Goal: Task Accomplishment & Management: Use online tool/utility

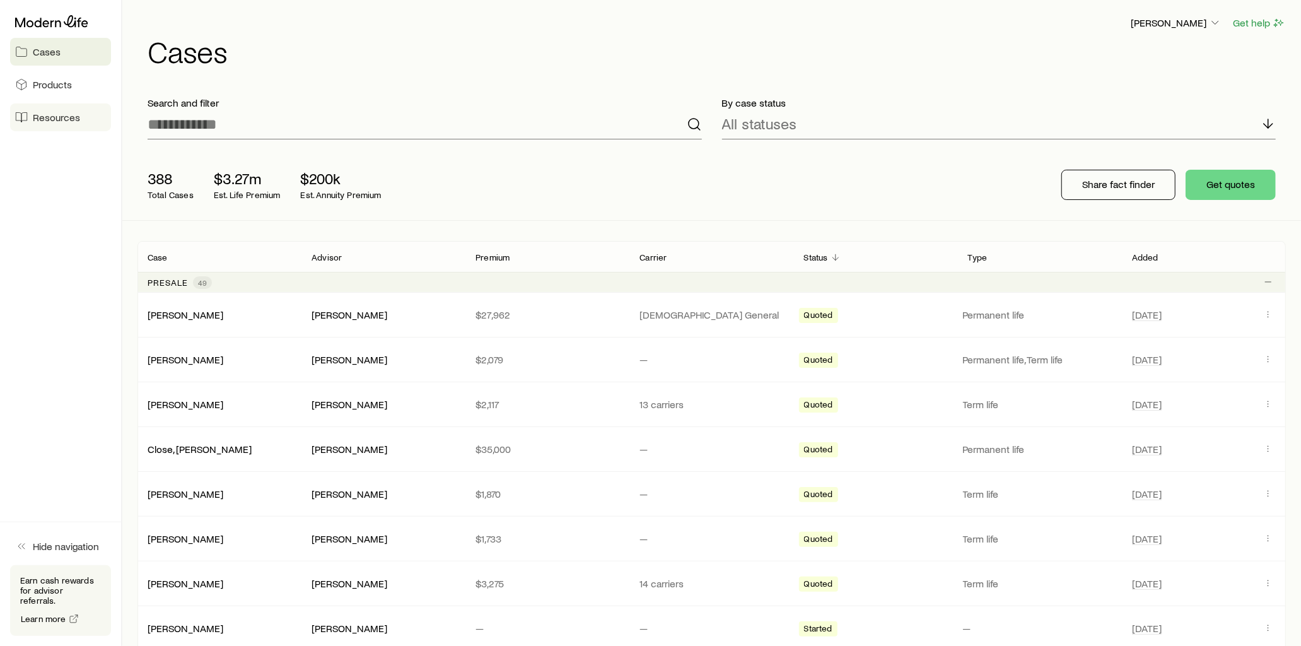
click at [67, 119] on span "Resources" at bounding box center [56, 117] width 47 height 13
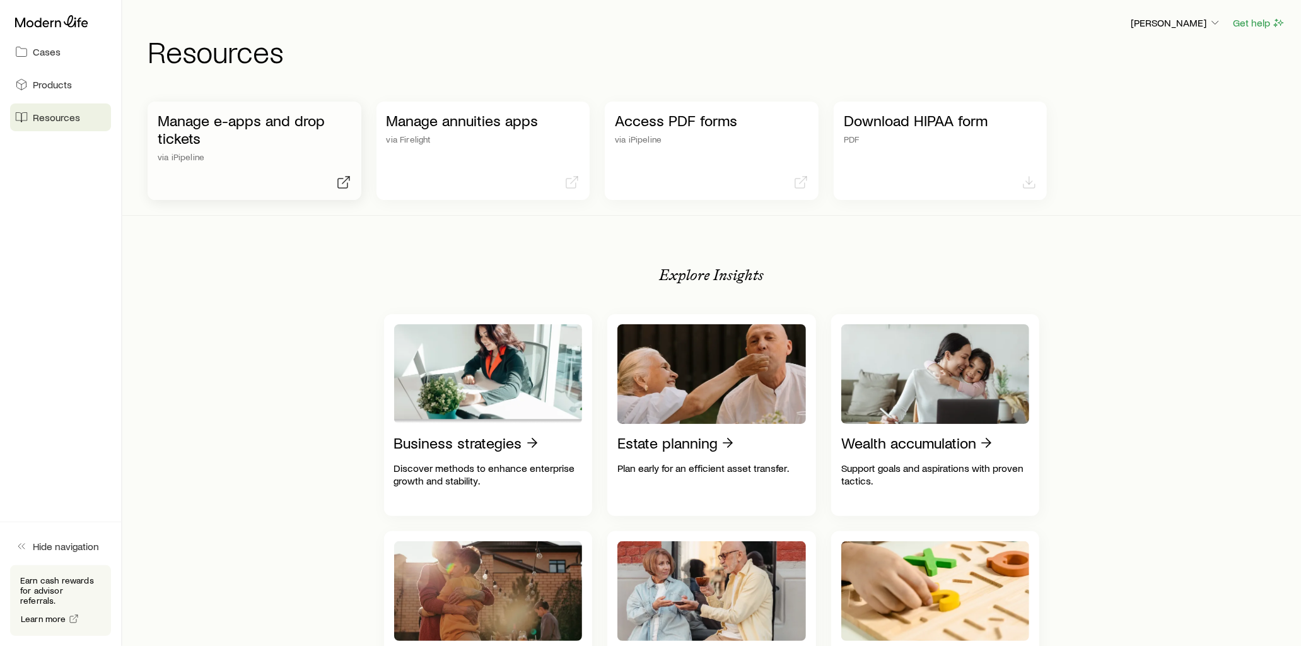
click at [305, 121] on p "Manage e-apps and drop tickets" at bounding box center [255, 129] width 194 height 35
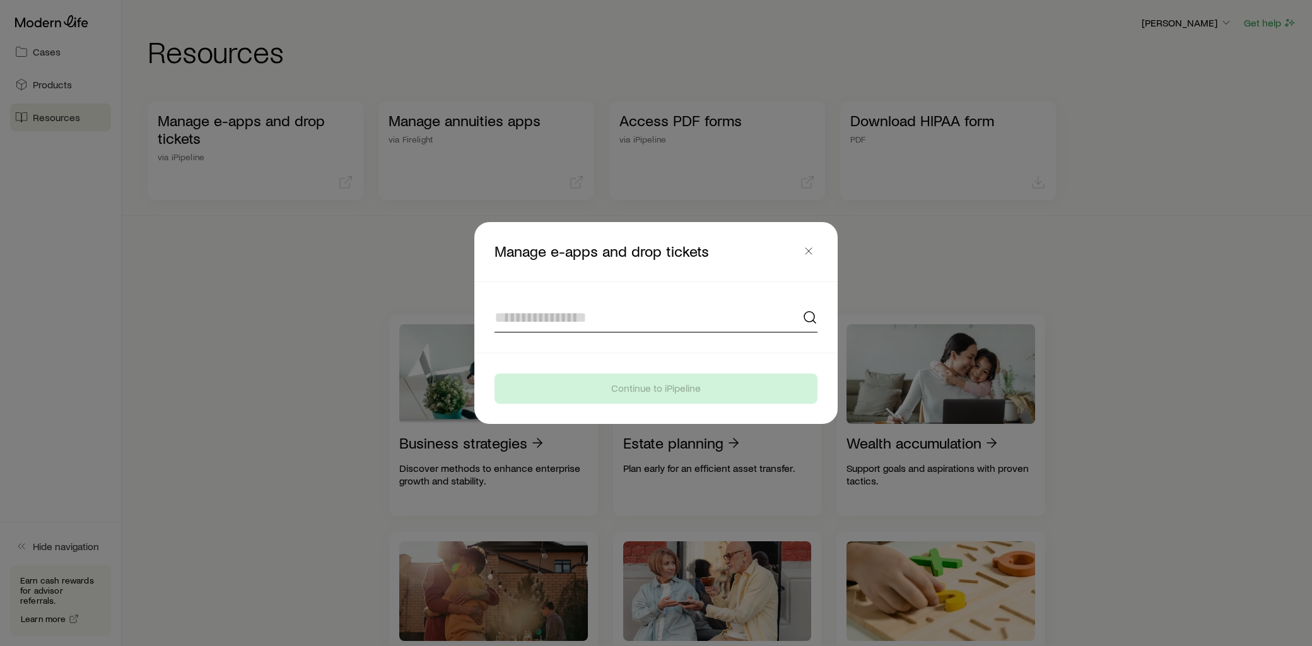
click at [558, 316] on input at bounding box center [655, 317] width 323 height 30
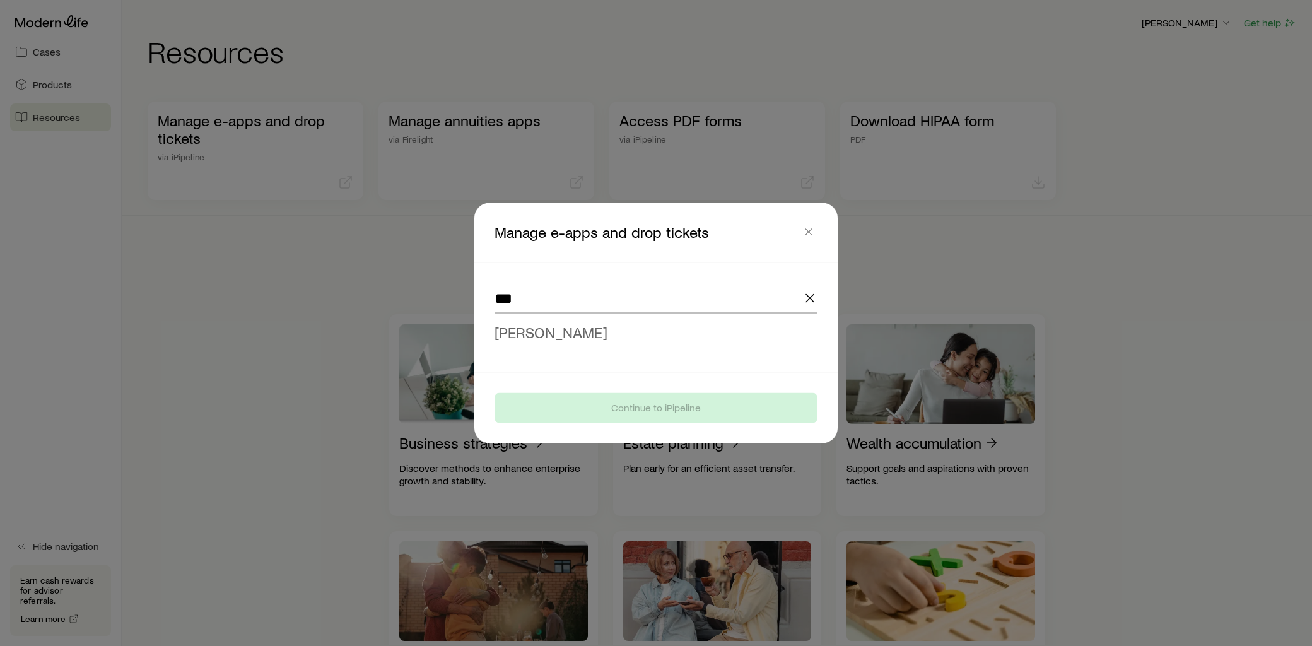
click at [564, 328] on span "[PERSON_NAME]" at bounding box center [550, 332] width 113 height 18
type input "**********"
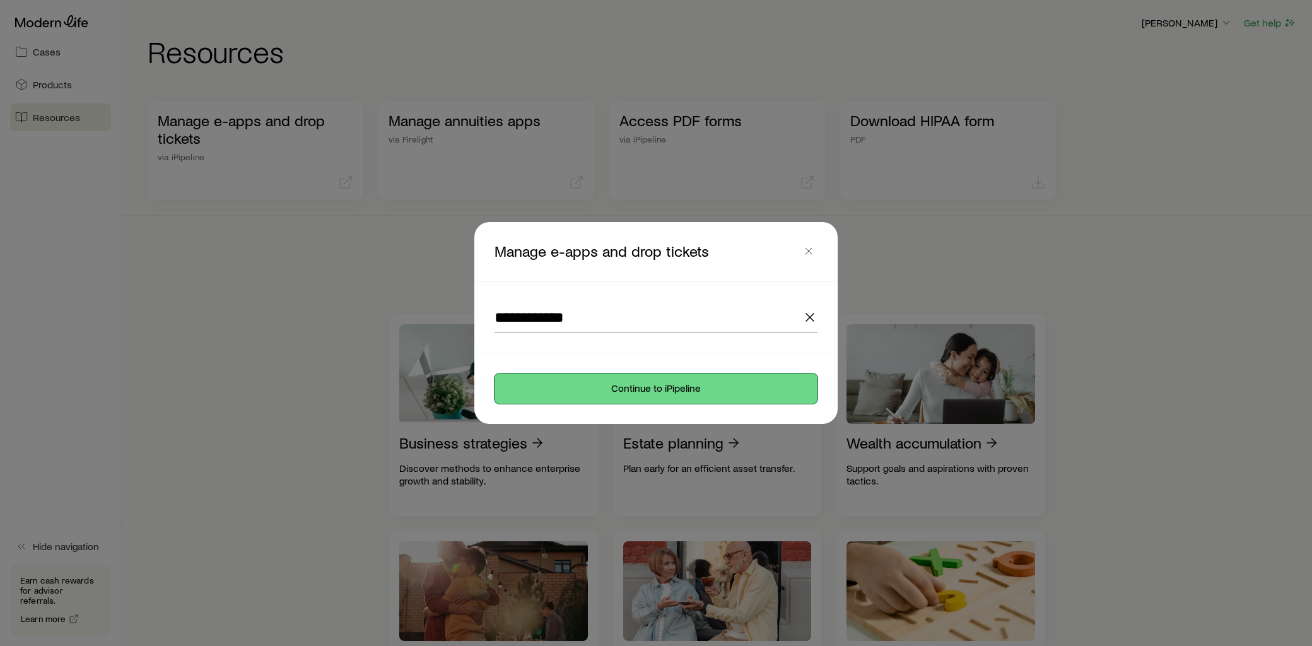
click at [645, 391] on button "Continue to iPipeline" at bounding box center [655, 388] width 323 height 30
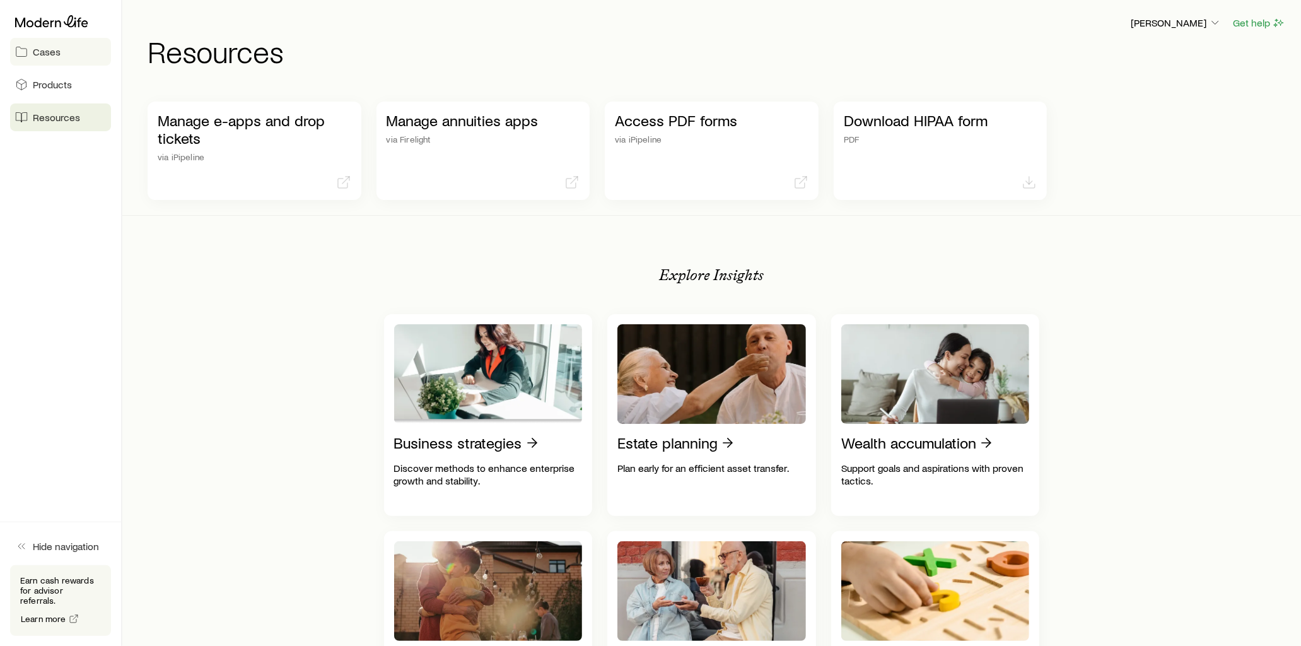
click at [55, 51] on span "Cases" at bounding box center [47, 51] width 28 height 13
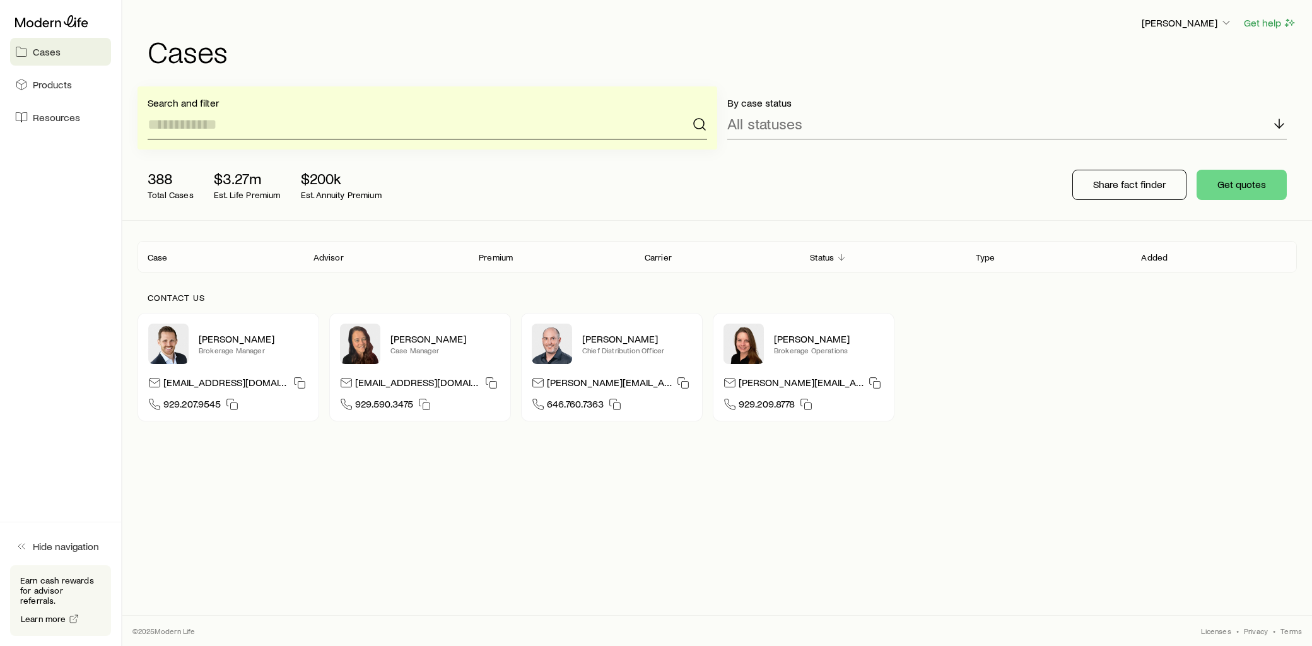
click at [217, 125] on input at bounding box center [427, 124] width 559 height 30
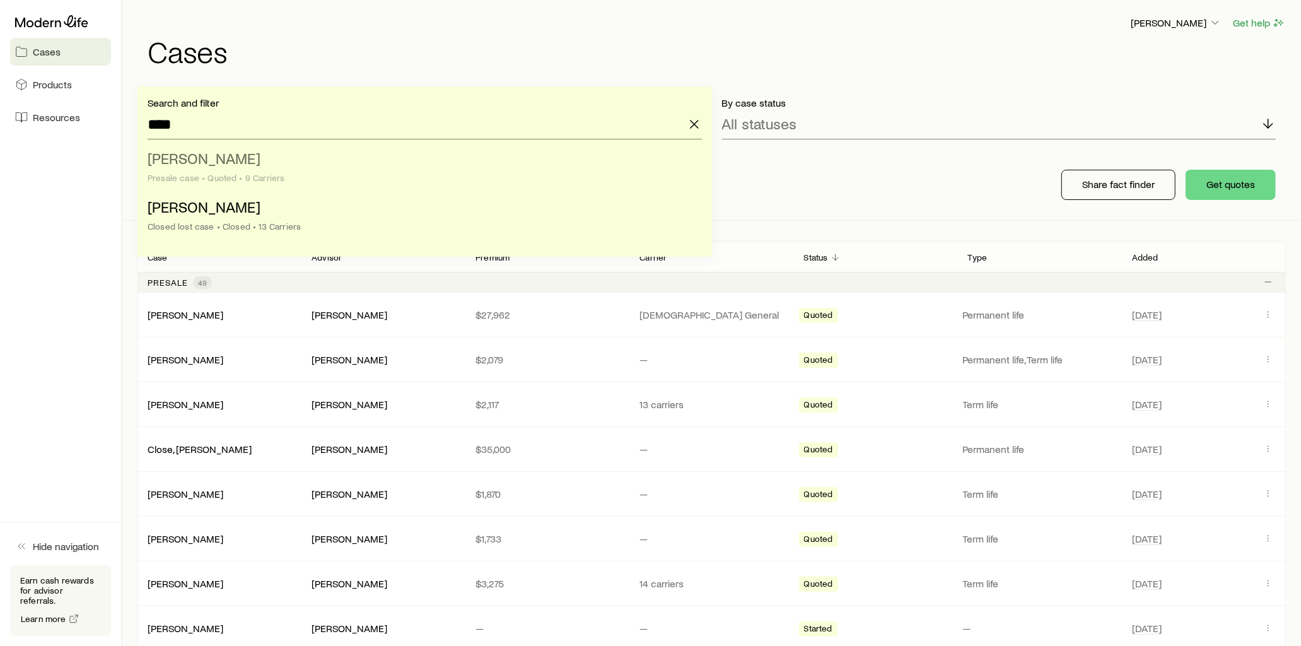
click at [216, 159] on span "Bass, Aaron" at bounding box center [204, 158] width 113 height 18
type input "**********"
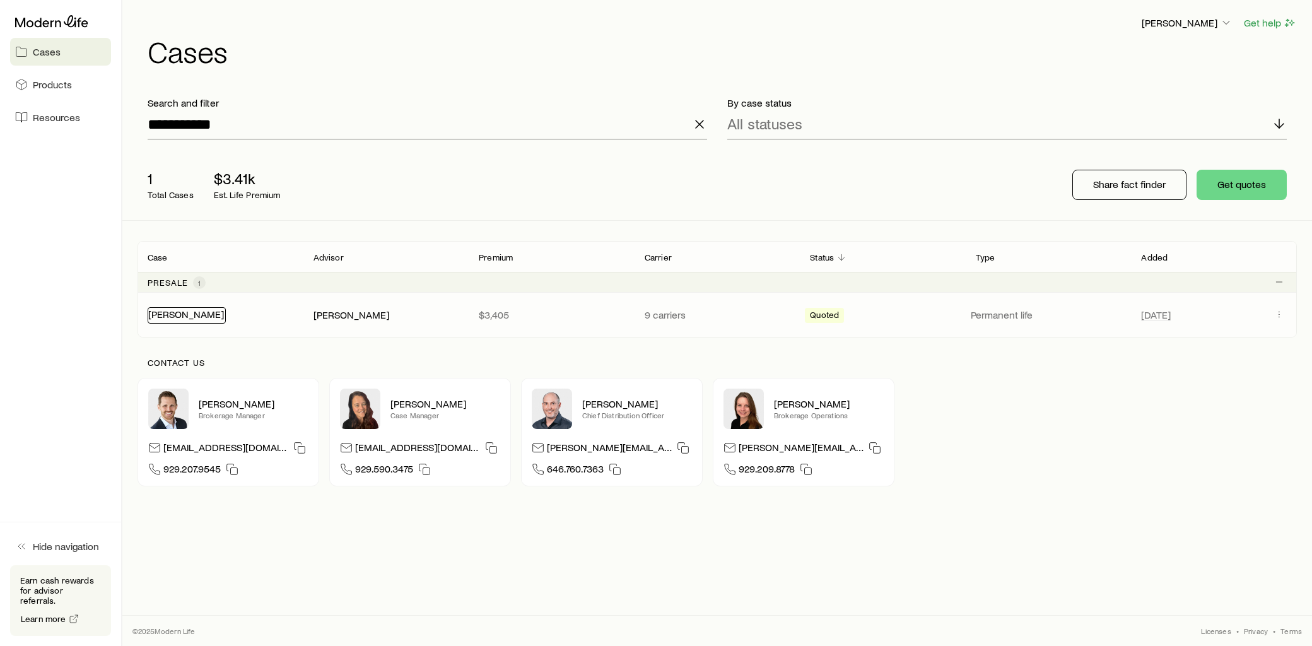
click at [183, 316] on link "Bass, Aaron" at bounding box center [186, 314] width 76 height 12
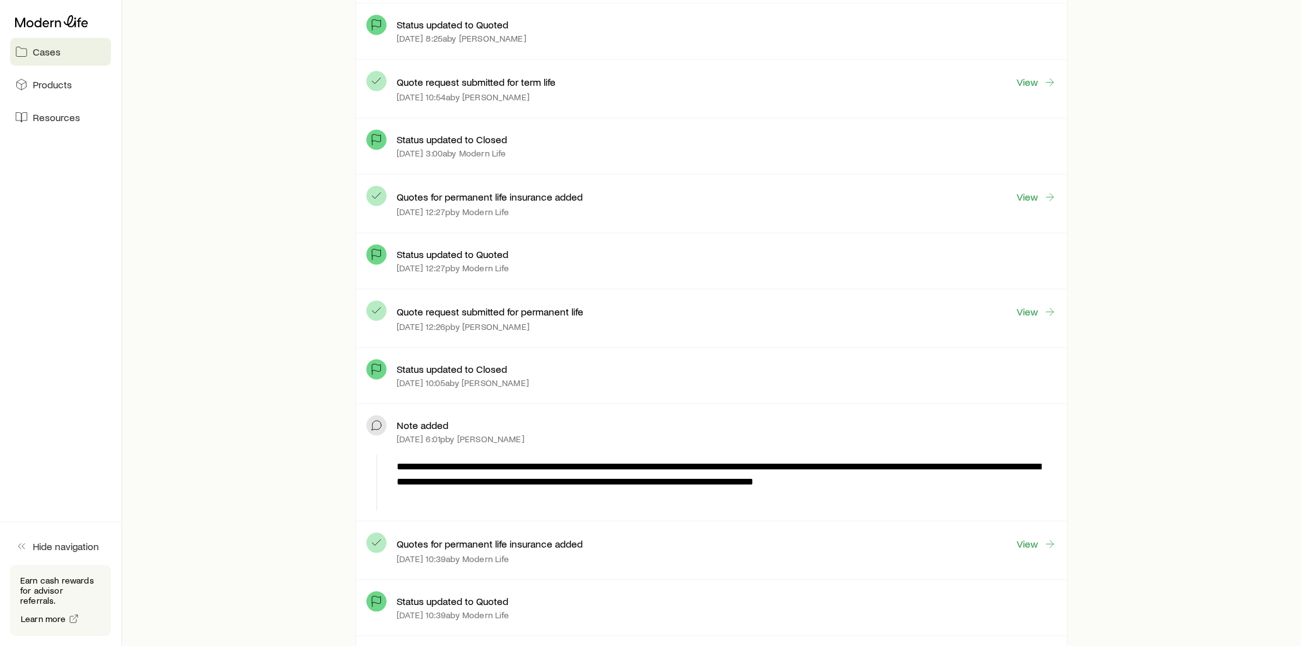
scroll to position [2172, 0]
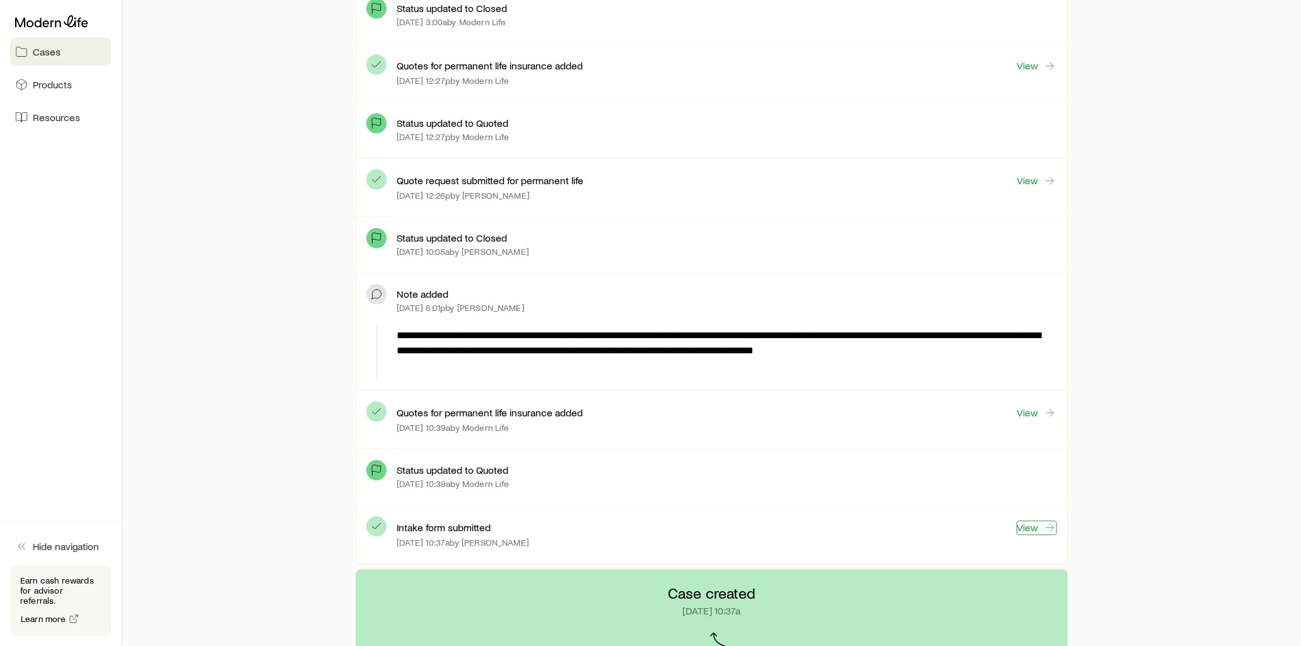
click at [1037, 528] on link "View" at bounding box center [1037, 527] width 40 height 15
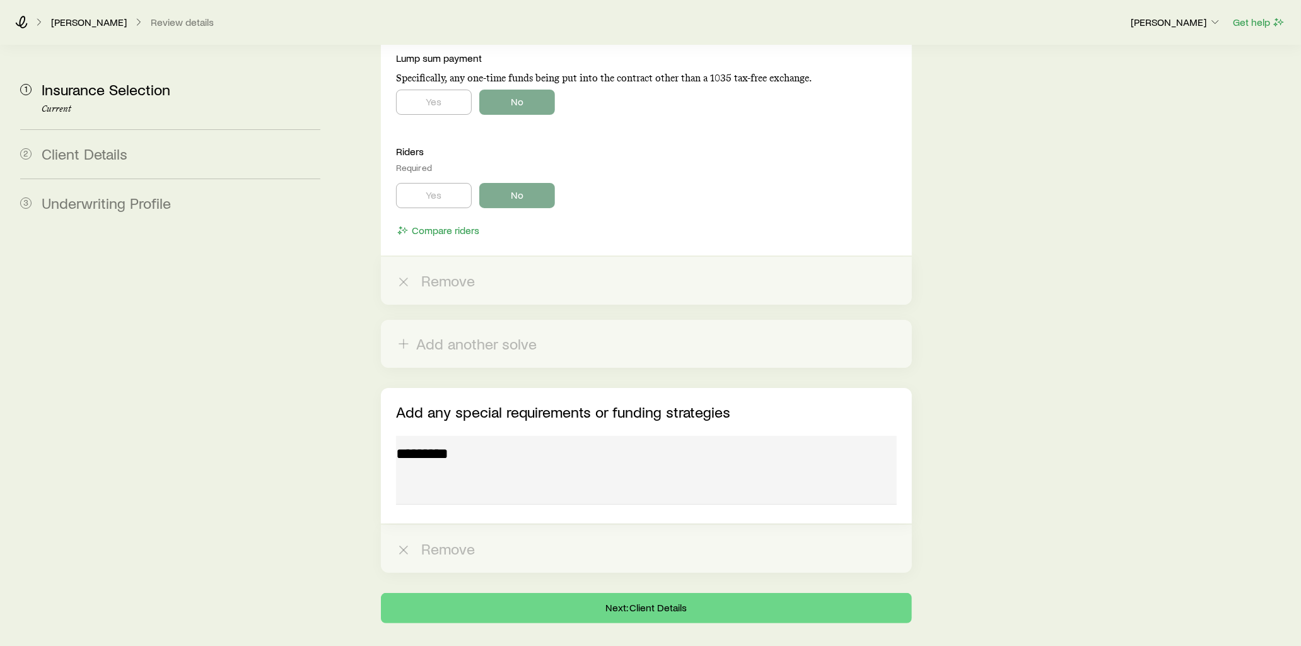
scroll to position [3885, 0]
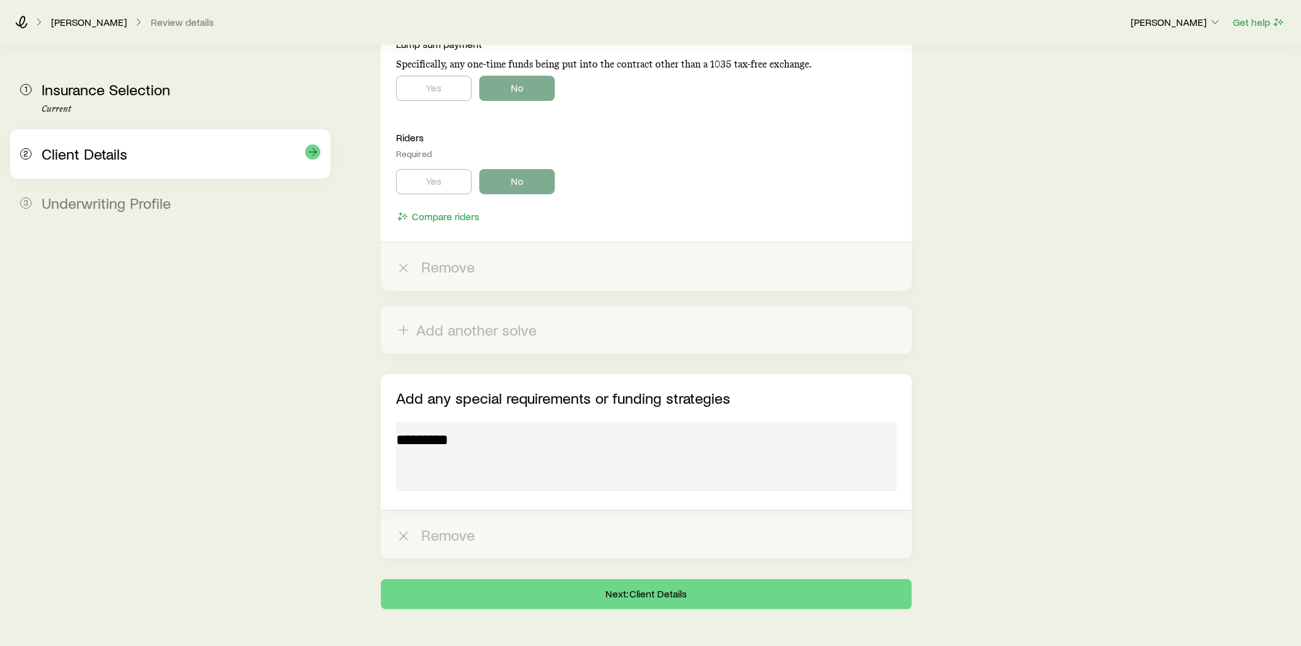
click at [199, 172] on div "2 Client Details" at bounding box center [170, 153] width 300 height 49
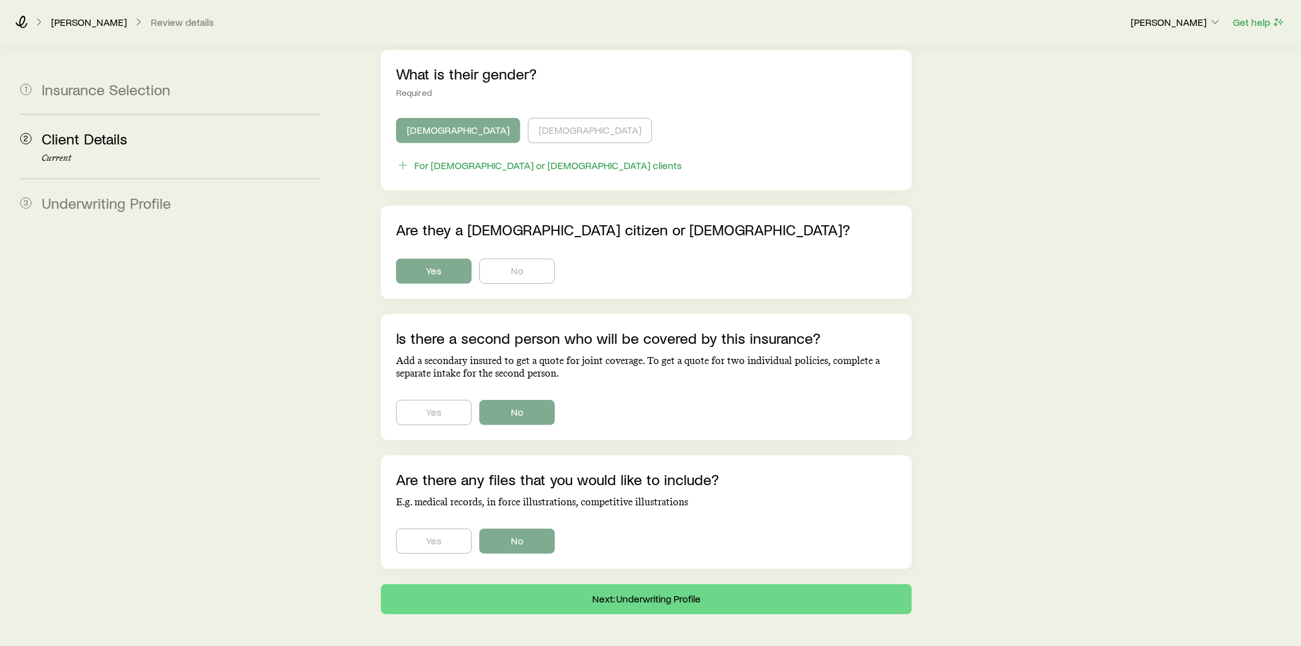
scroll to position [663, 0]
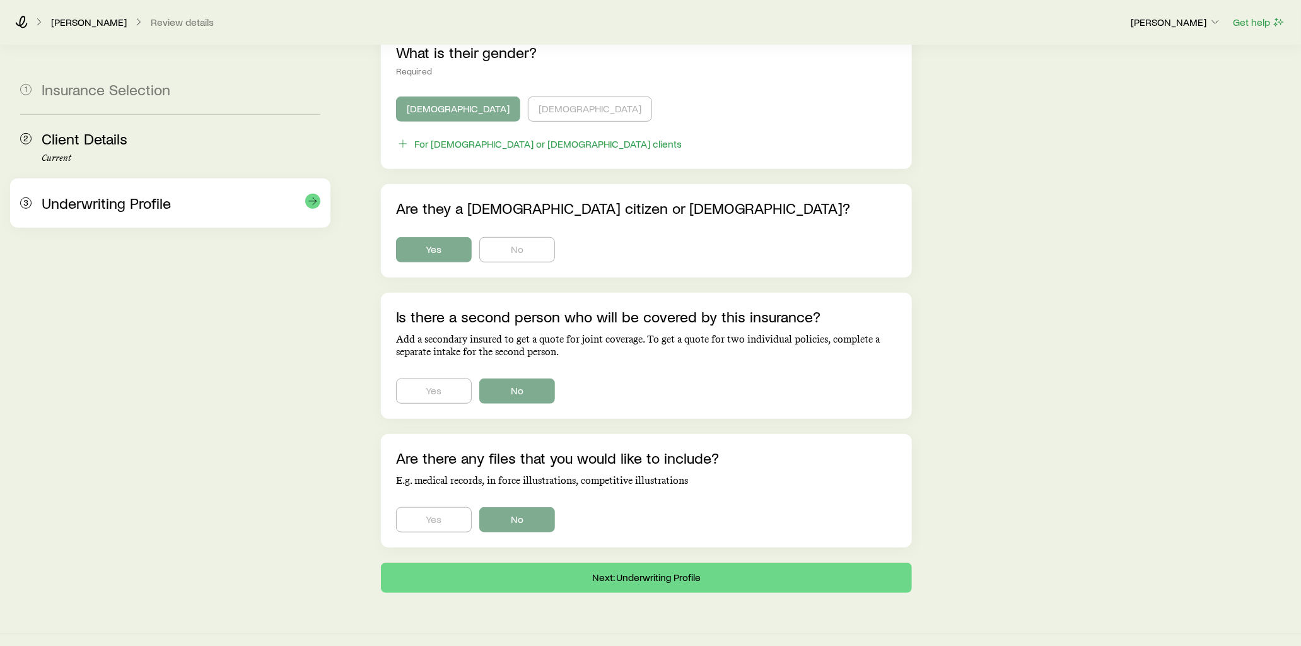
click at [181, 209] on div "Underwriting Profile" at bounding box center [181, 203] width 279 height 18
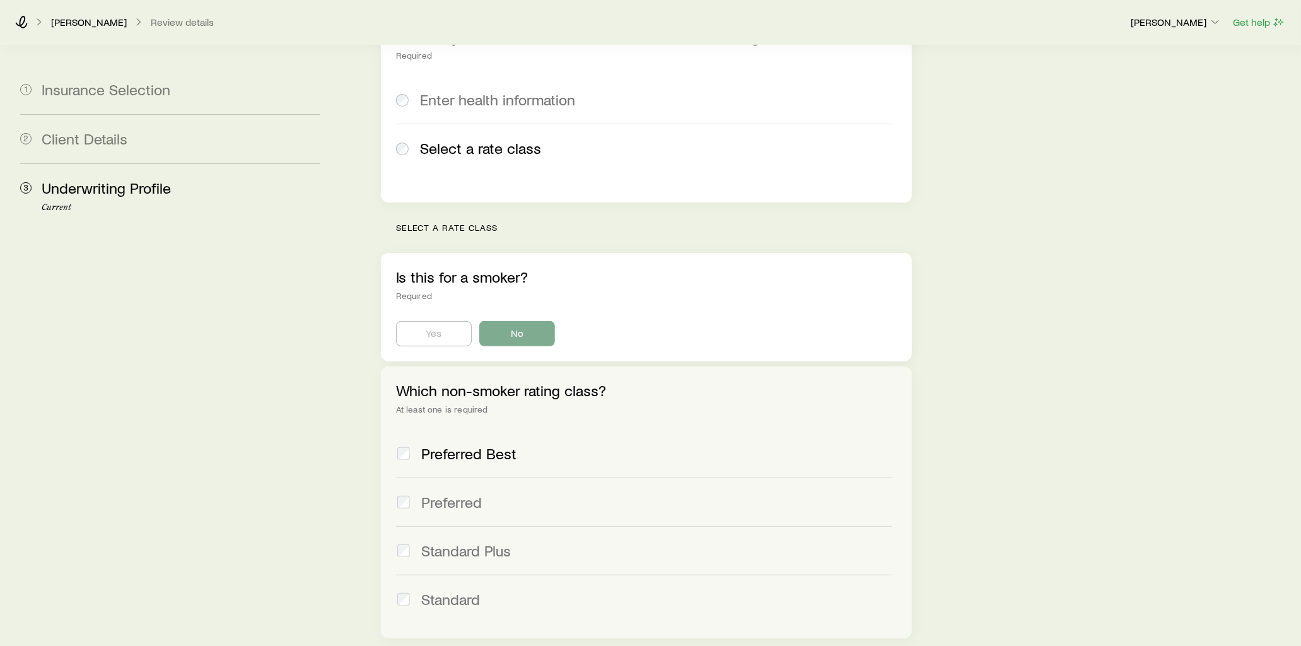
scroll to position [47, 0]
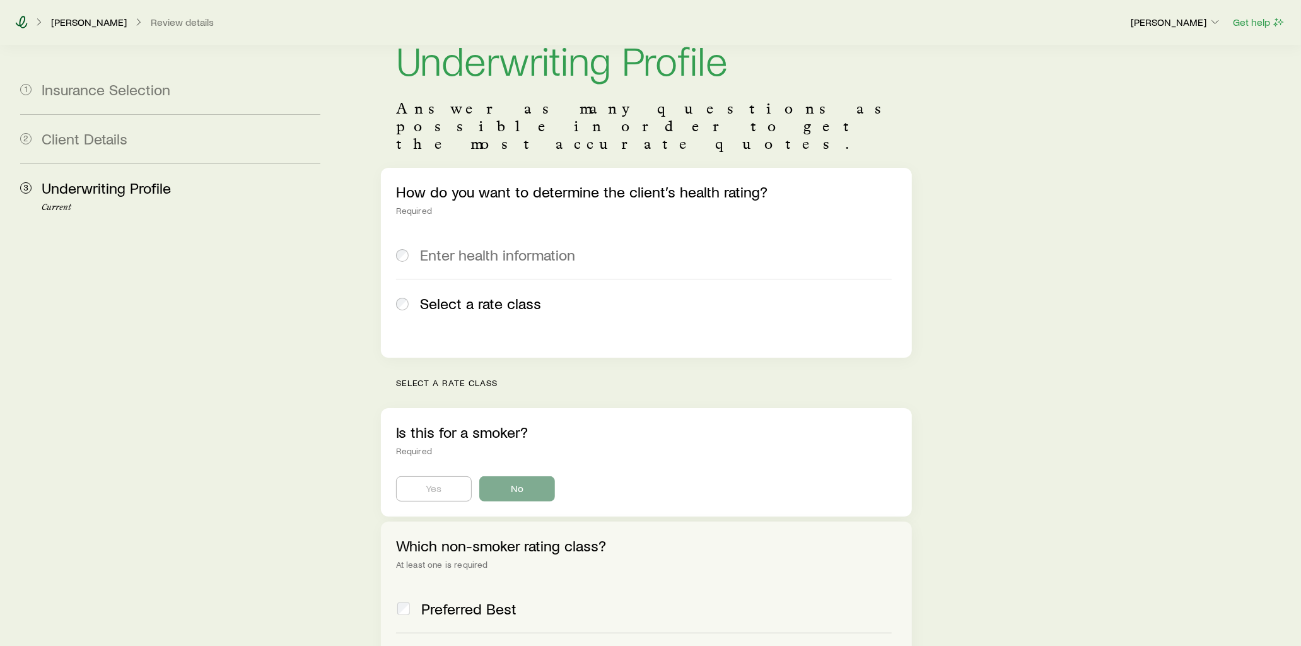
click at [25, 18] on icon at bounding box center [22, 22] width 12 height 13
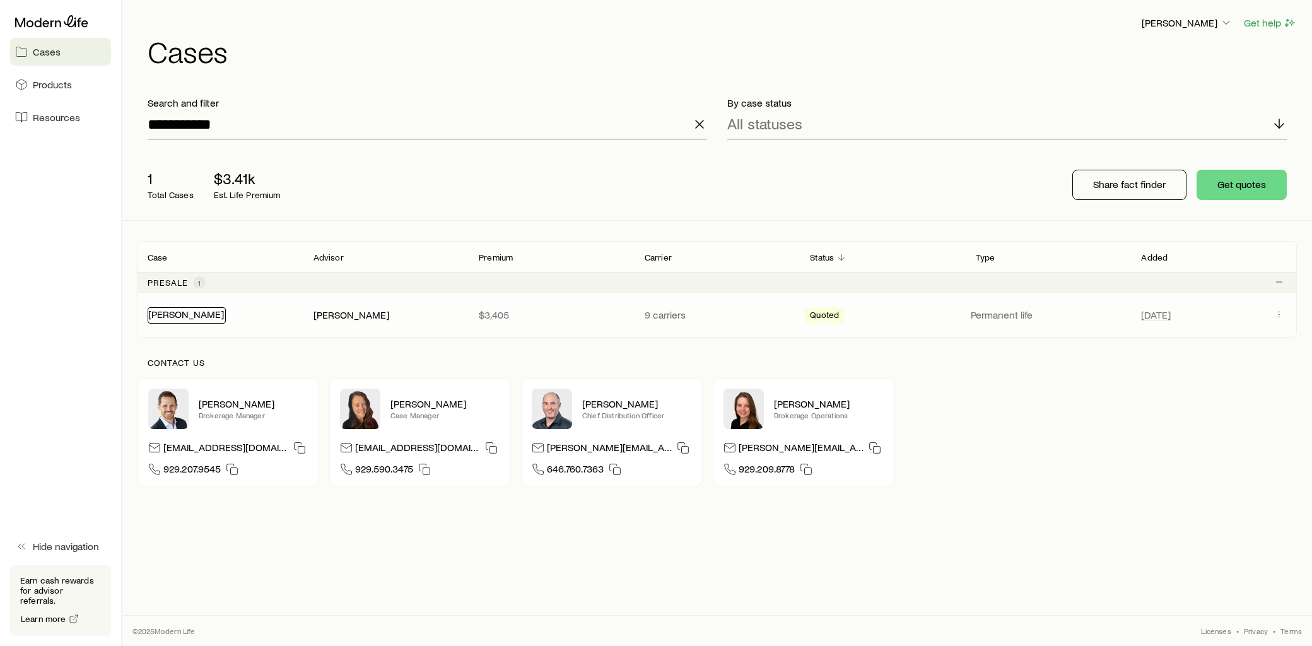
click at [187, 312] on link "Bass, Aaron" at bounding box center [186, 314] width 76 height 12
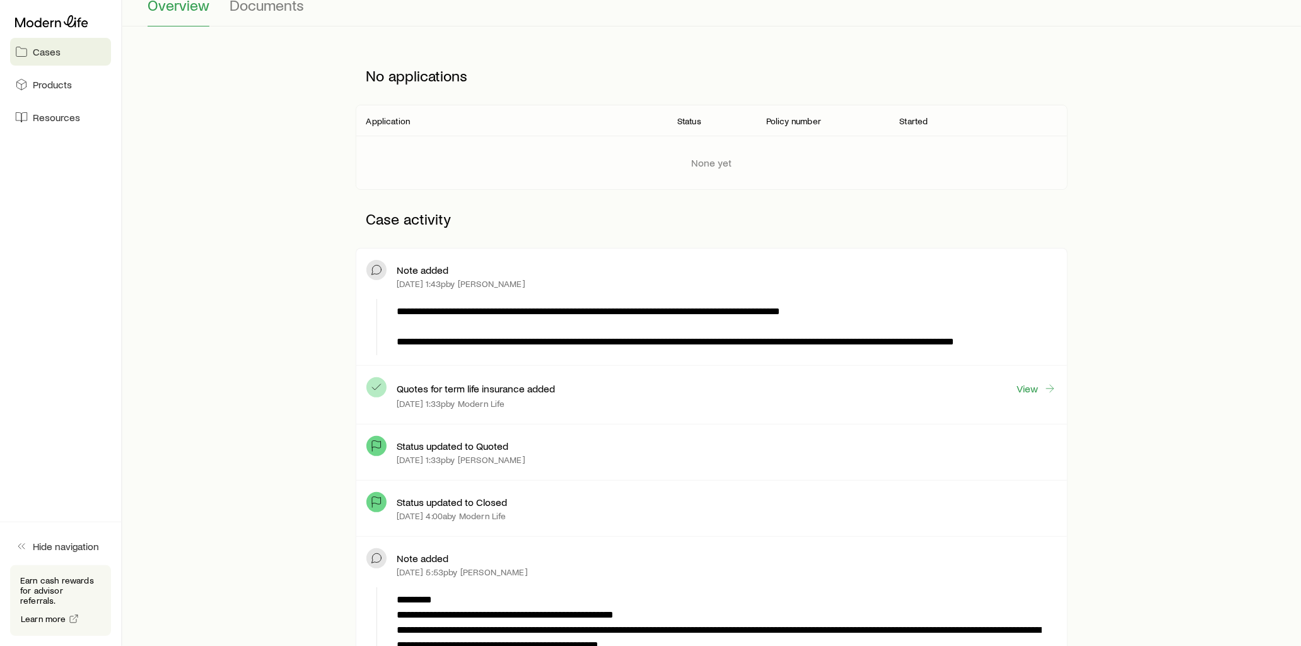
scroll to position [280, 0]
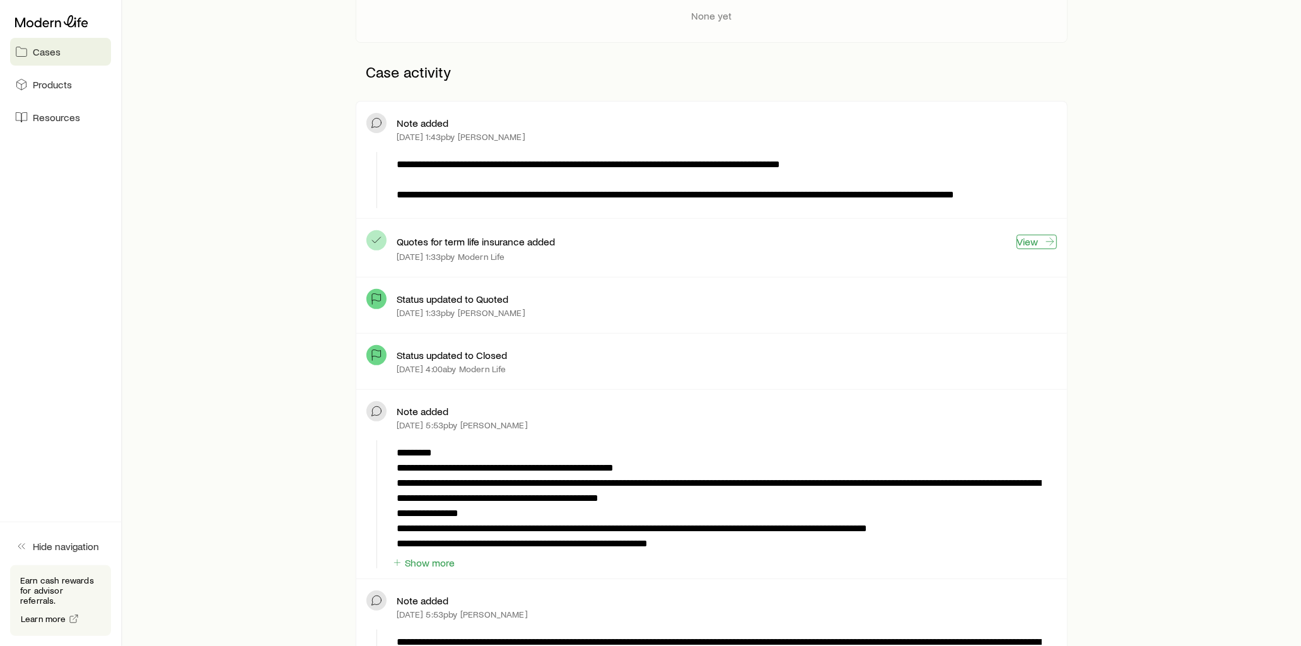
click at [1042, 242] on link "View" at bounding box center [1037, 242] width 40 height 15
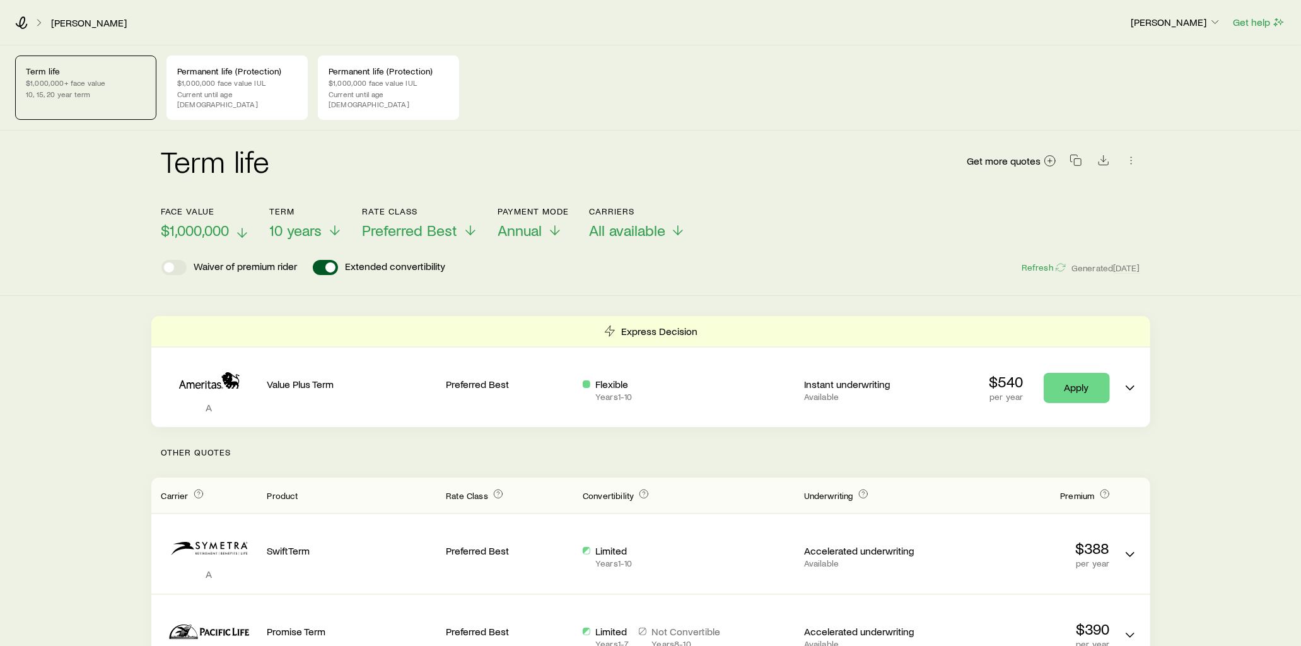
click at [241, 225] on icon at bounding box center [242, 232] width 15 height 15
click at [342, 225] on icon at bounding box center [339, 232] width 15 height 15
click at [73, 25] on link "Bass, Aaron" at bounding box center [88, 23] width 77 height 12
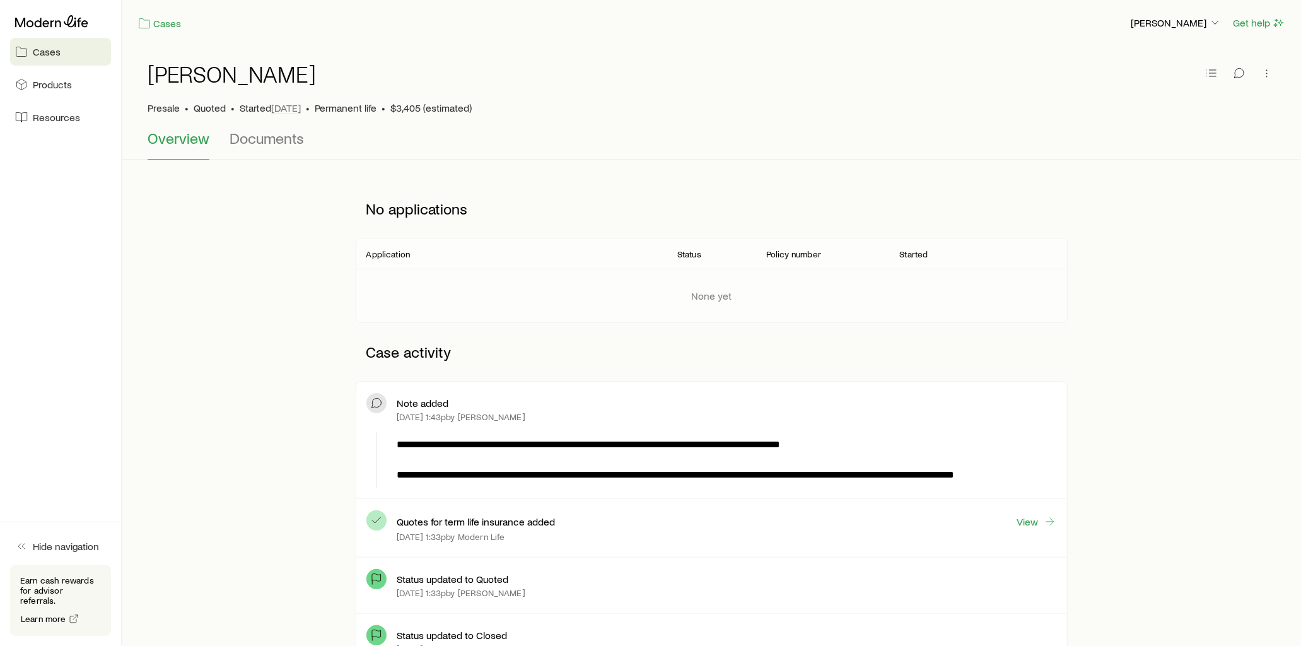
click at [52, 28] on div at bounding box center [60, 21] width 101 height 23
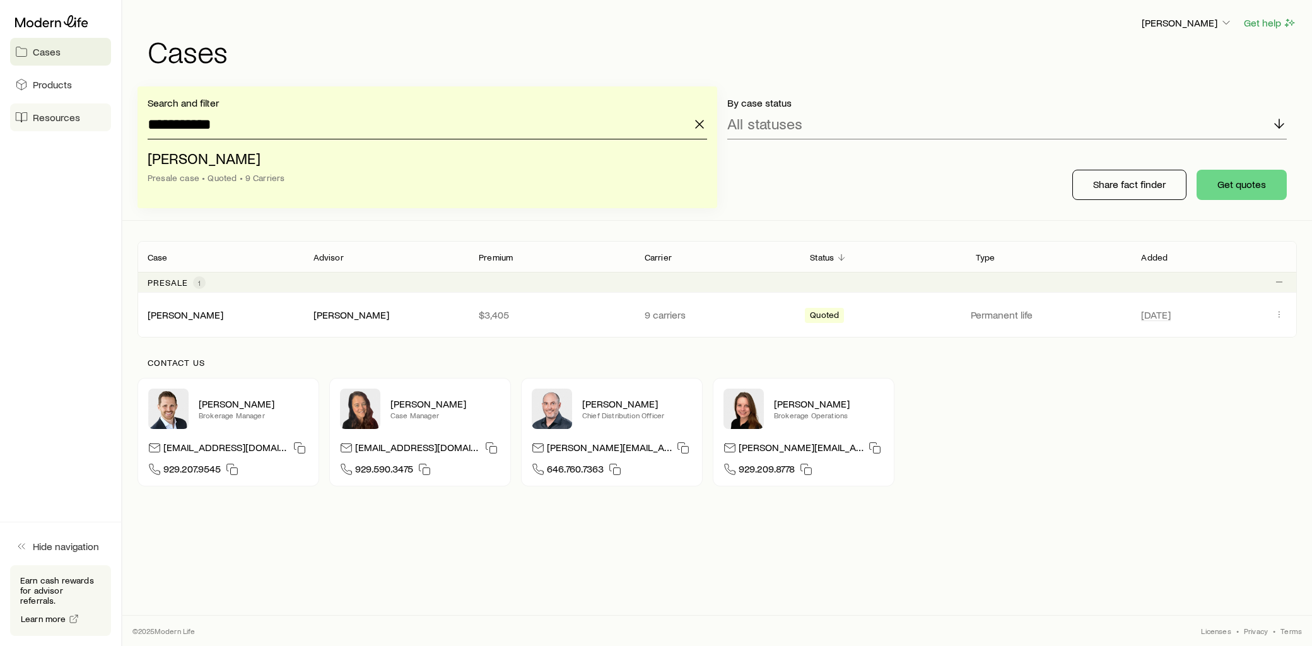
drag, startPoint x: 238, startPoint y: 125, endPoint x: 11, endPoint y: 128, distance: 227.1
click at [11, 128] on div "**********" at bounding box center [656, 323] width 1312 height 646
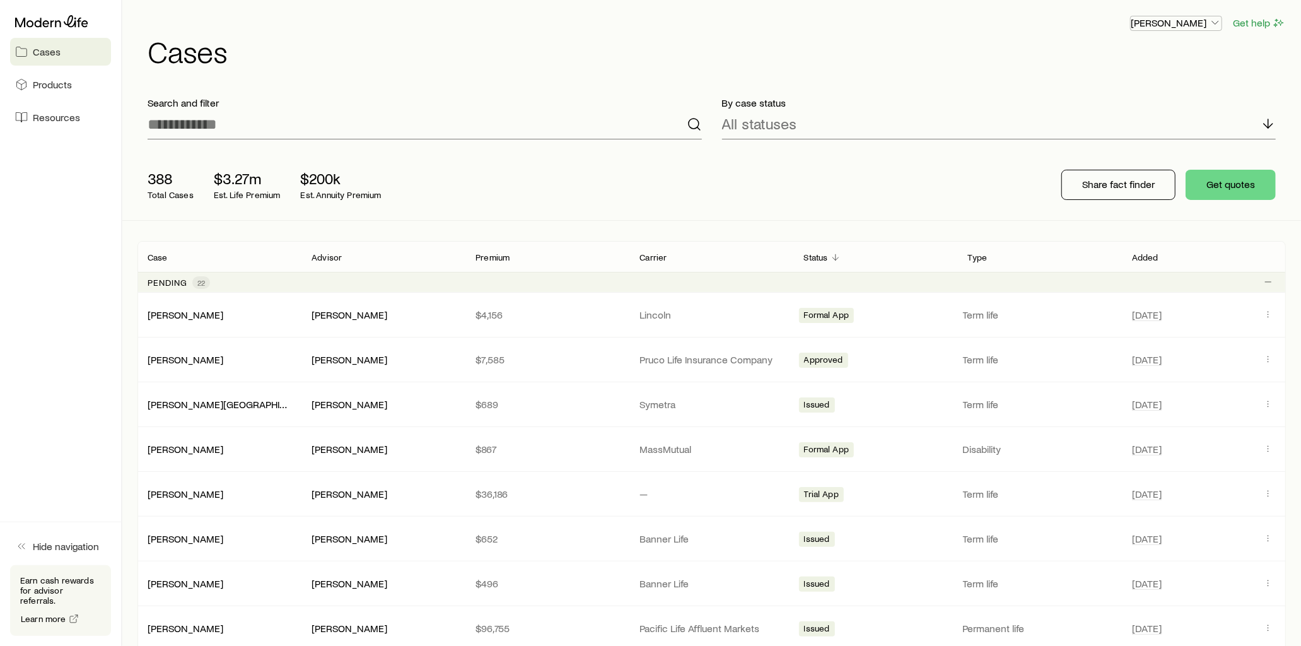
click at [1212, 26] on icon "button" at bounding box center [1215, 22] width 13 height 13
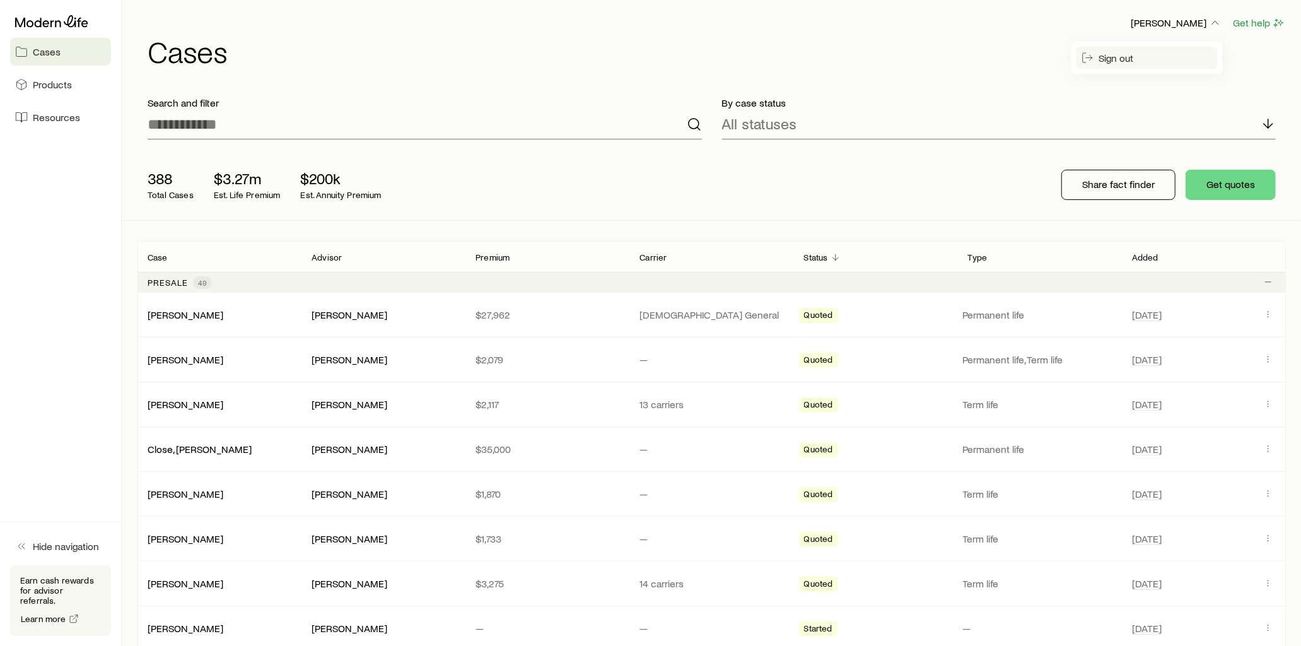
click at [1119, 58] on span "Sign out" at bounding box center [1116, 58] width 35 height 13
click at [1150, 260] on p "Added" at bounding box center [1145, 257] width 26 height 10
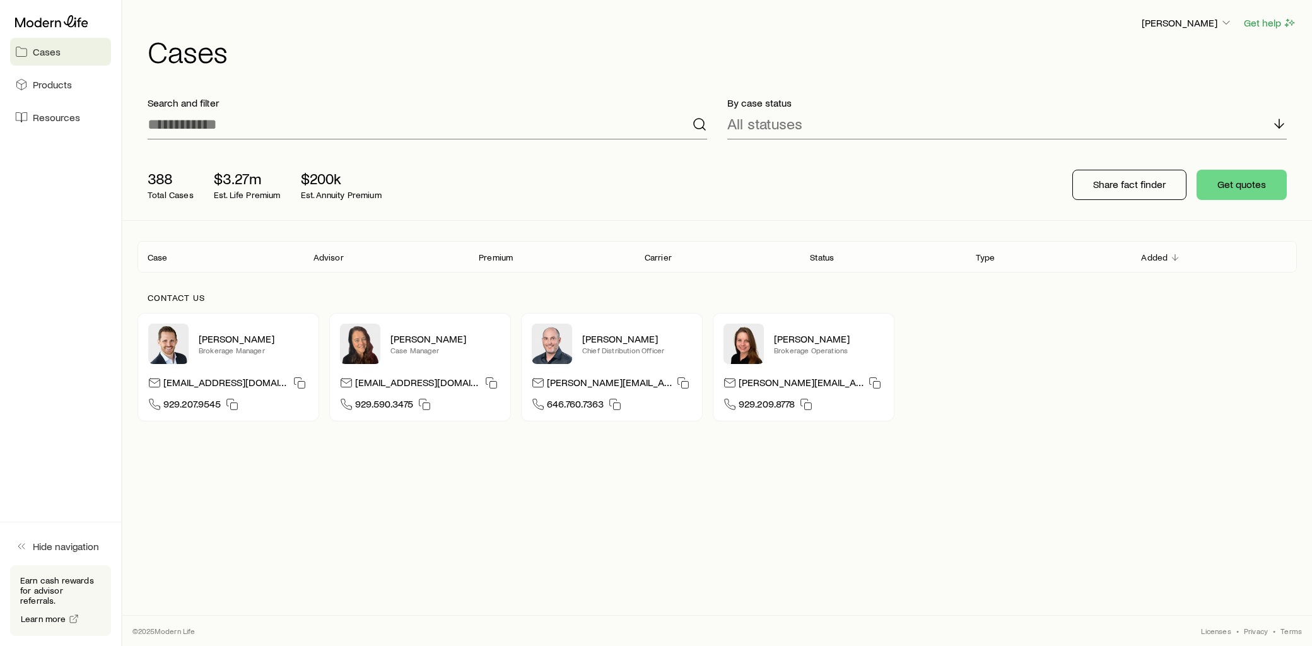
click at [1151, 260] on p "Added" at bounding box center [1154, 257] width 26 height 10
click at [1168, 259] on div "Added" at bounding box center [1214, 256] width 166 height 15
click at [1174, 260] on polyline "Client cases" at bounding box center [1175, 258] width 6 height 3
click at [1150, 259] on p "Added" at bounding box center [1154, 257] width 26 height 10
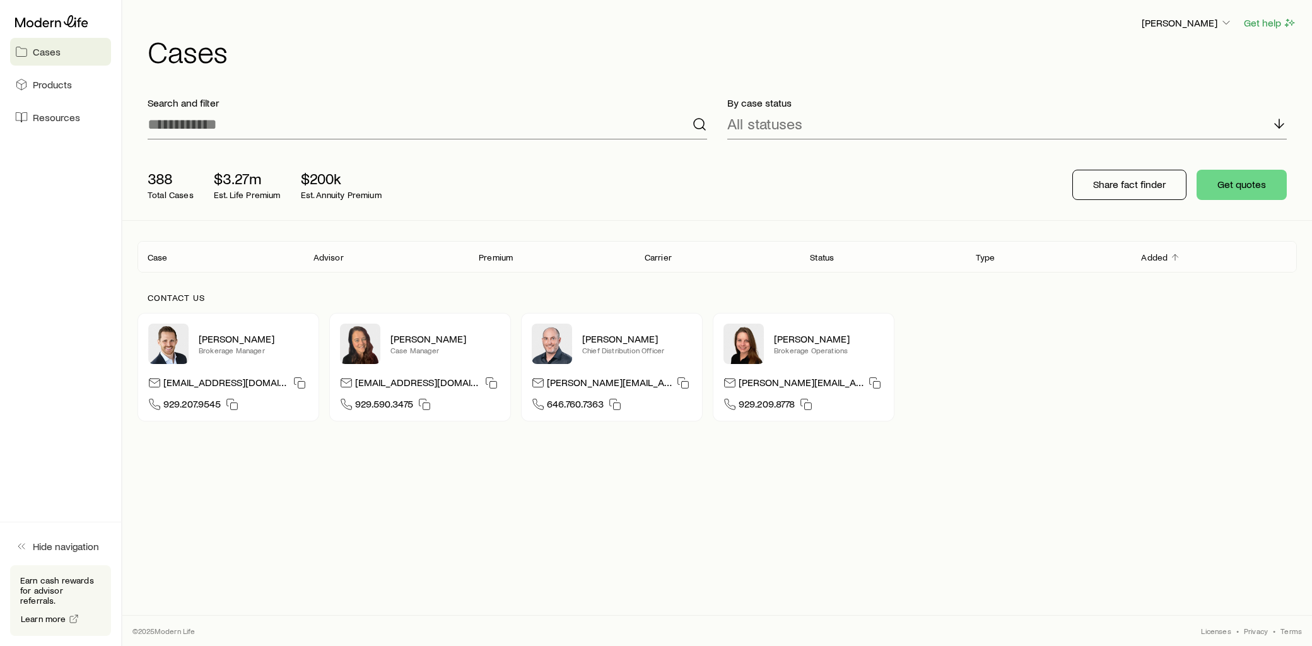
click at [1158, 255] on p "Added" at bounding box center [1154, 257] width 26 height 10
click at [1172, 257] on icon "Client cases" at bounding box center [1175, 257] width 10 height 10
click at [59, 49] on span "Cases" at bounding box center [47, 51] width 28 height 13
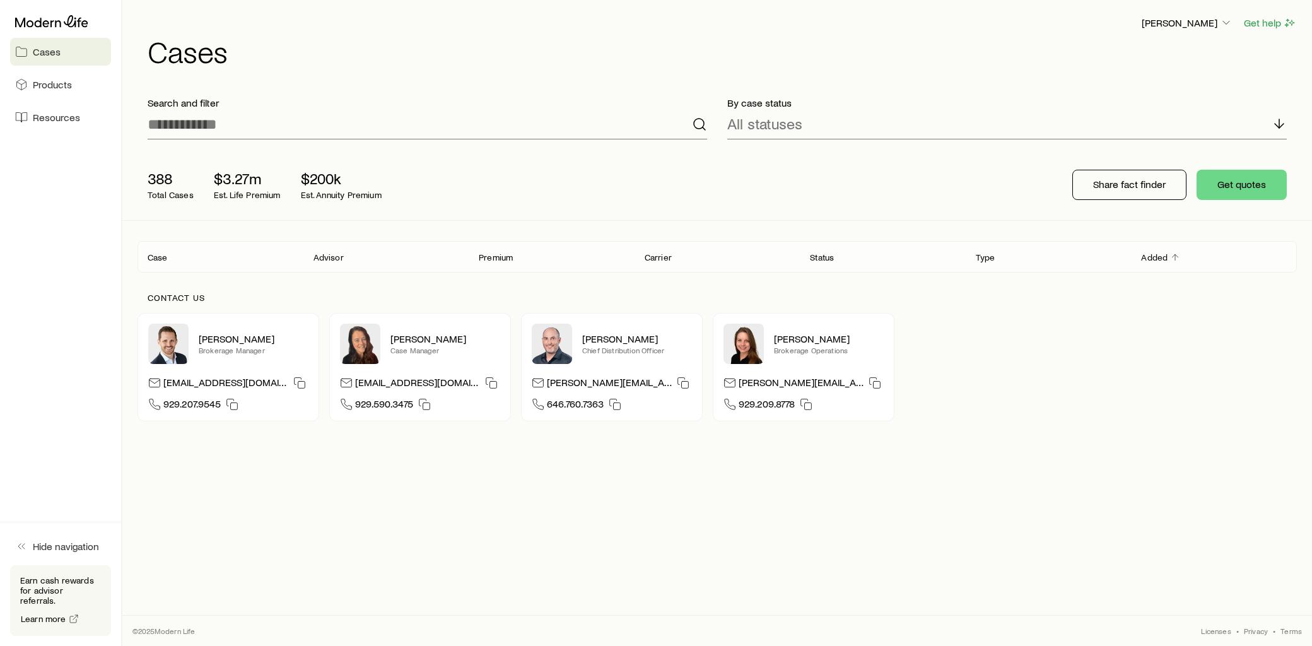
click at [54, 54] on span "Cases" at bounding box center [47, 51] width 28 height 13
click at [73, 120] on span "Resources" at bounding box center [56, 117] width 47 height 13
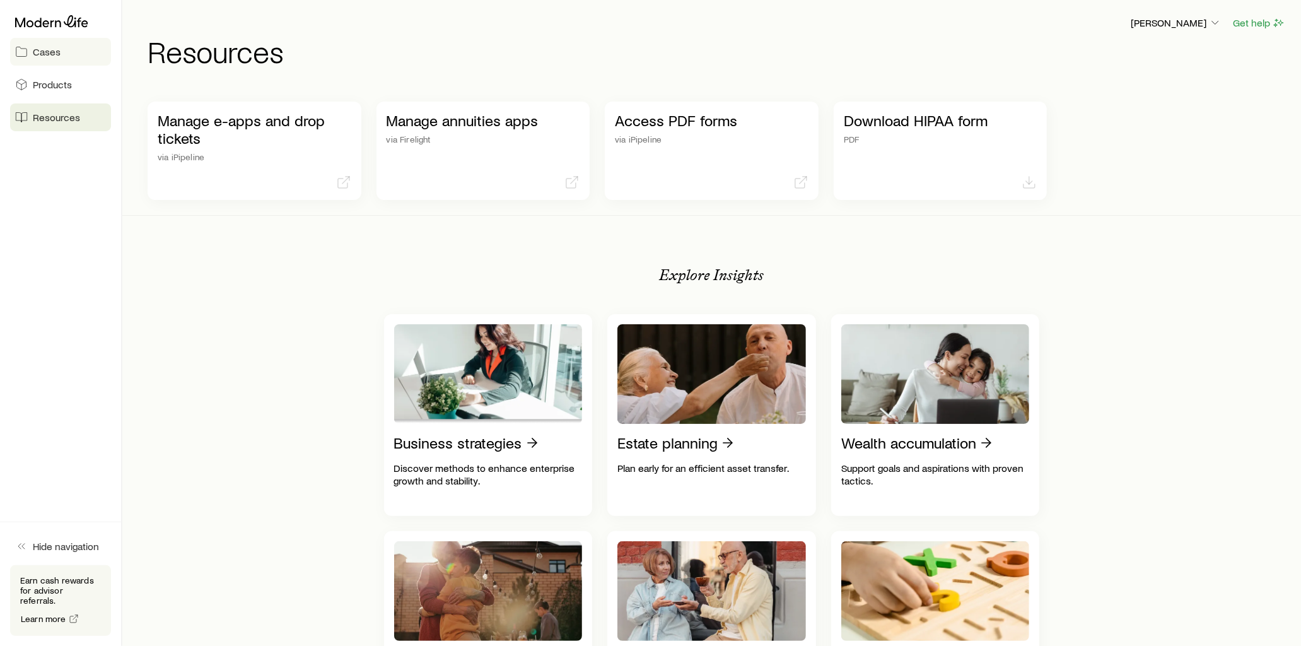
click at [61, 48] on link "Cases" at bounding box center [60, 52] width 101 height 28
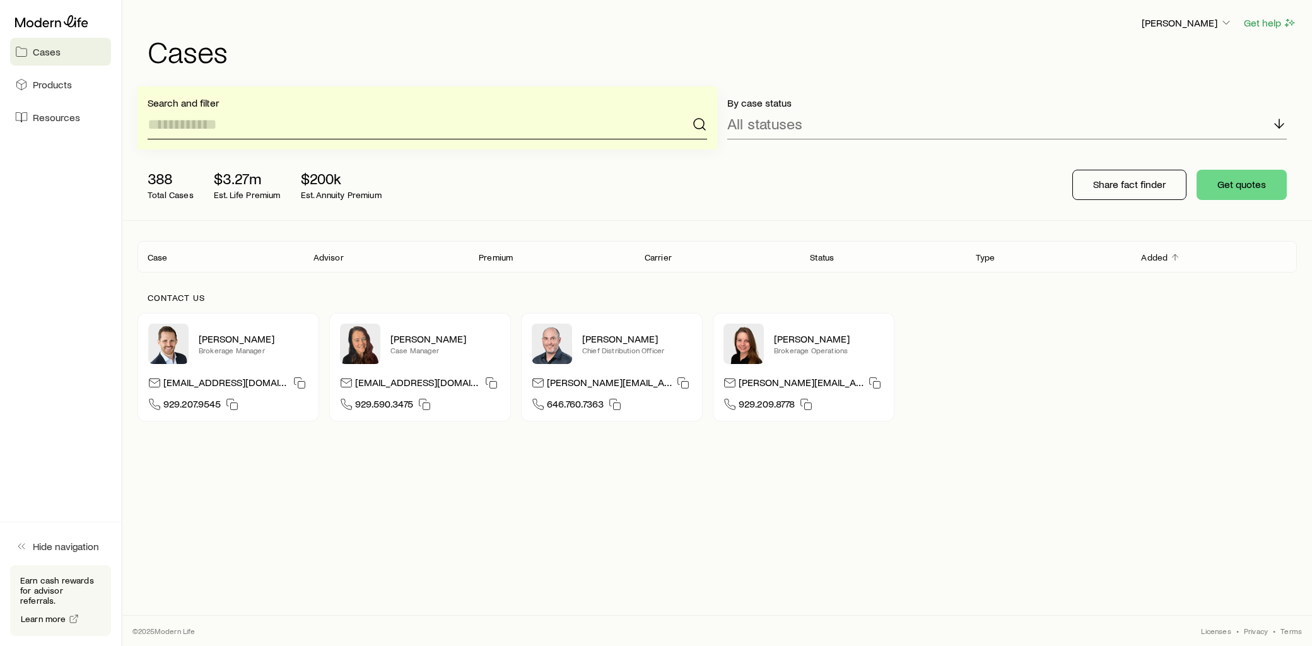
click at [240, 127] on input at bounding box center [427, 124] width 559 height 30
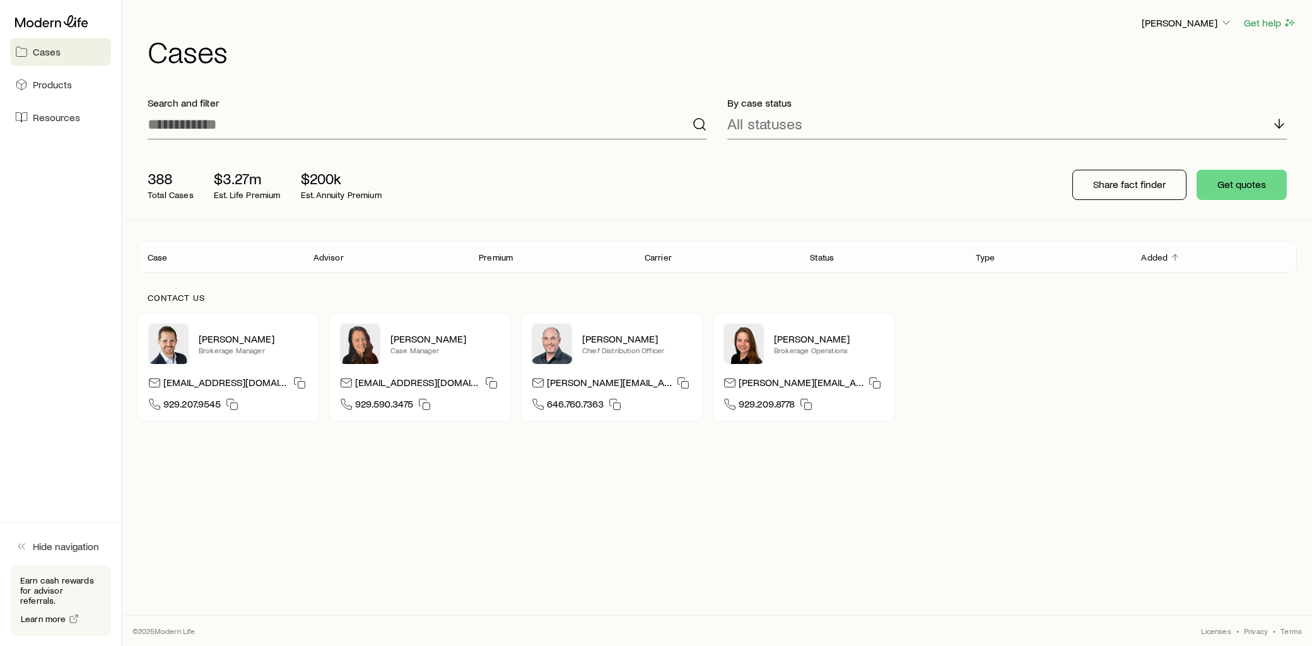
click at [1175, 260] on icon "Client cases" at bounding box center [1175, 257] width 10 height 10
click at [199, 127] on input at bounding box center [427, 124] width 559 height 30
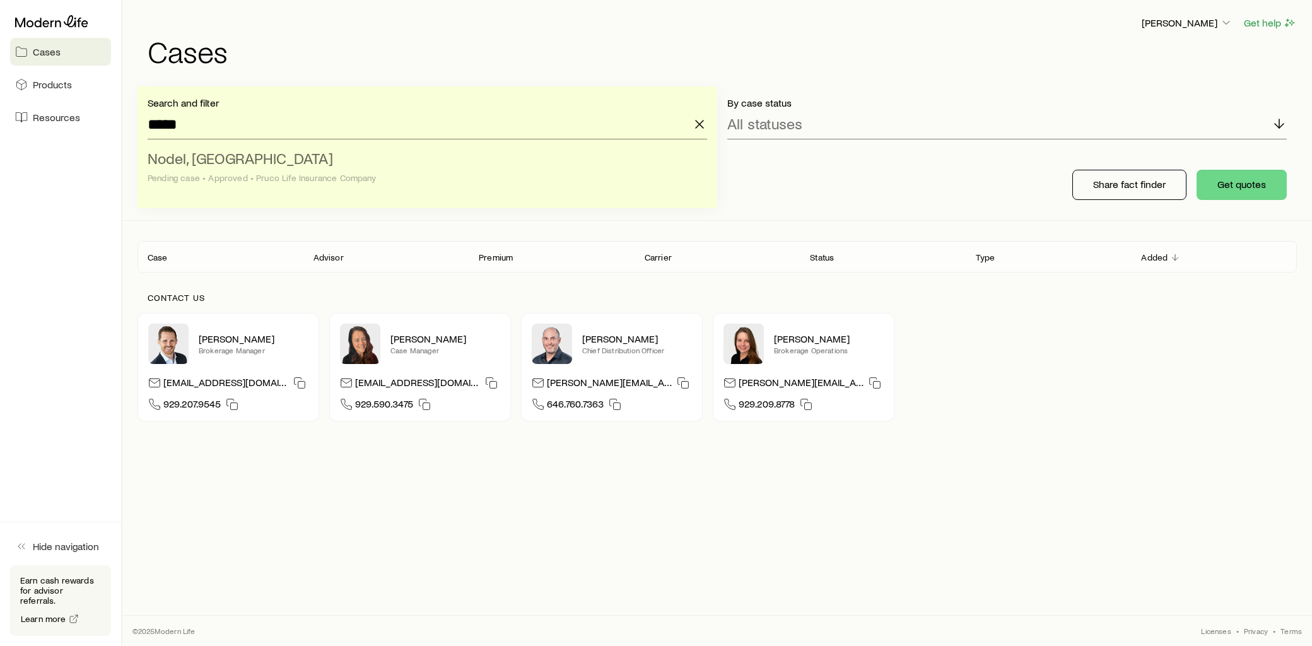
click at [225, 164] on span "Nodel, [GEOGRAPHIC_DATA]" at bounding box center [240, 158] width 185 height 18
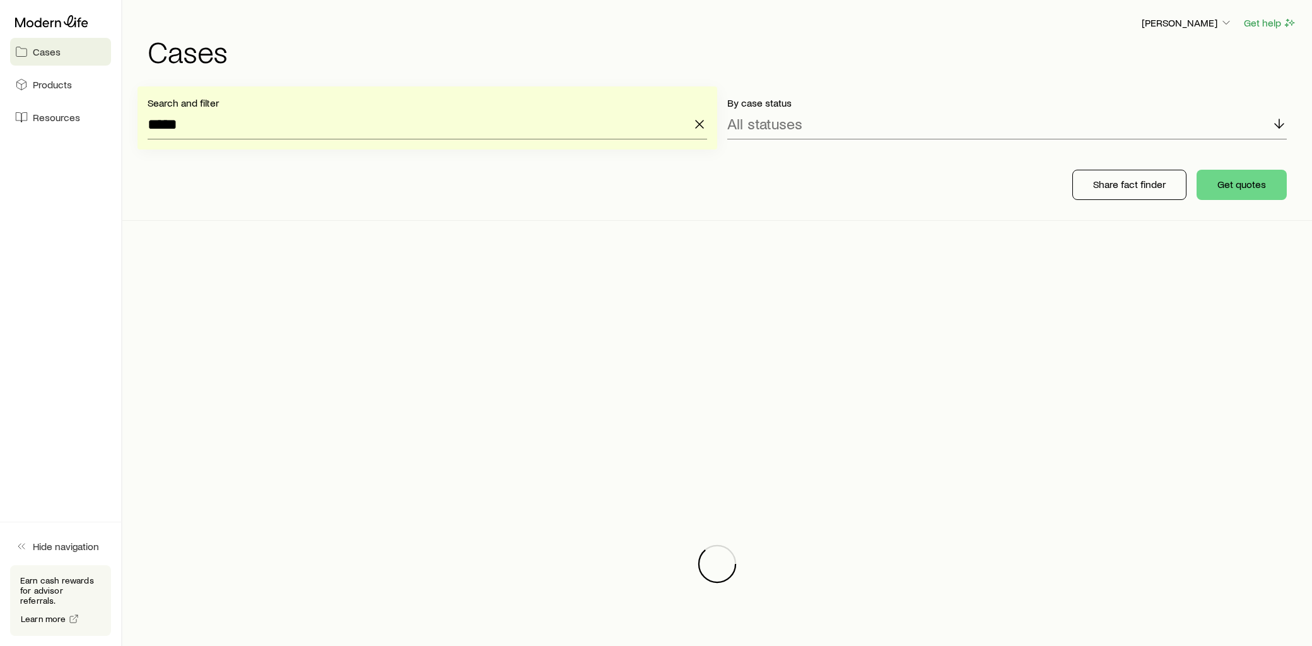
type input "**********"
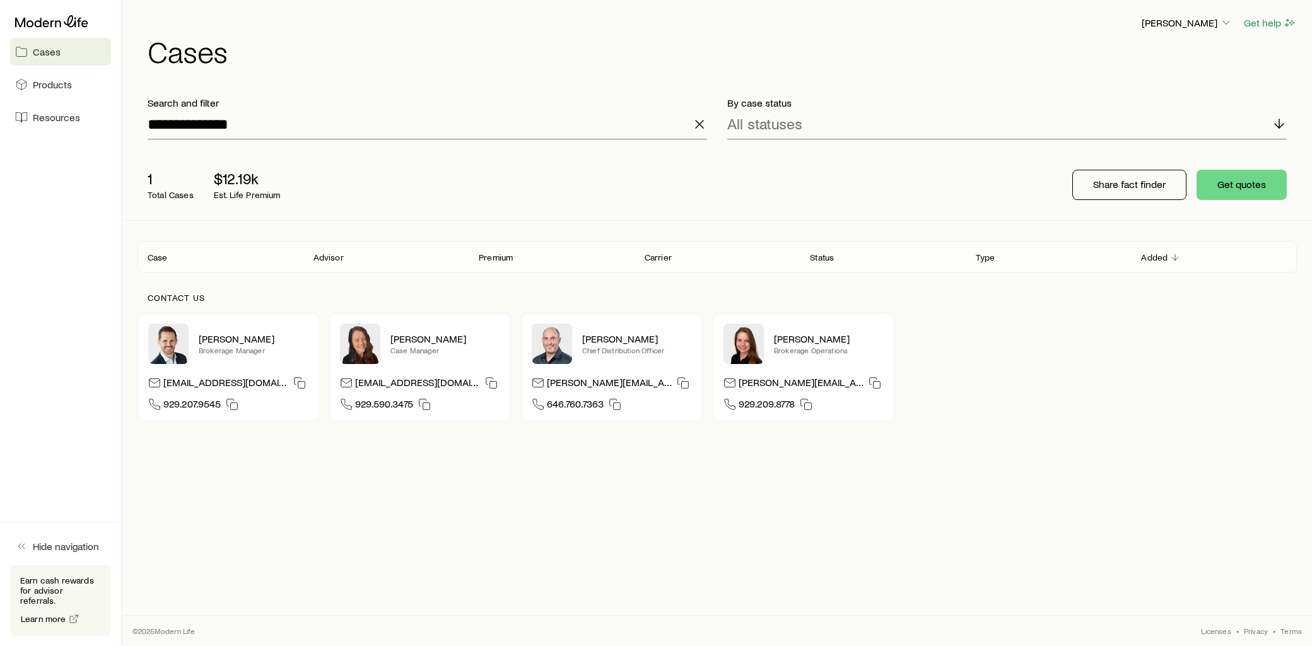
click at [1175, 259] on icon "Client cases" at bounding box center [1175, 257] width 10 height 10
click at [812, 261] on p "Status" at bounding box center [822, 257] width 24 height 10
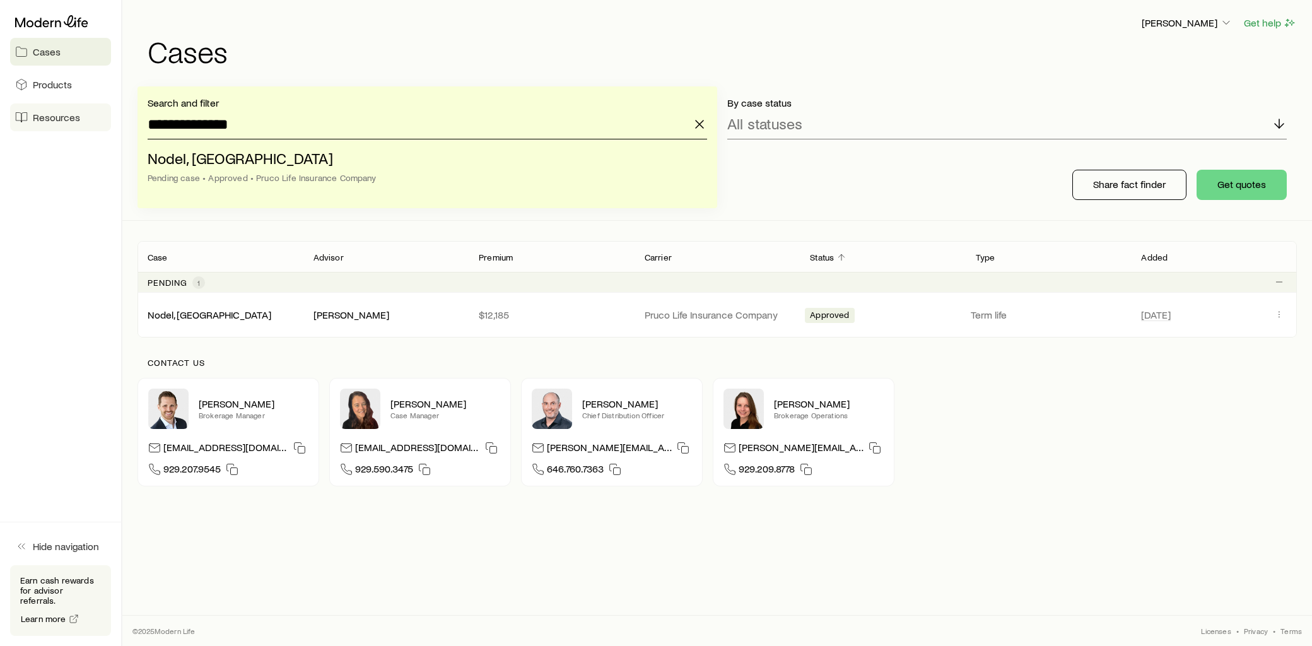
drag, startPoint x: 242, startPoint y: 125, endPoint x: 109, endPoint y: 127, distance: 133.1
click at [109, 126] on div "**********" at bounding box center [656, 323] width 1312 height 646
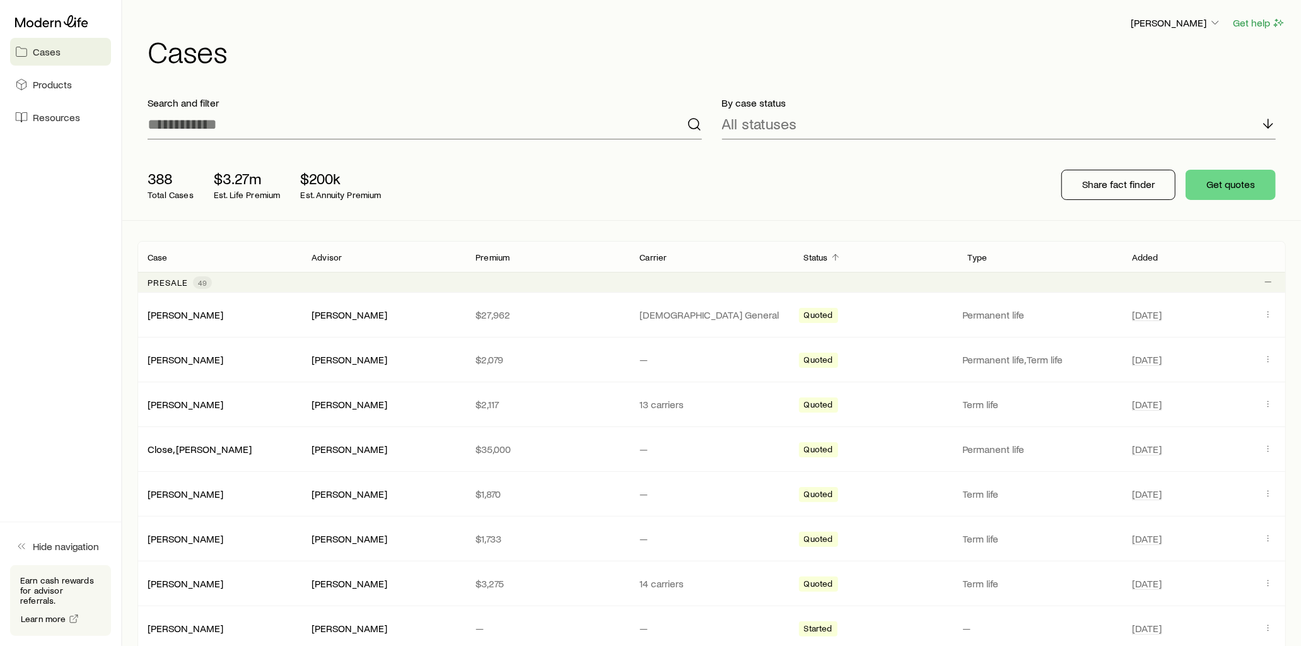
click at [158, 255] on p "Case" at bounding box center [158, 257] width 20 height 10
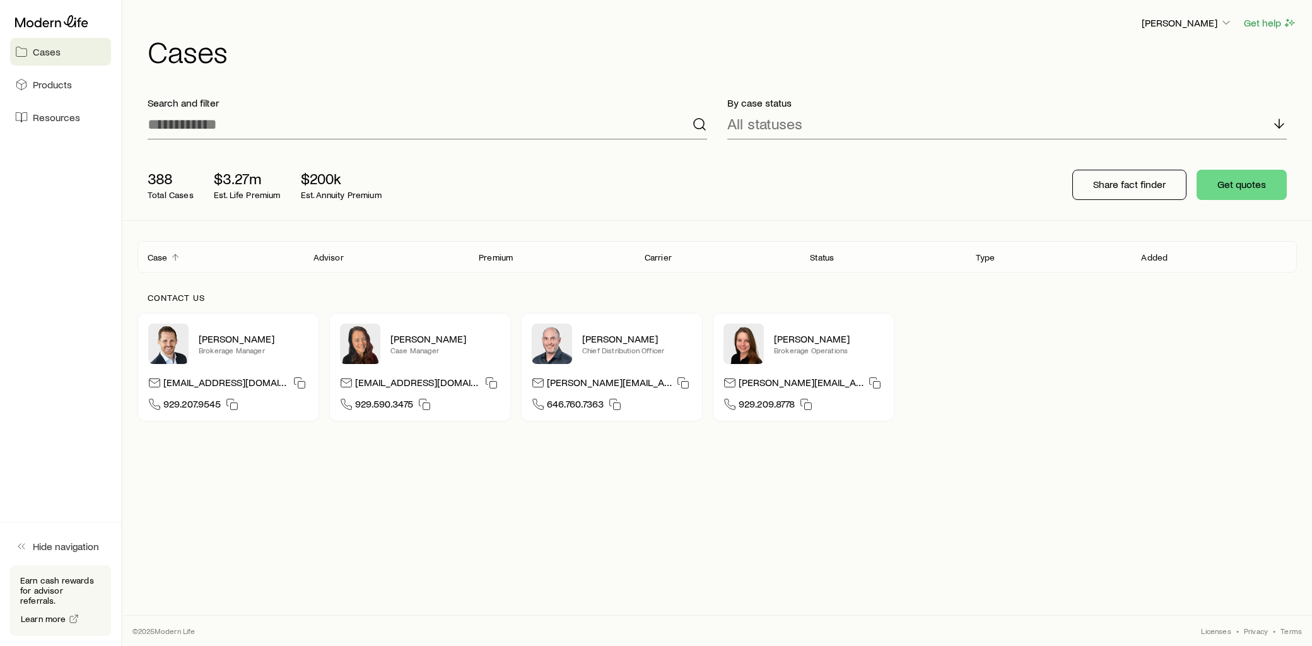
click at [172, 260] on icon "Client cases" at bounding box center [175, 257] width 10 height 10
click at [154, 260] on p "Case" at bounding box center [158, 257] width 20 height 10
click at [180, 259] on div "Case" at bounding box center [220, 256] width 166 height 15
click at [173, 259] on icon "Client cases" at bounding box center [175, 257] width 10 height 10
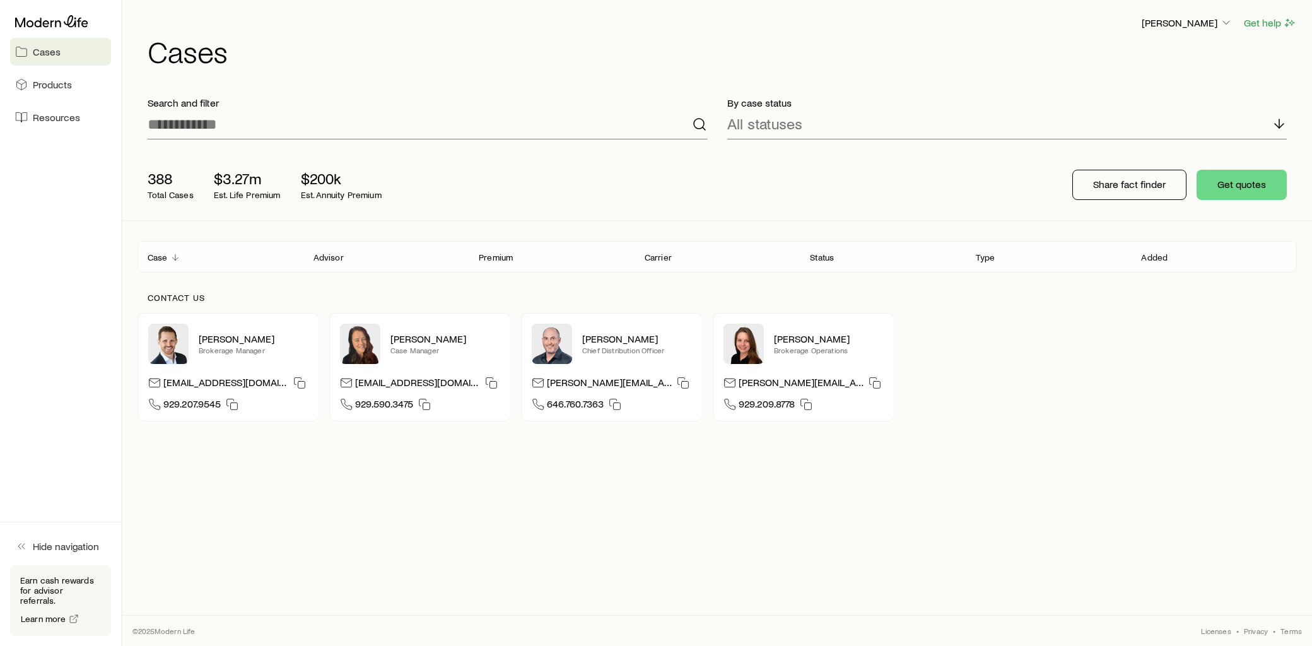
click at [154, 259] on p "Case" at bounding box center [158, 257] width 20 height 10
click at [824, 256] on p "Status" at bounding box center [822, 257] width 24 height 10
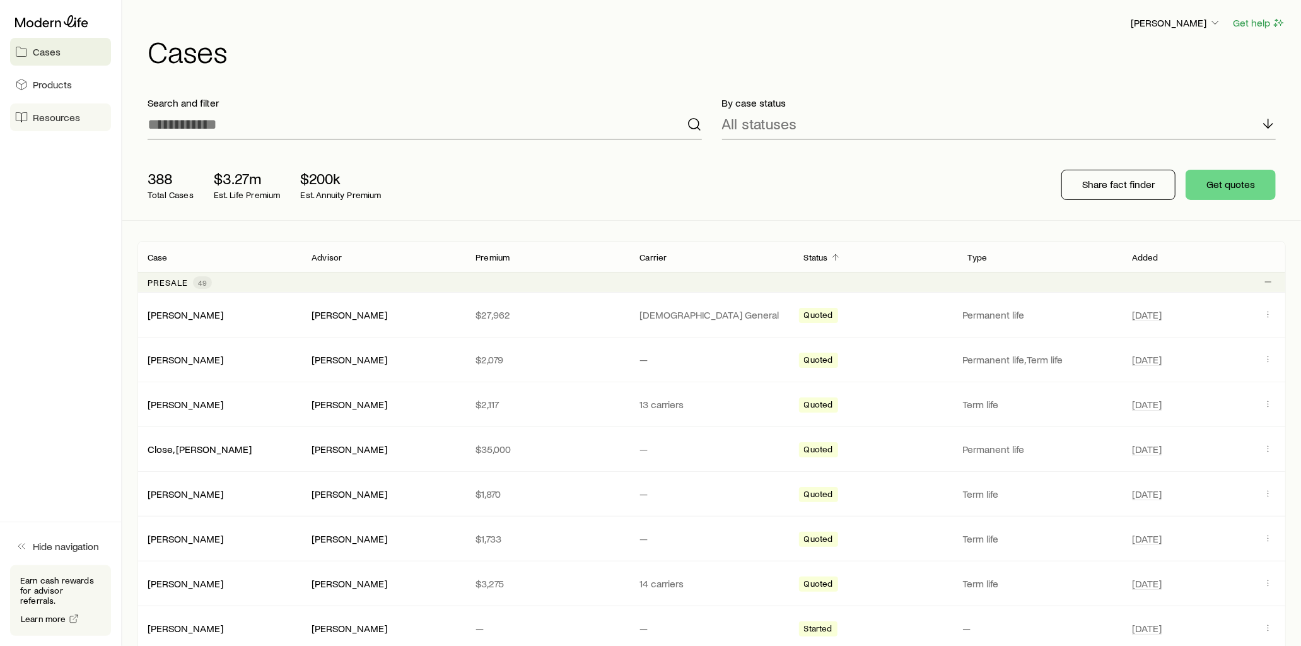
click at [73, 120] on span "Resources" at bounding box center [56, 117] width 47 height 13
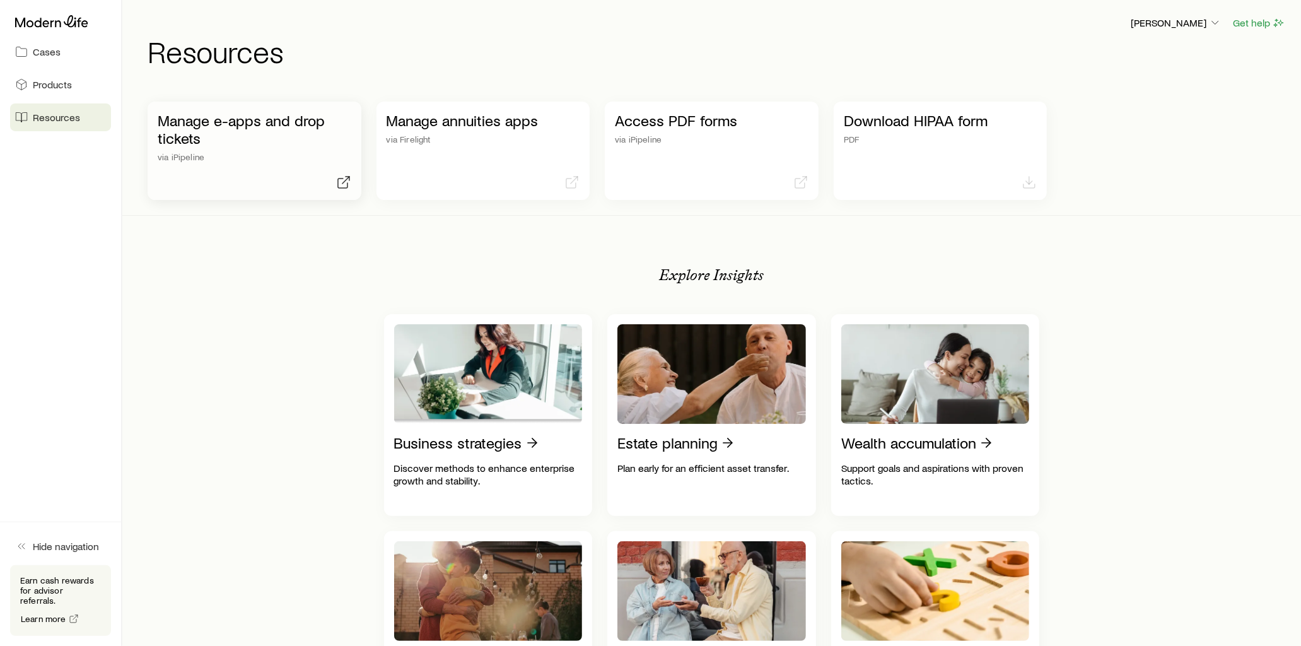
click at [313, 123] on p "Manage e-apps and drop tickets" at bounding box center [255, 129] width 194 height 35
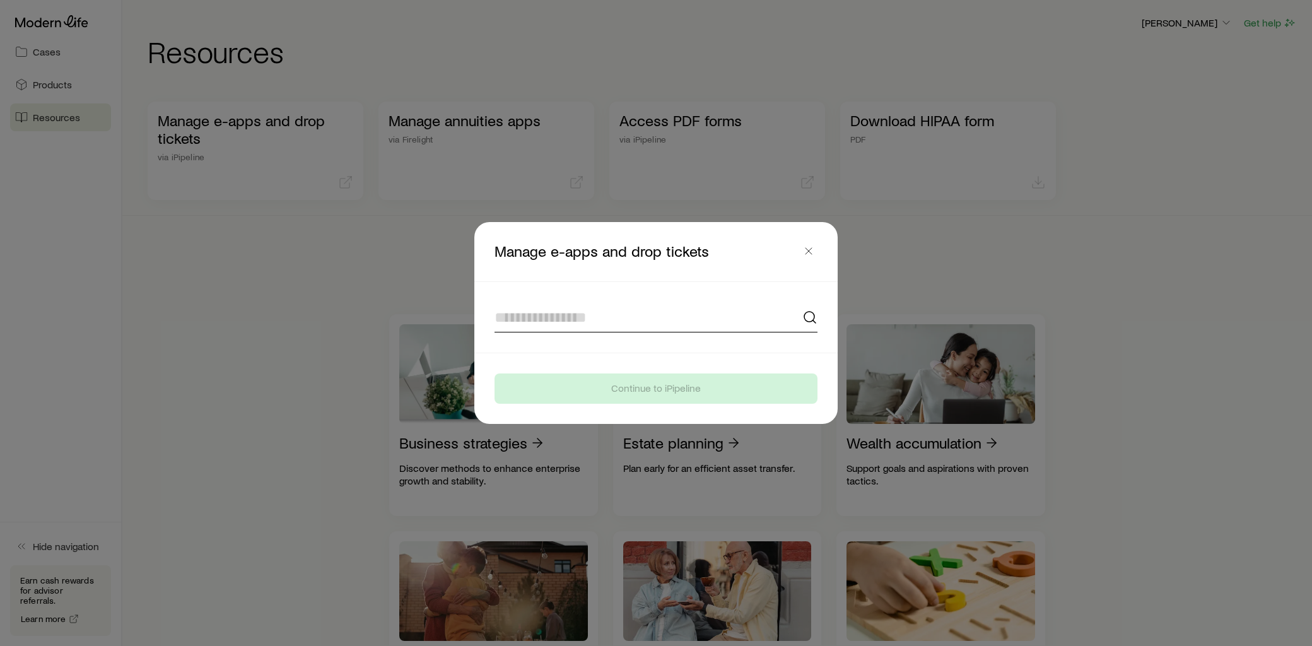
click at [597, 313] on input at bounding box center [655, 317] width 323 height 30
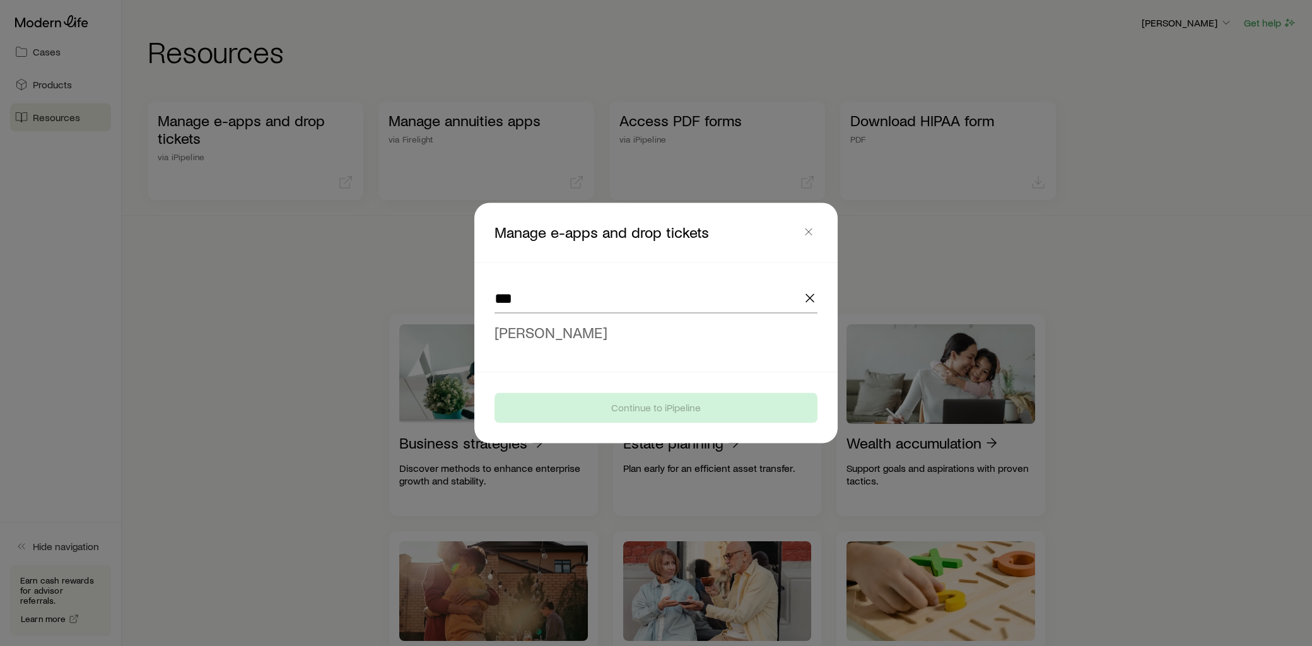
click at [564, 337] on span "[PERSON_NAME]" at bounding box center [550, 332] width 113 height 18
type input "**********"
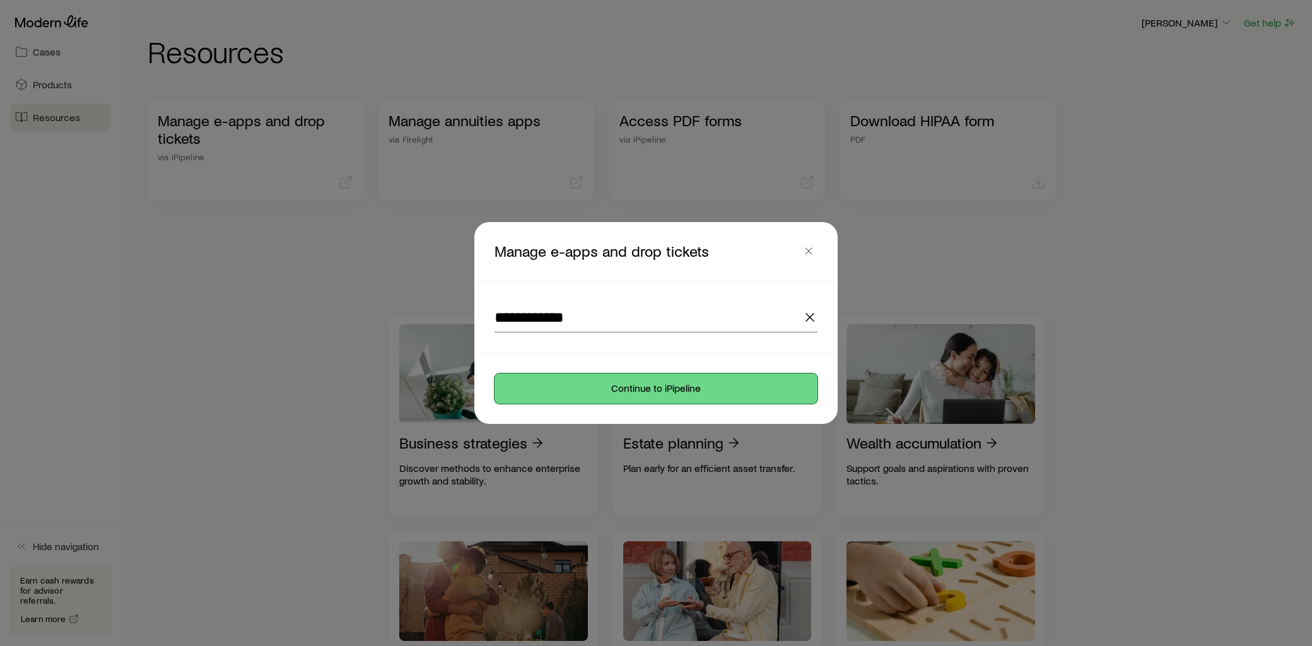
click at [663, 382] on button "Continue to iPipeline" at bounding box center [655, 388] width 323 height 30
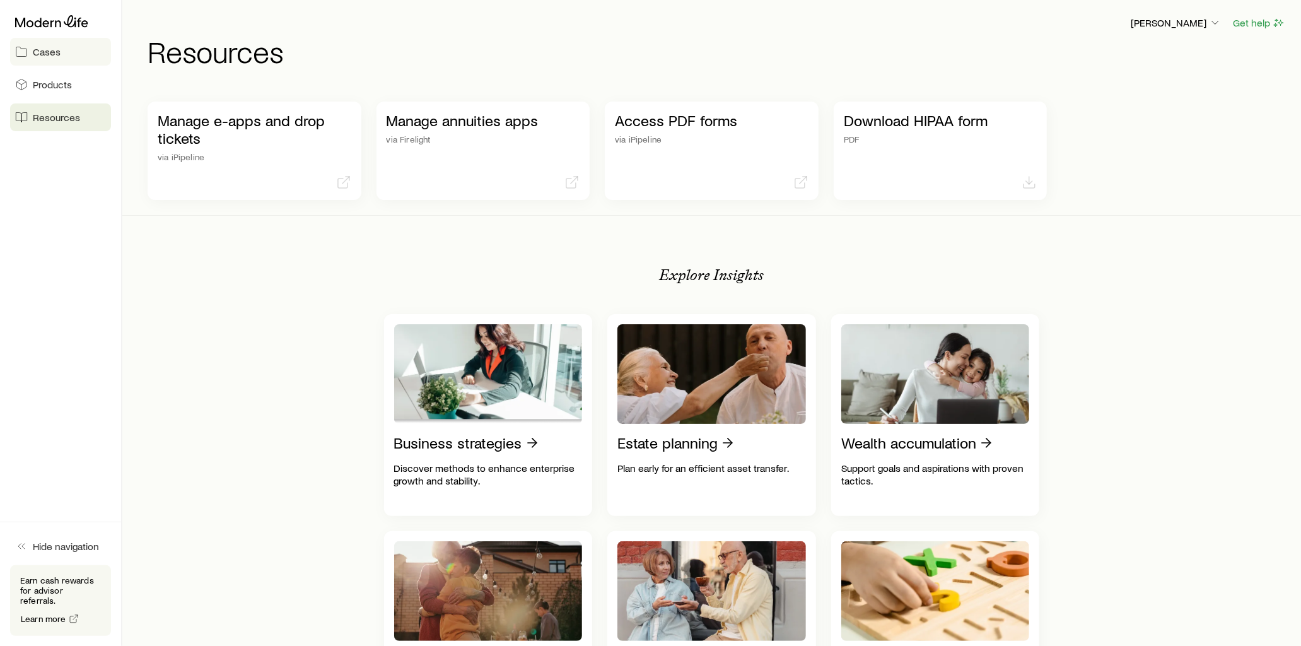
click at [65, 54] on link "Cases" at bounding box center [60, 52] width 101 height 28
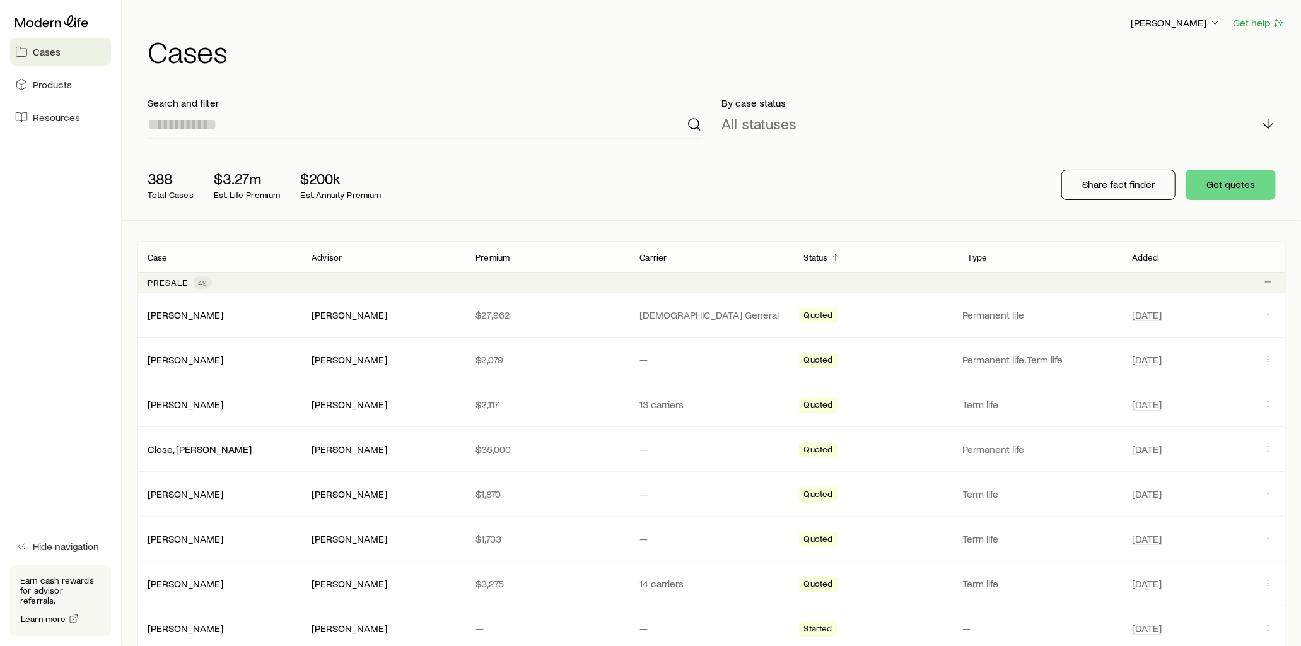
click at [243, 129] on input at bounding box center [425, 124] width 554 height 30
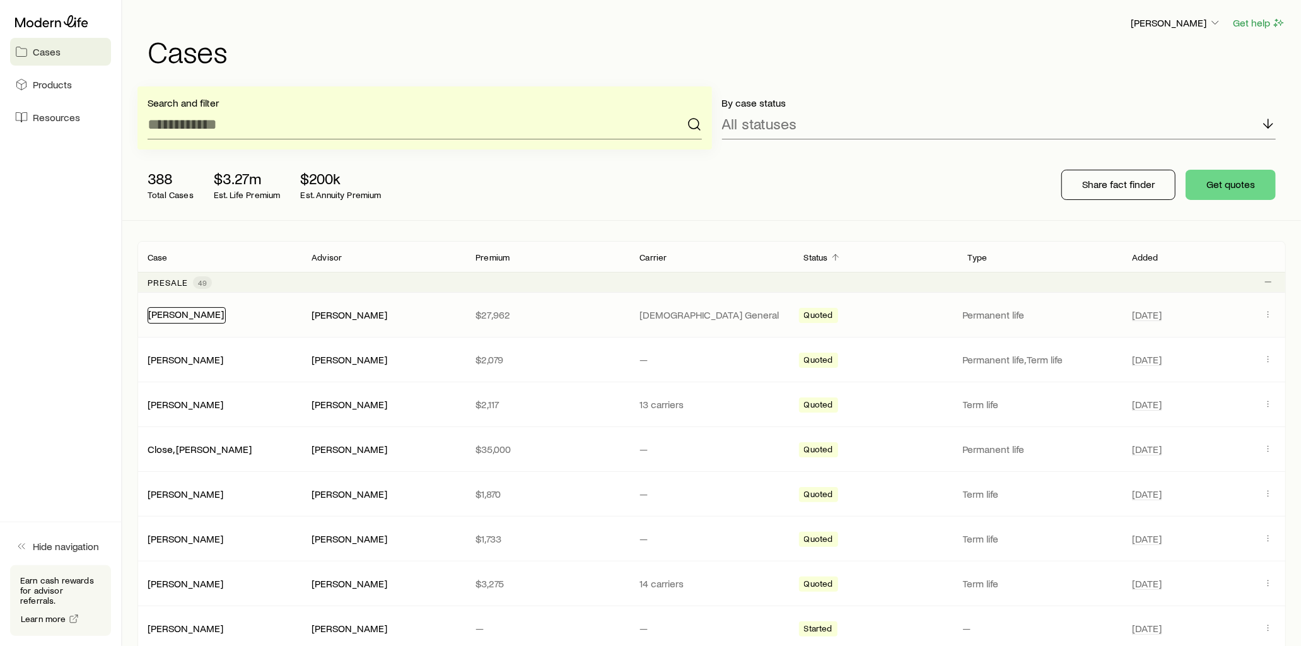
click at [190, 315] on link "[PERSON_NAME]" at bounding box center [186, 314] width 76 height 12
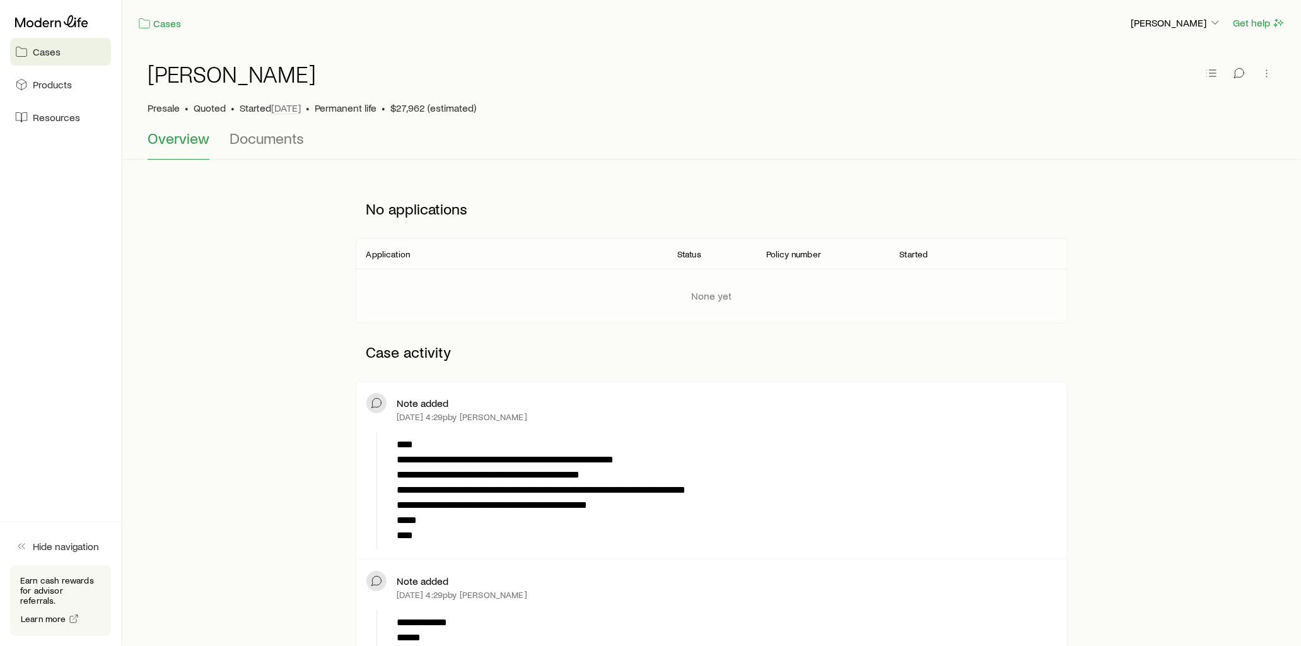
click at [79, 45] on link "Cases" at bounding box center [60, 52] width 101 height 28
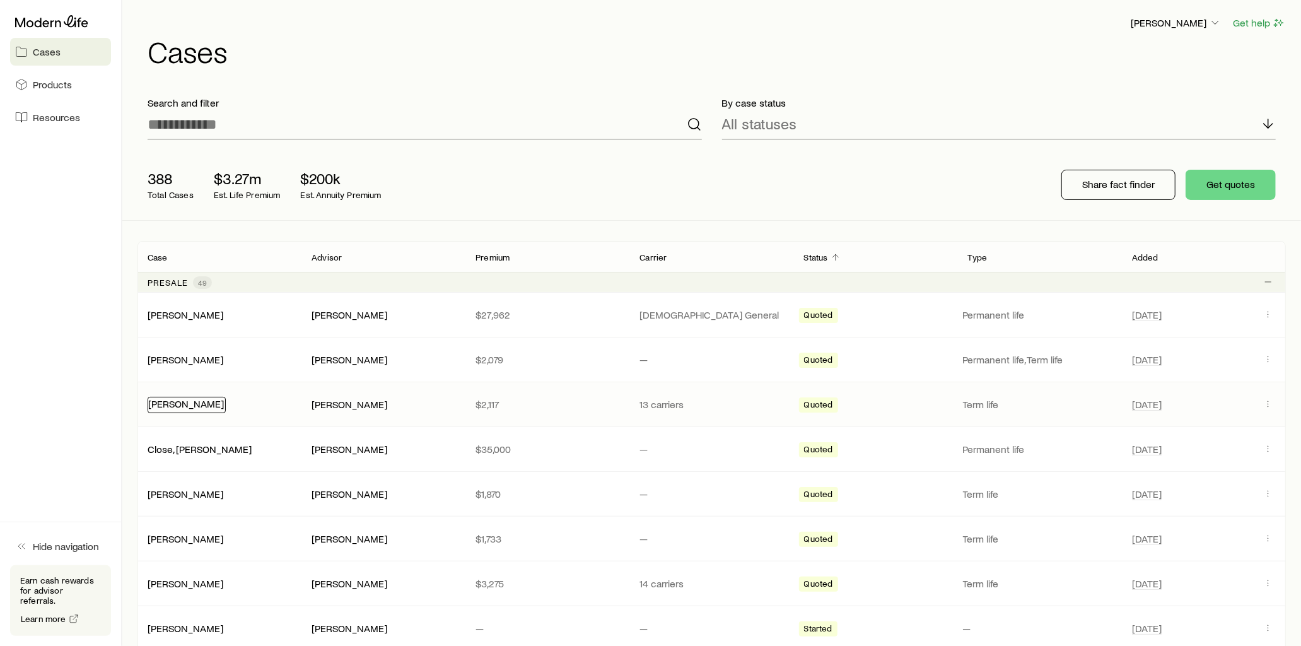
click at [193, 404] on link "[PERSON_NAME]" at bounding box center [186, 403] width 76 height 12
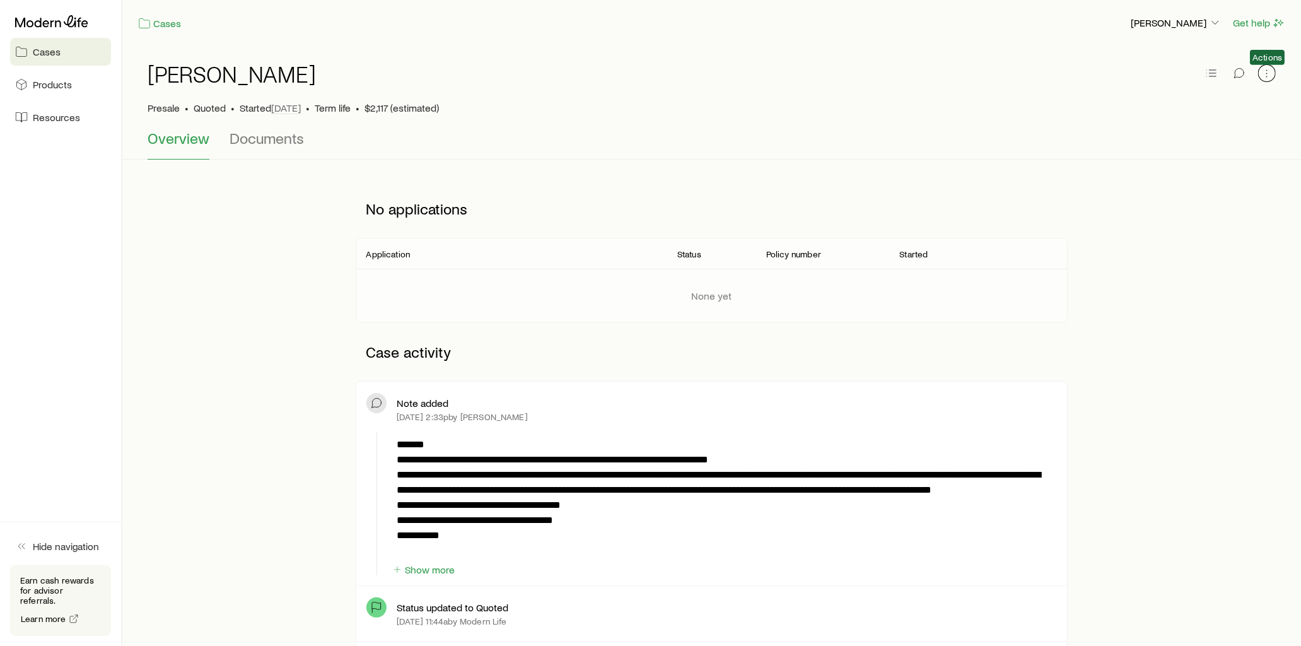
click at [1268, 79] on icon "button" at bounding box center [1267, 73] width 13 height 13
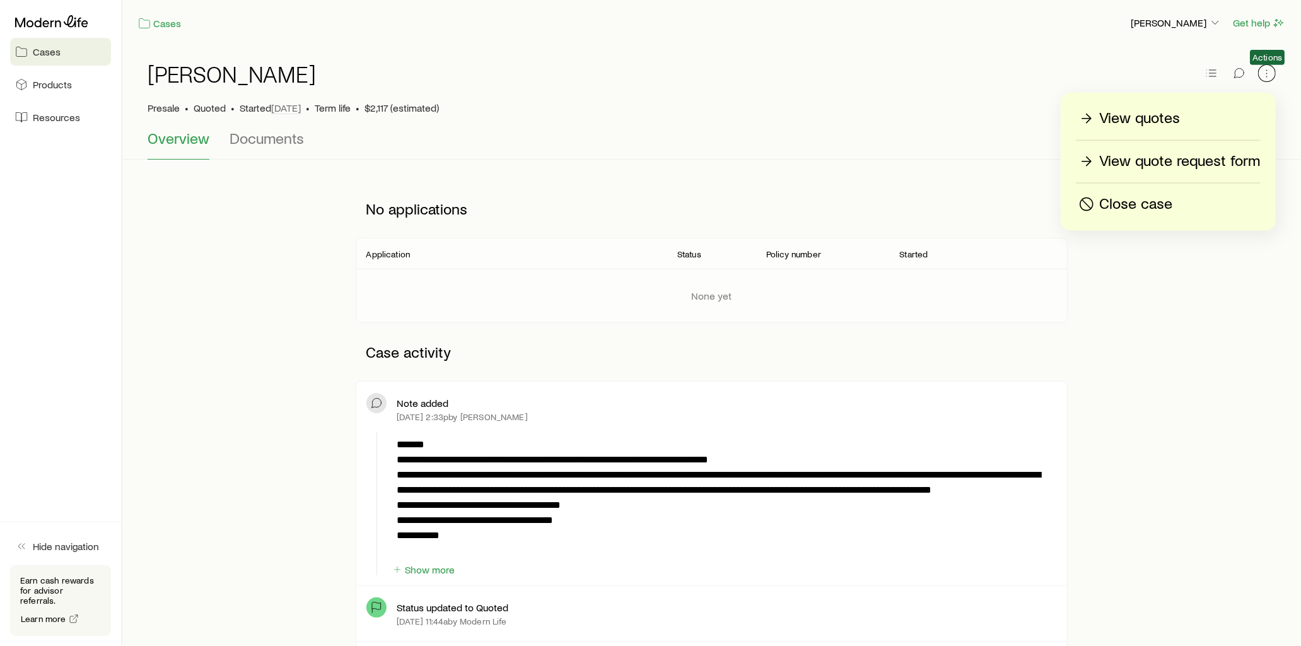
click at [1268, 73] on icon "button" at bounding box center [1267, 73] width 13 height 13
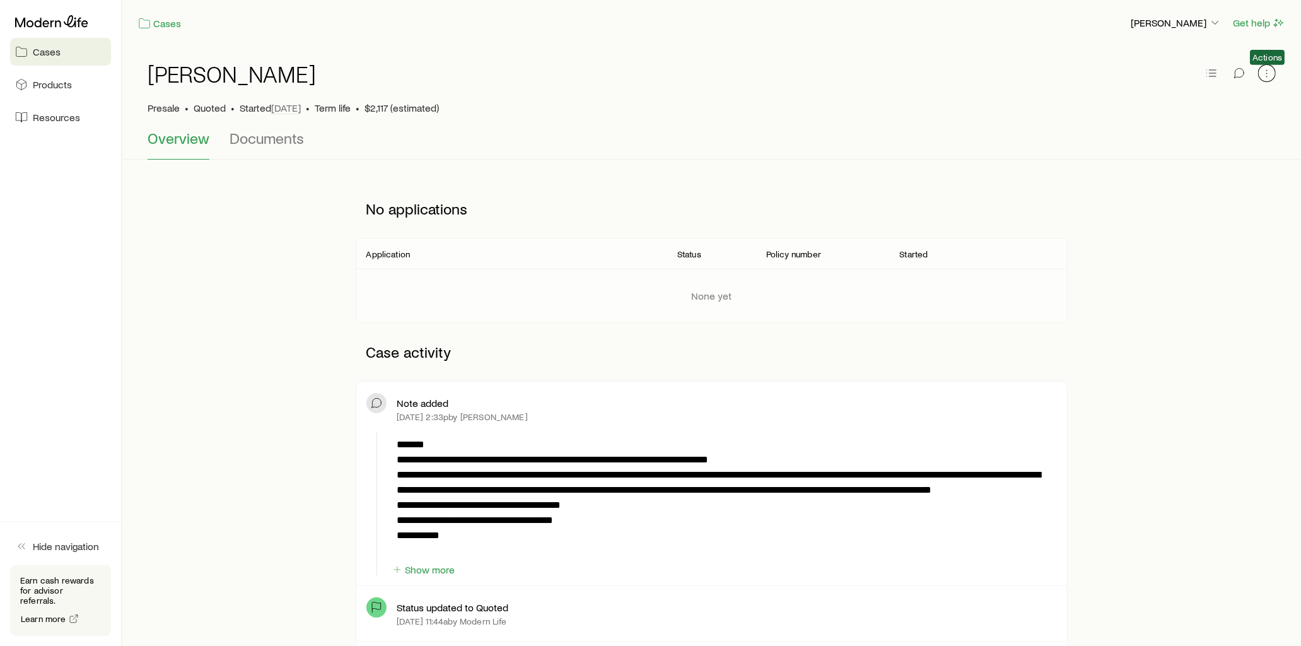
click at [1268, 73] on icon "button" at bounding box center [1267, 73] width 13 height 13
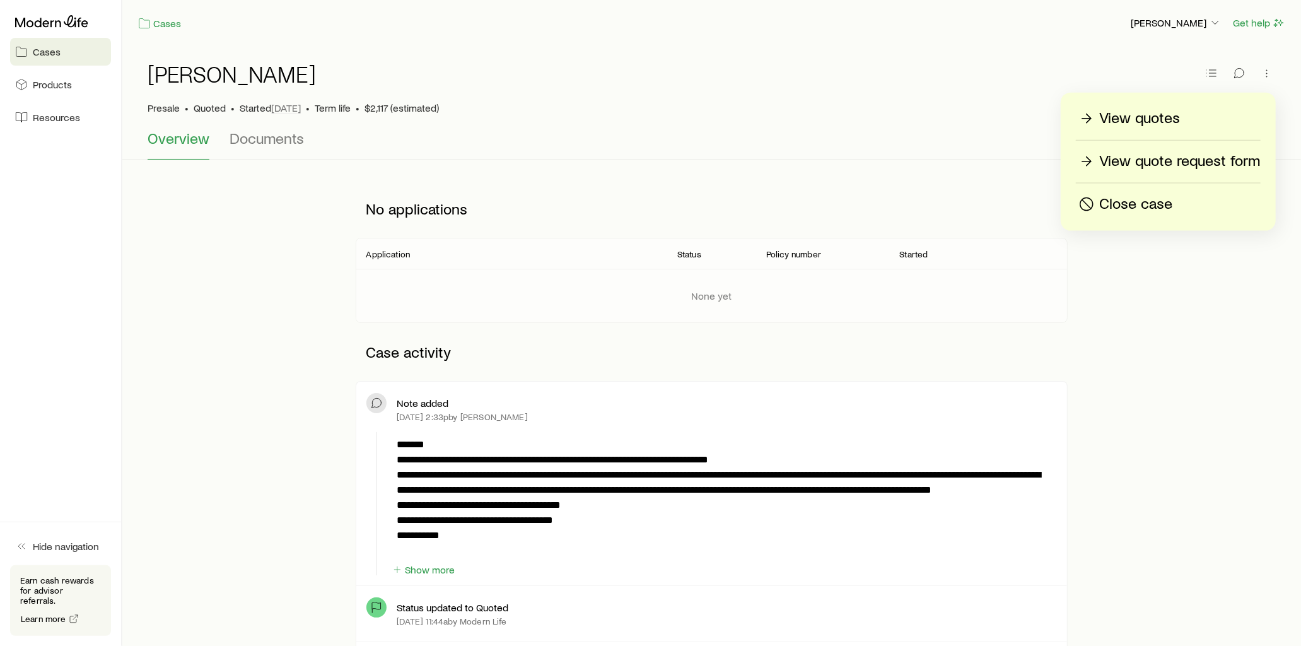
click at [1169, 124] on p "View quotes" at bounding box center [1139, 118] width 81 height 20
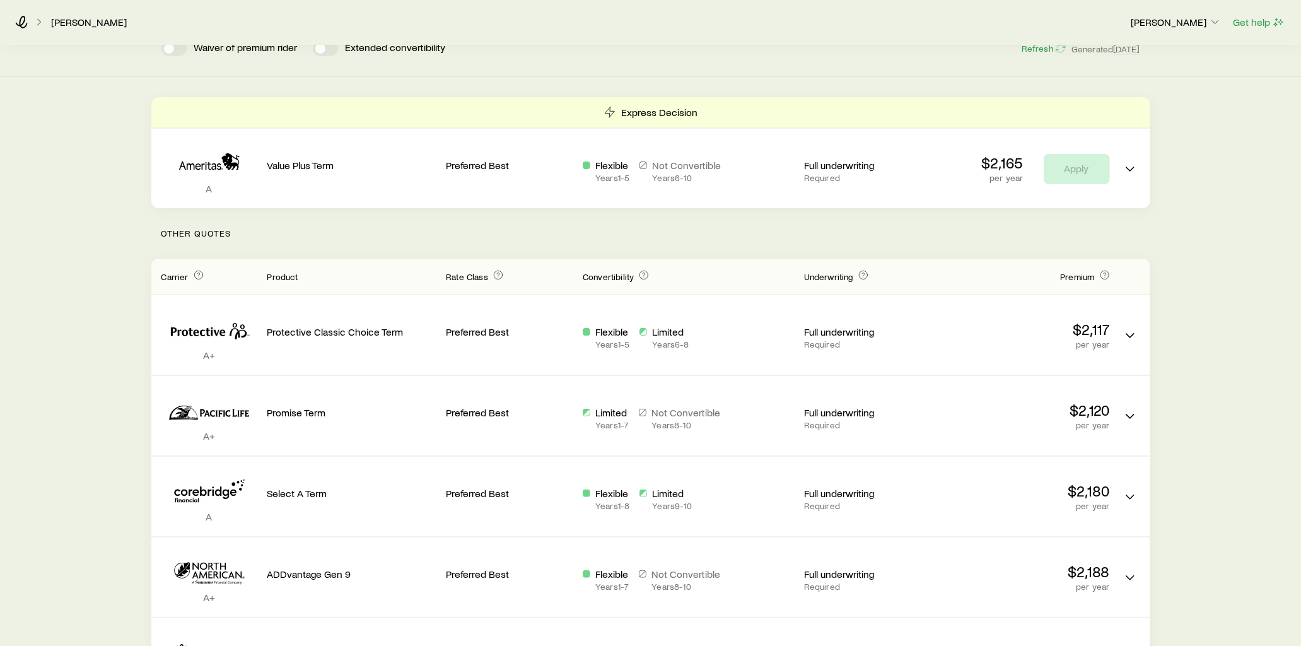
scroll to position [140, 0]
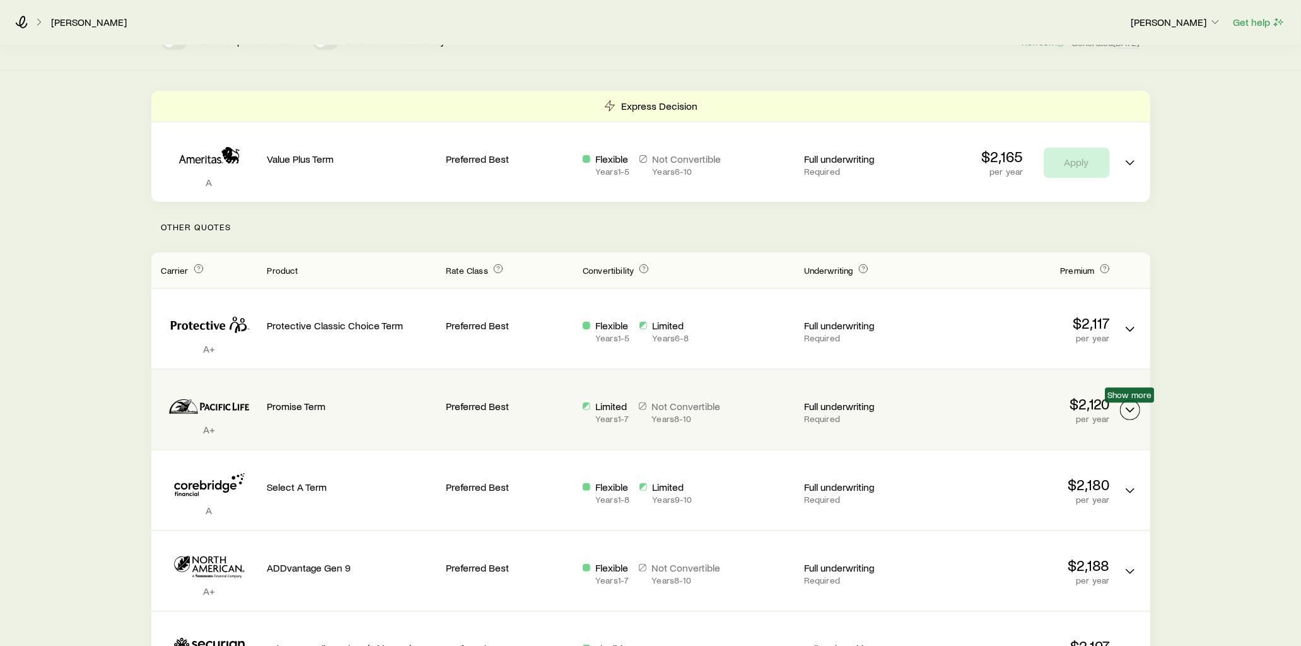
click at [1134, 407] on icon "Term quotes" at bounding box center [1130, 409] width 15 height 15
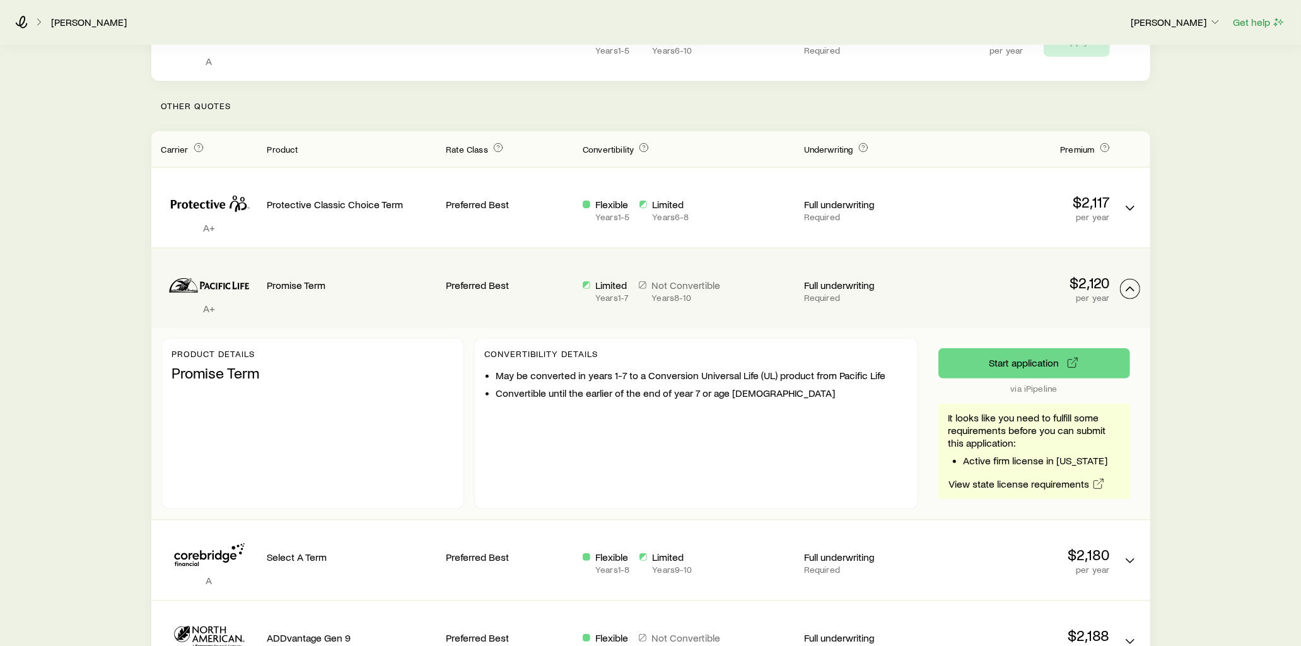
scroll to position [280, 0]
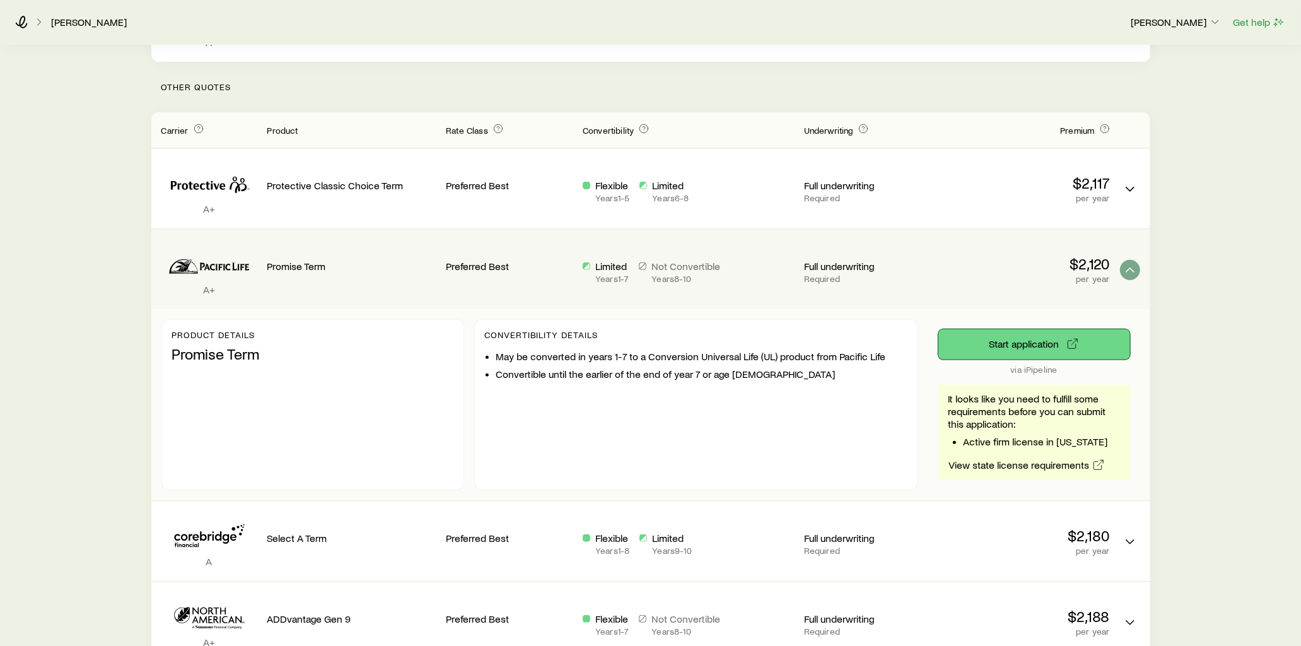
click at [1012, 338] on button "Start application" at bounding box center [1034, 344] width 192 height 30
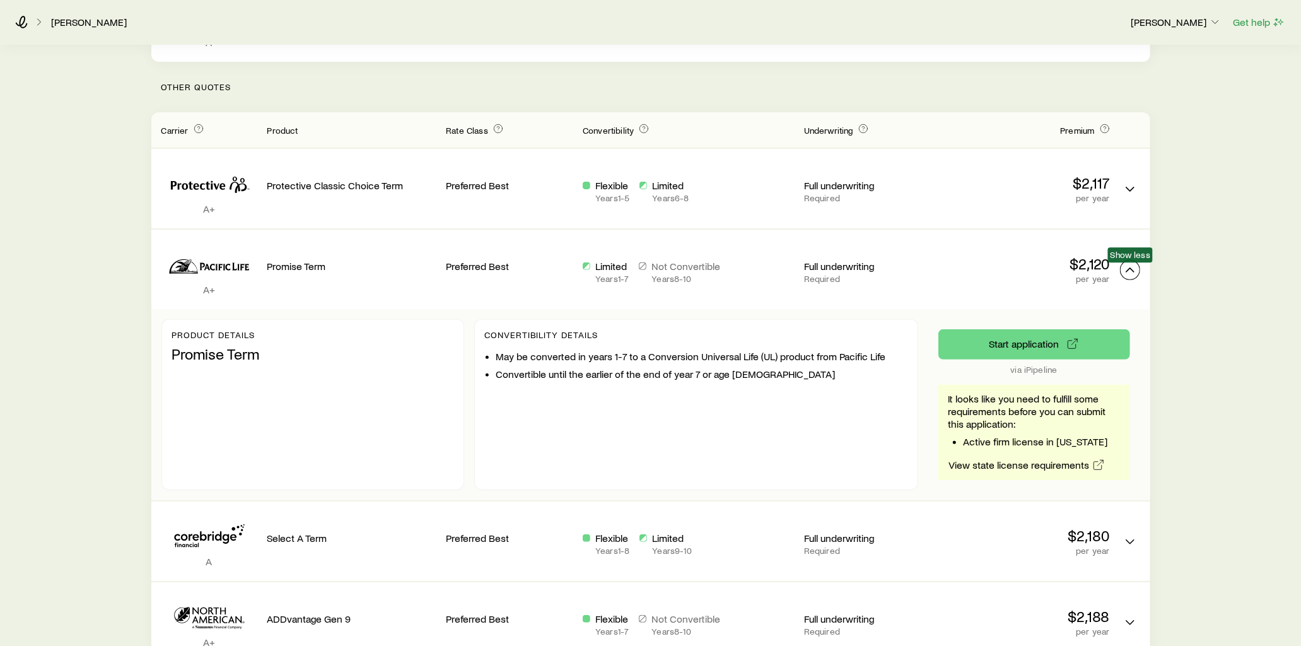
click at [1126, 270] on polyline "Term quotes" at bounding box center [1130, 270] width 8 height 4
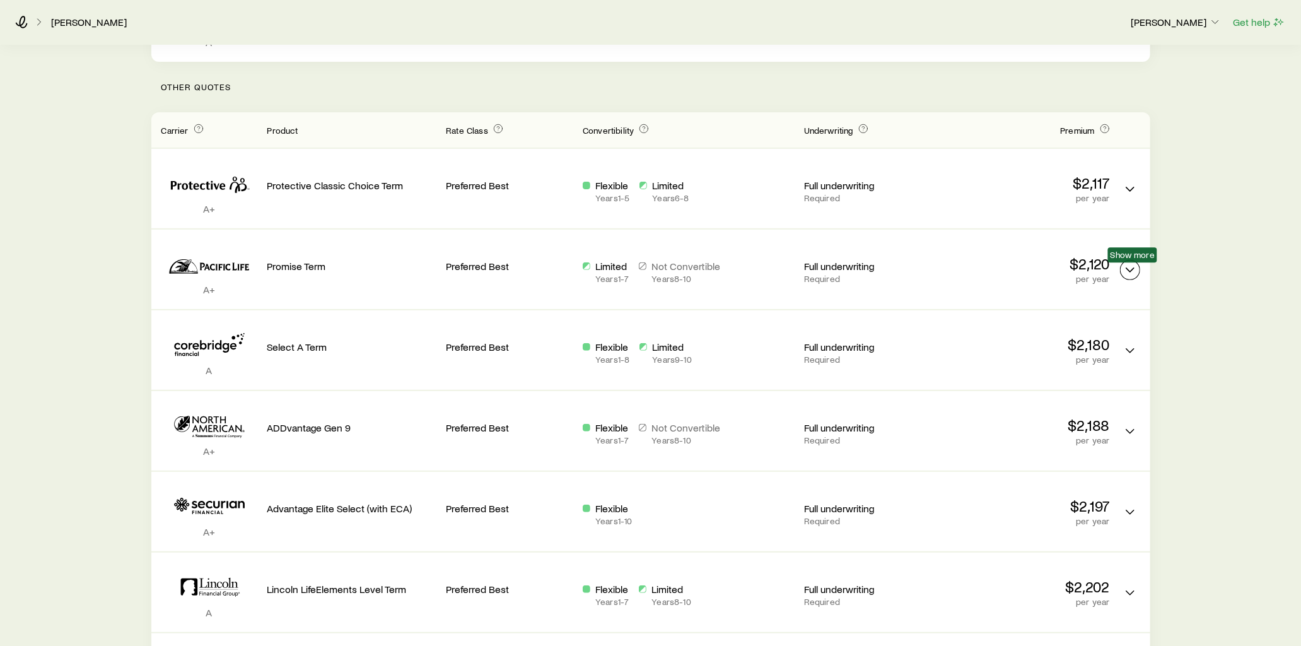
click at [1126, 270] on icon "Term quotes" at bounding box center [1130, 269] width 15 height 15
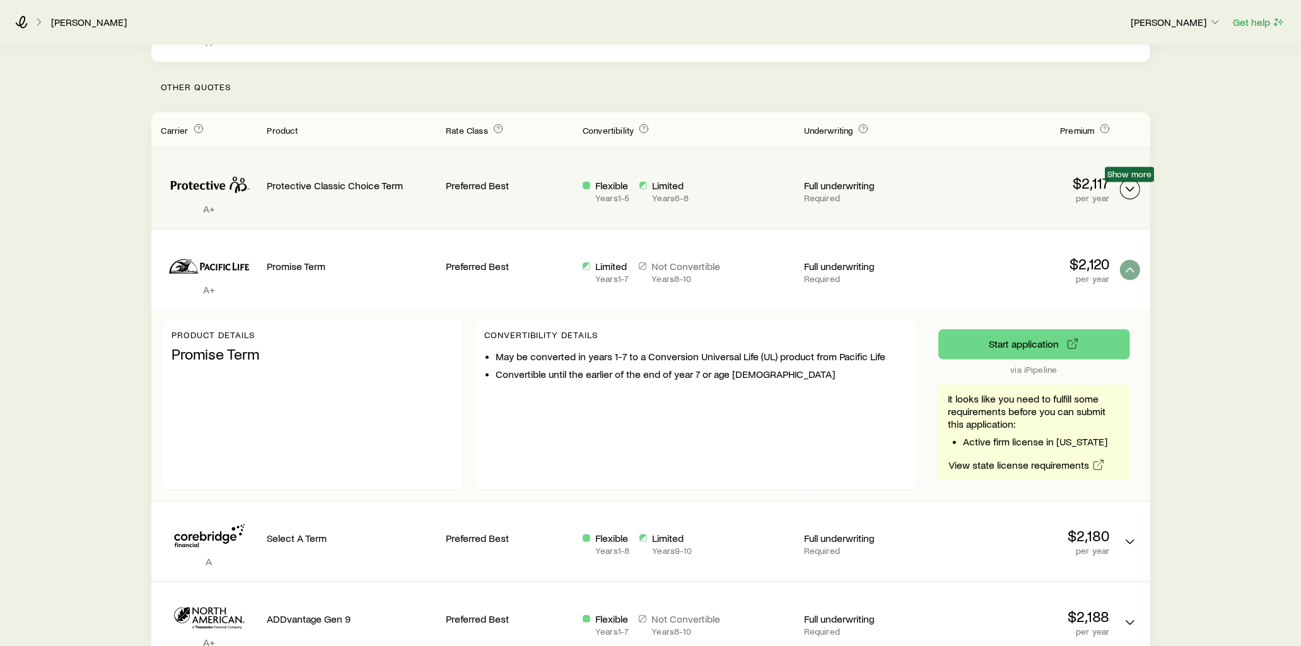
click at [1127, 187] on icon "Term quotes" at bounding box center [1130, 189] width 15 height 15
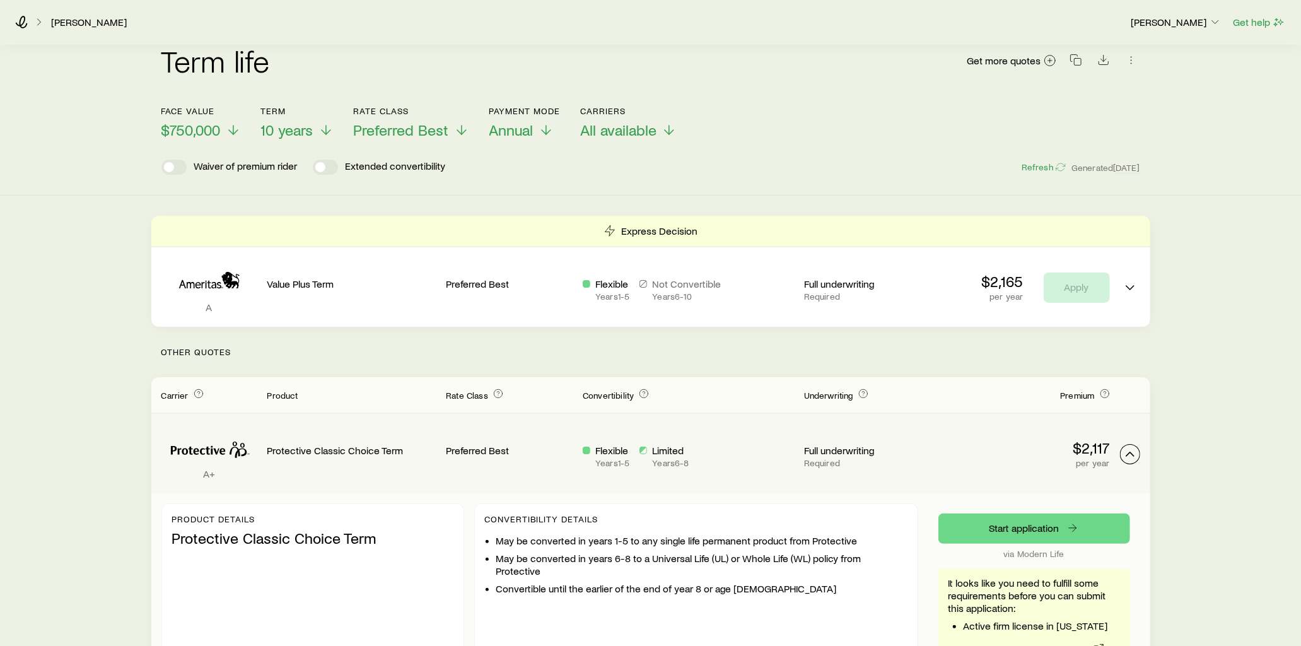
scroll to position [0, 0]
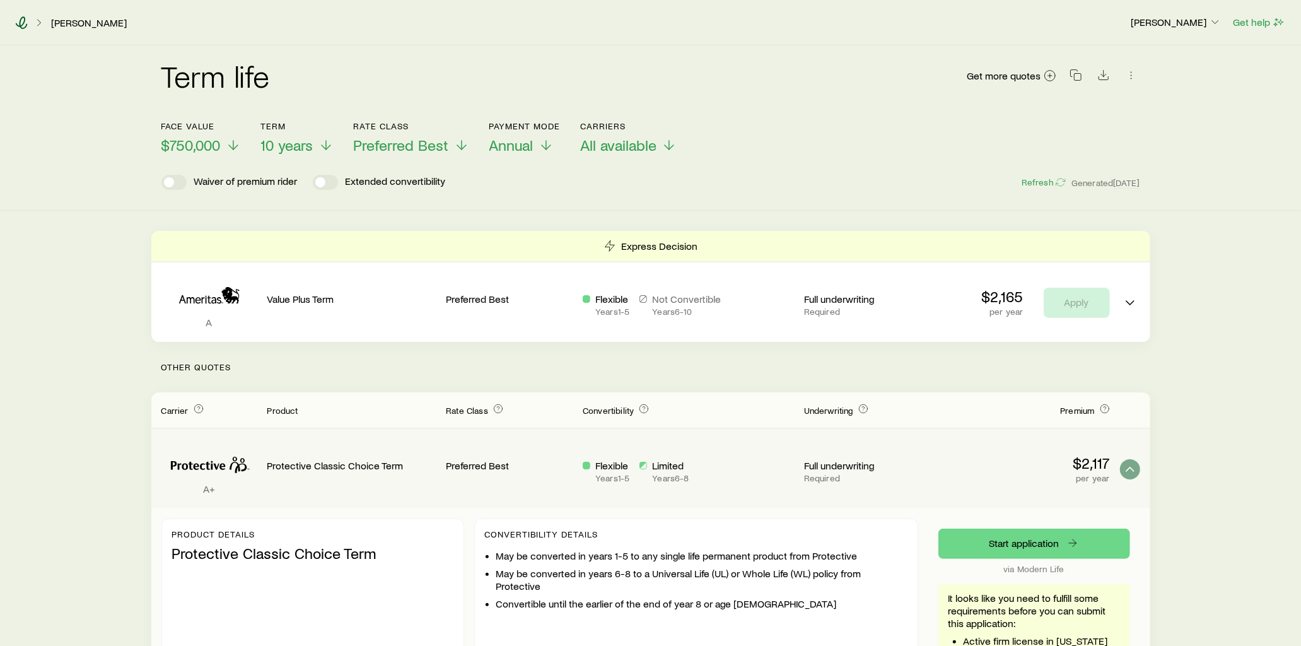
click at [23, 25] on icon at bounding box center [21, 22] width 13 height 13
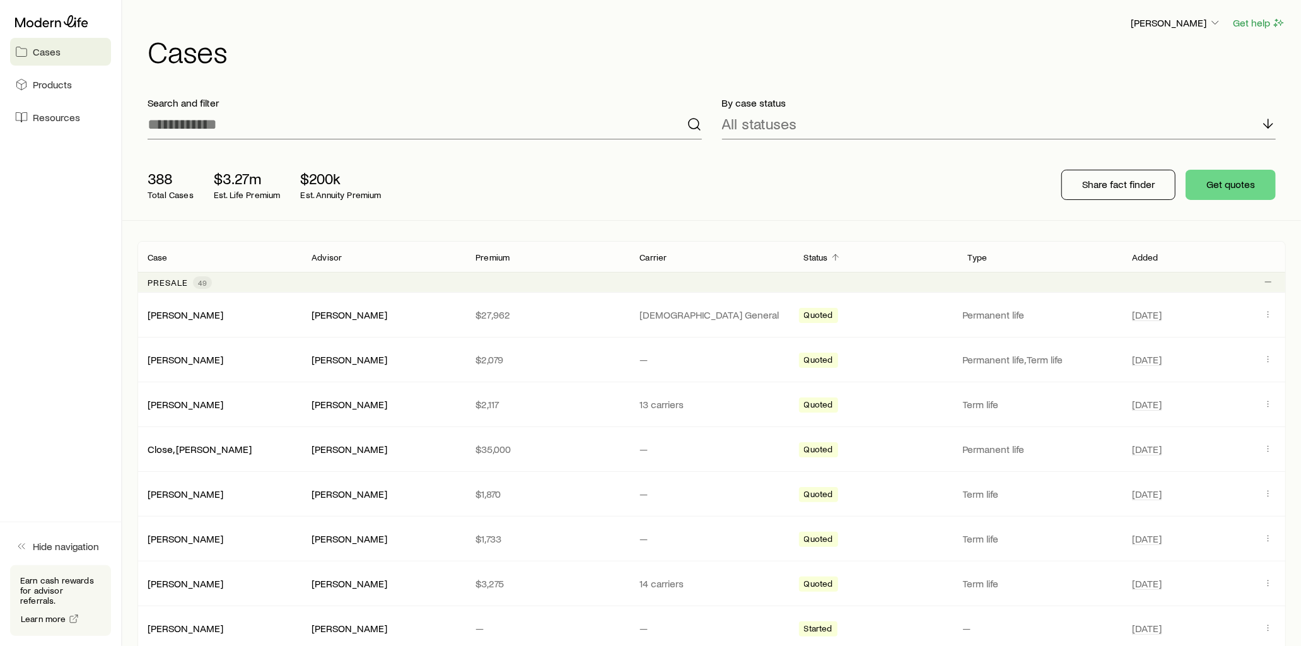
click at [336, 257] on p "Advisor" at bounding box center [327, 257] width 30 height 10
click at [323, 257] on p "Advisor" at bounding box center [327, 257] width 30 height 10
click at [505, 252] on p "Premium" at bounding box center [493, 257] width 34 height 10
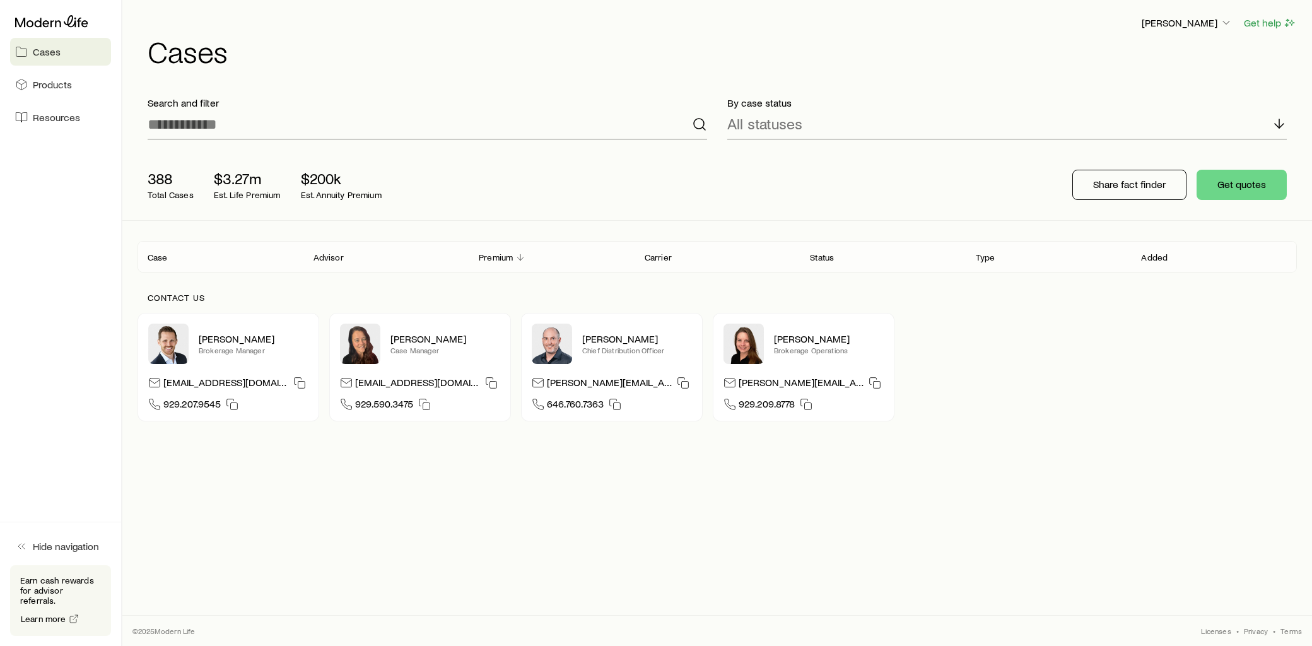
click at [499, 254] on p "Premium" at bounding box center [496, 257] width 34 height 10
click at [516, 255] on icon "Client cases" at bounding box center [520, 257] width 10 height 10
click at [35, 55] on span "Cases" at bounding box center [47, 51] width 28 height 13
click at [156, 257] on p "Case" at bounding box center [158, 257] width 20 height 10
click at [826, 255] on p "Status" at bounding box center [822, 257] width 24 height 10
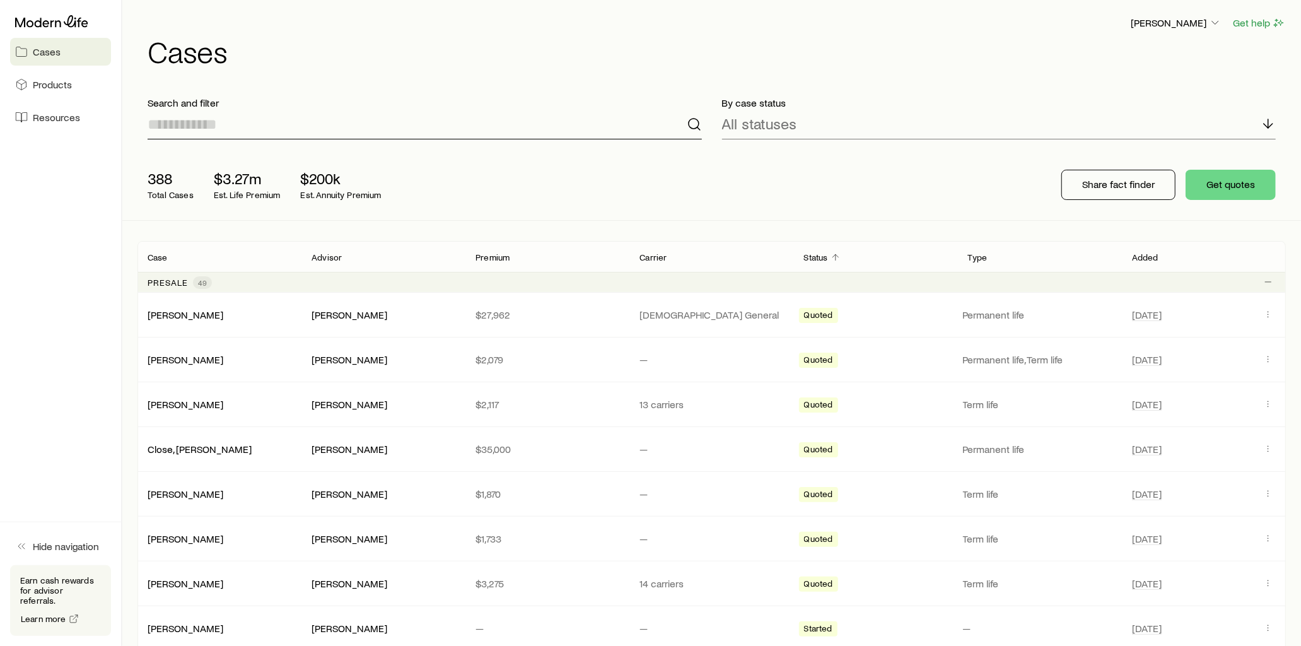
click at [234, 129] on input at bounding box center [425, 124] width 554 height 30
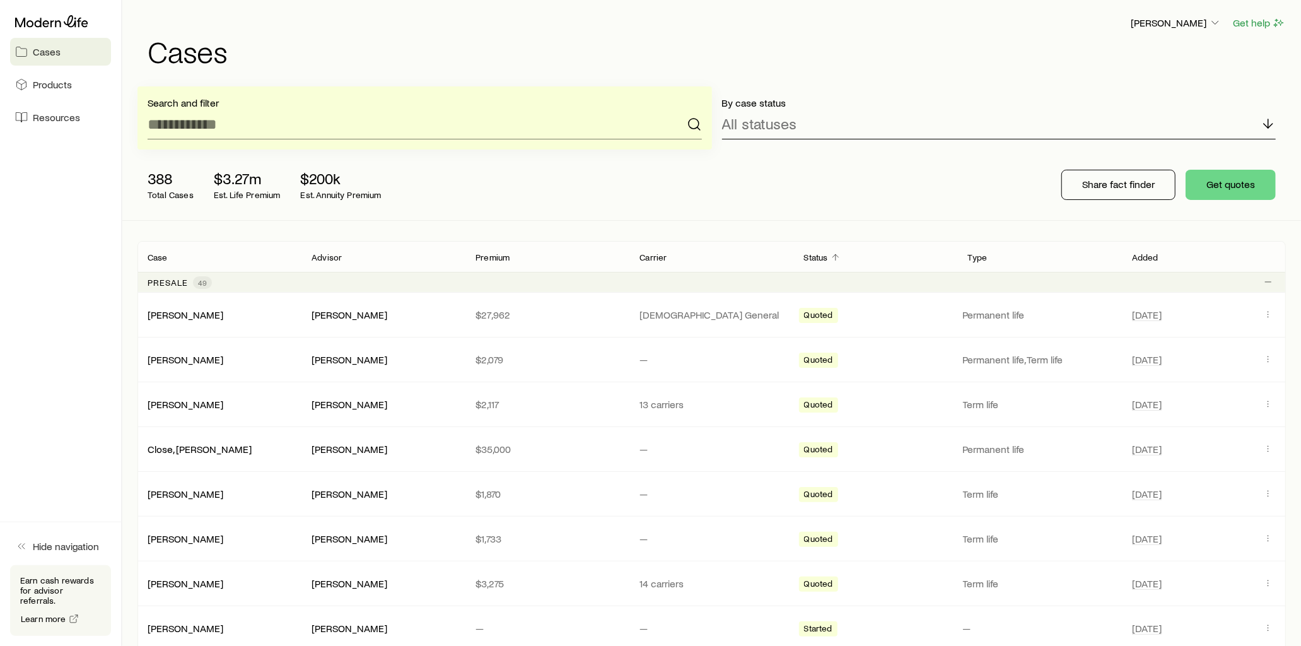
click at [1272, 125] on icon at bounding box center [1268, 123] width 15 height 15
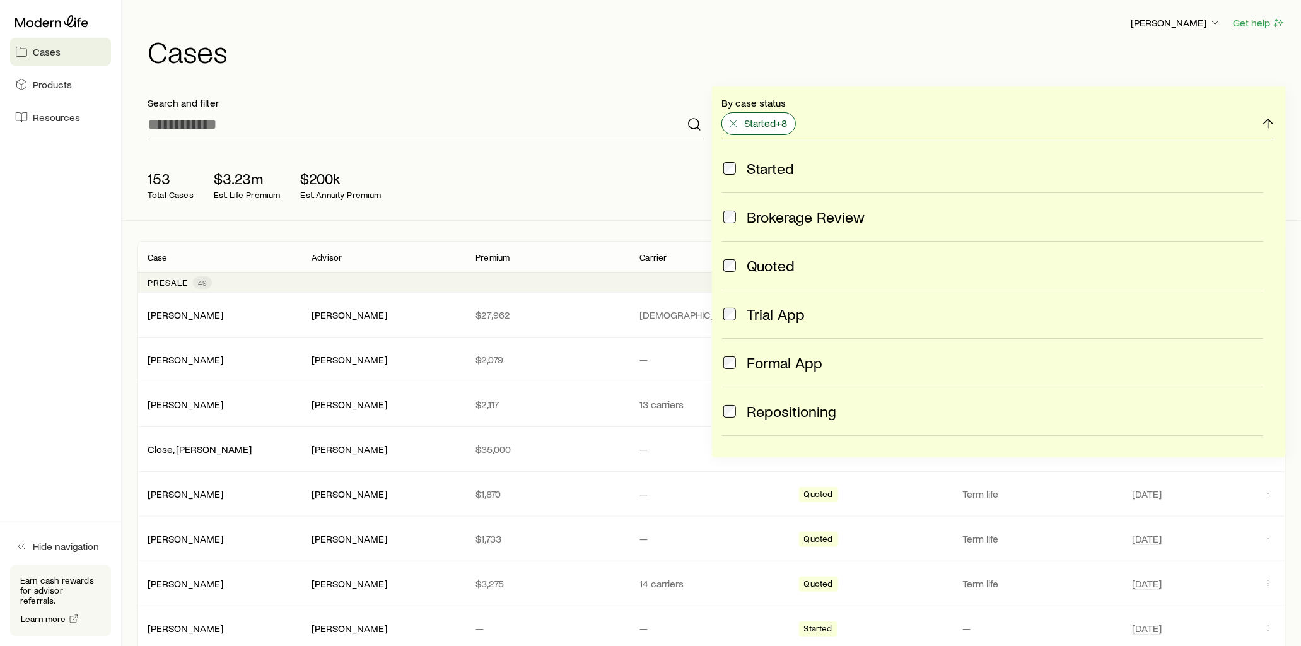
click at [733, 121] on icon at bounding box center [733, 123] width 13 height 13
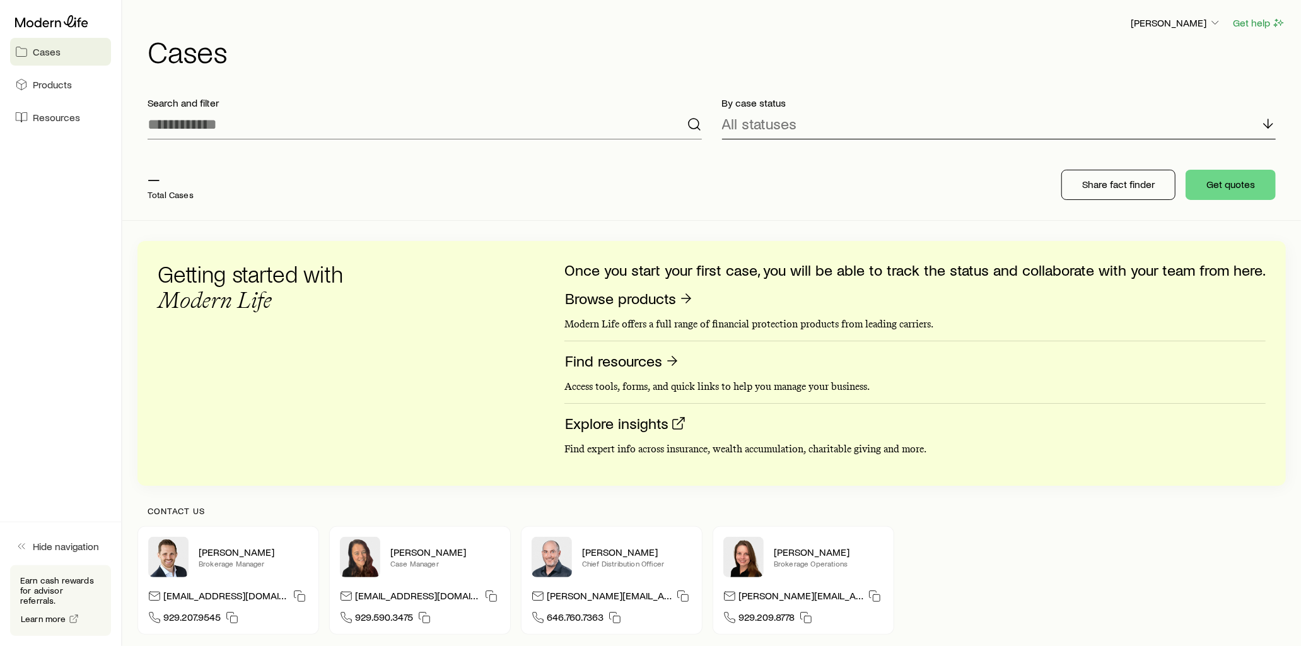
click at [883, 118] on div "All statuses" at bounding box center [999, 124] width 554 height 30
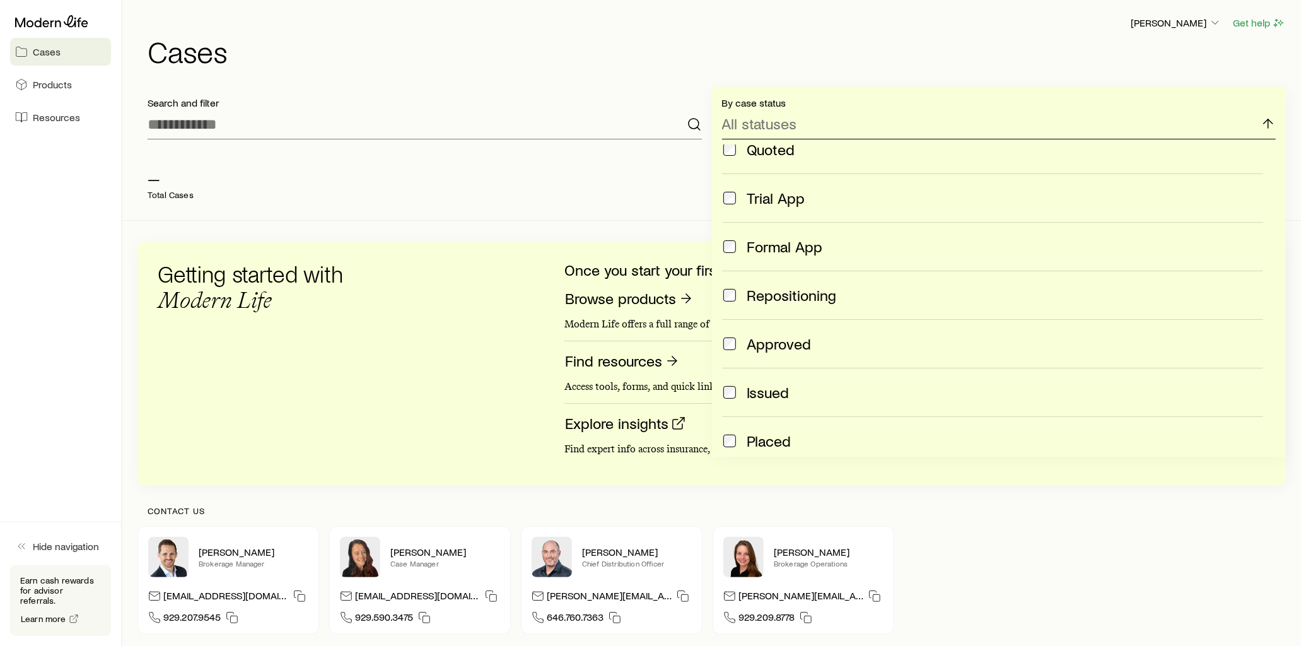
scroll to position [140, 0]
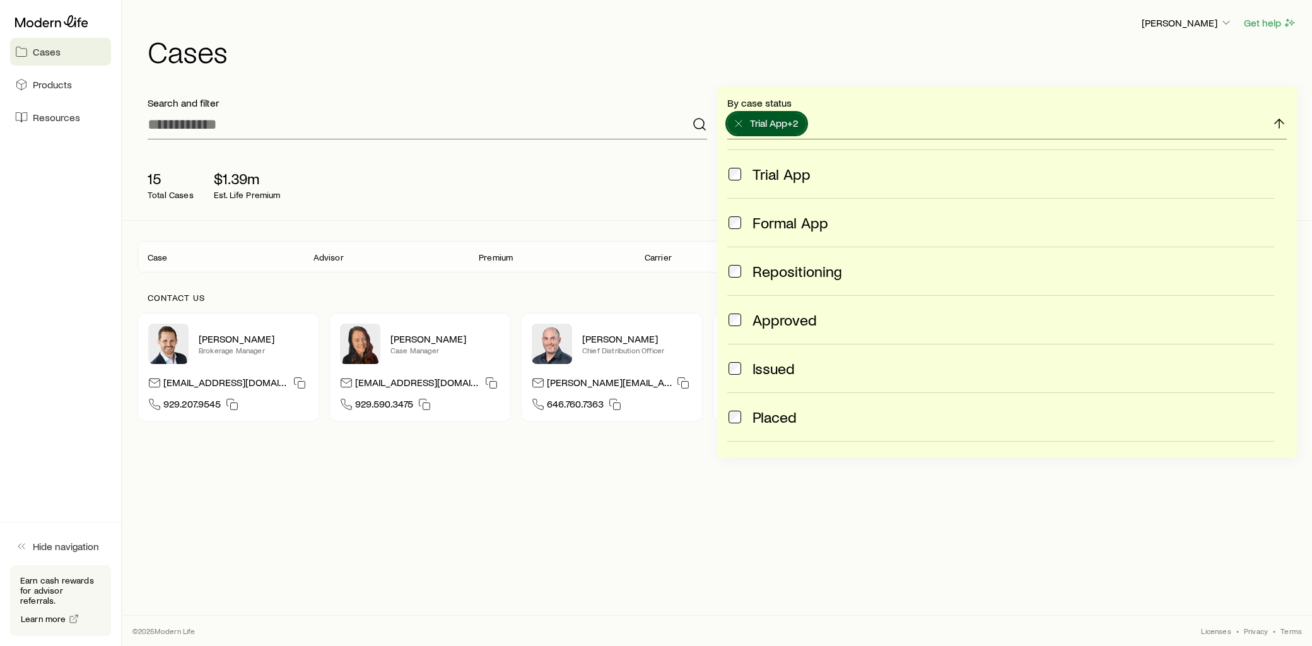
click at [741, 320] on span at bounding box center [734, 320] width 15 height 18
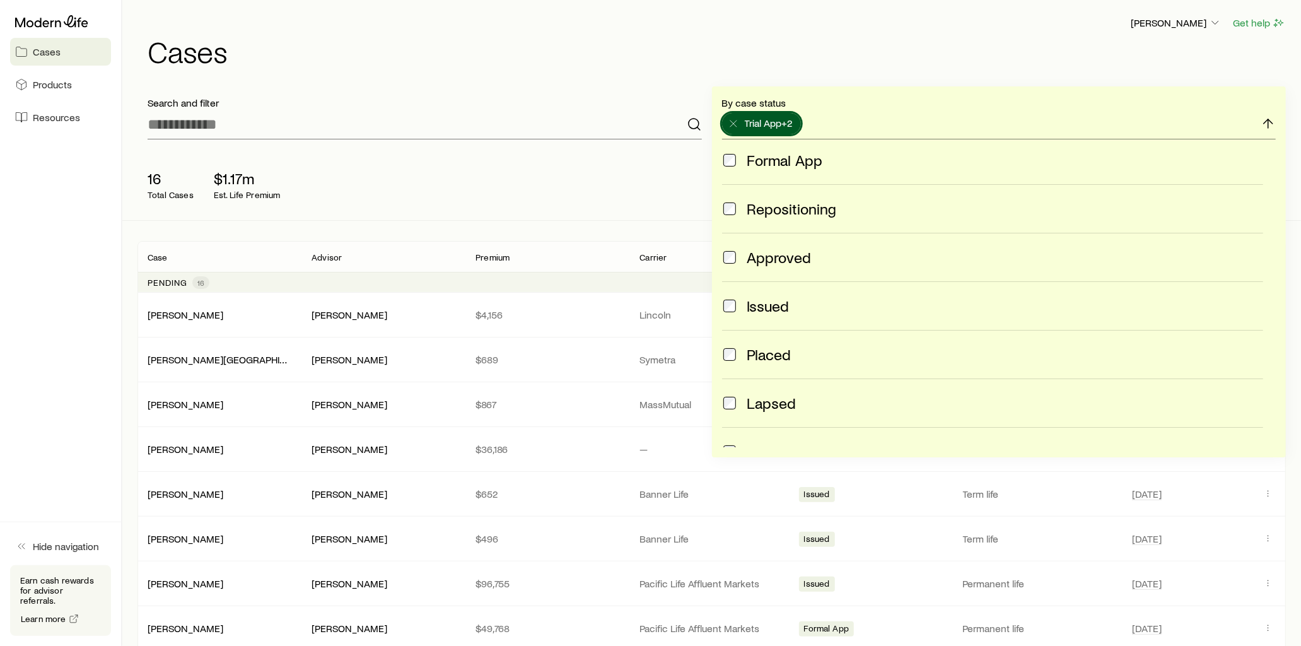
scroll to position [123, 0]
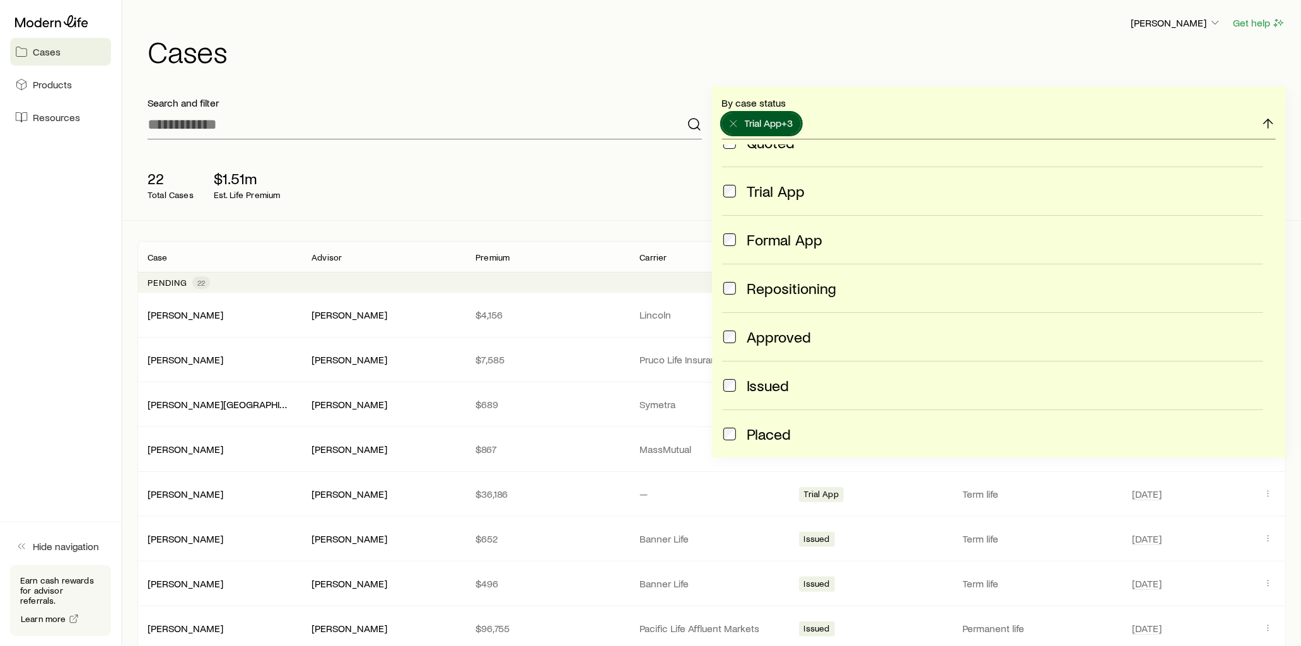
click at [824, 45] on h1 "Cases" at bounding box center [717, 51] width 1138 height 30
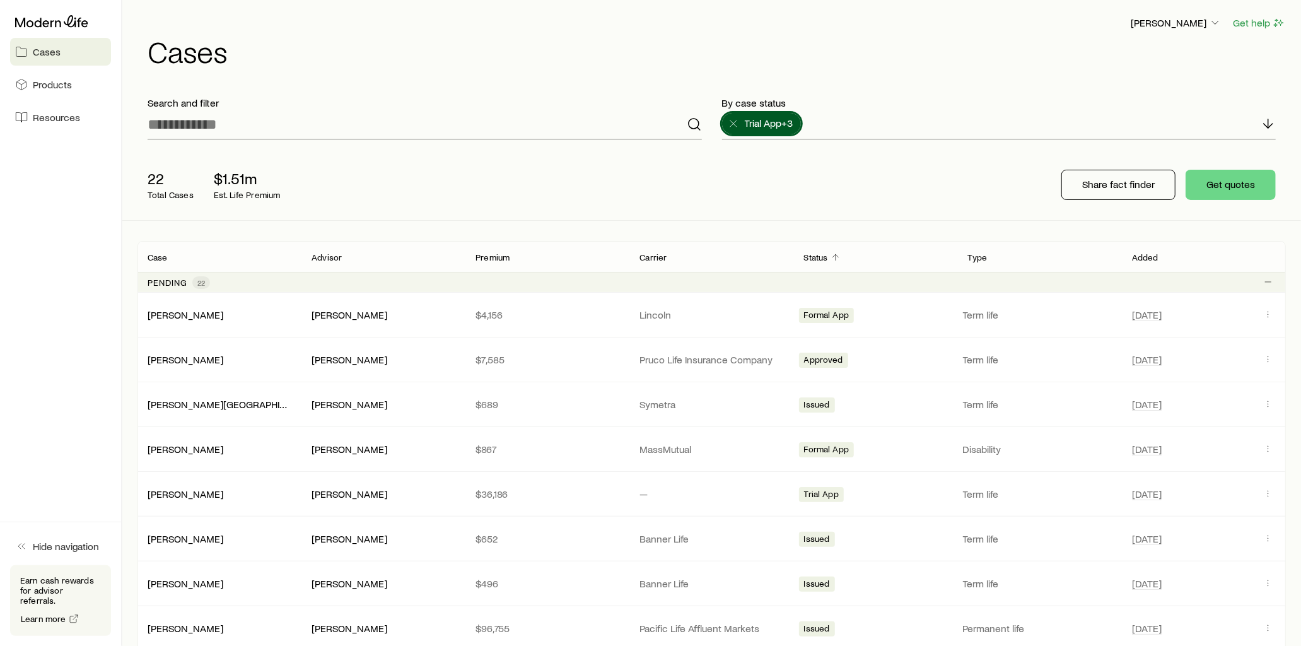
click at [821, 259] on p "Status" at bounding box center [816, 257] width 24 height 10
click at [838, 260] on icon "Client cases" at bounding box center [836, 257] width 10 height 10
click at [837, 260] on icon "Client cases" at bounding box center [836, 257] width 10 height 10
click at [812, 260] on p "Status" at bounding box center [816, 257] width 24 height 10
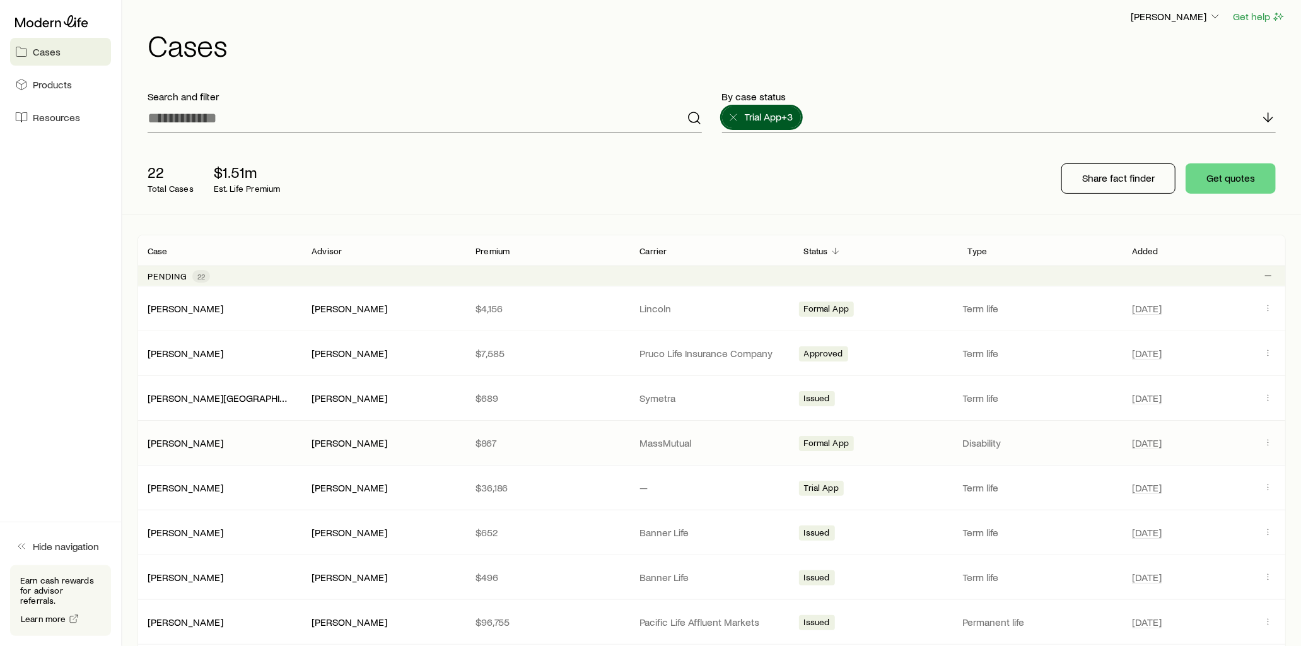
scroll to position [0, 0]
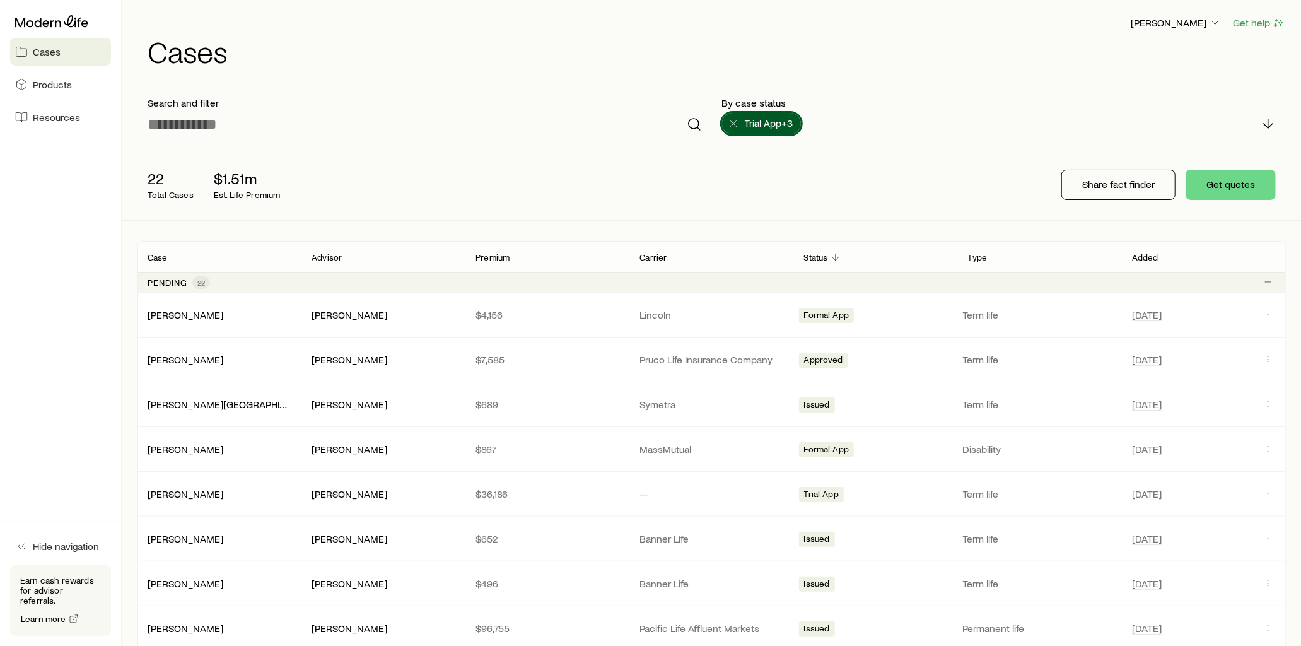
click at [833, 253] on icon "Client cases" at bounding box center [836, 257] width 10 height 10
click at [1140, 260] on p "Added" at bounding box center [1145, 257] width 26 height 10
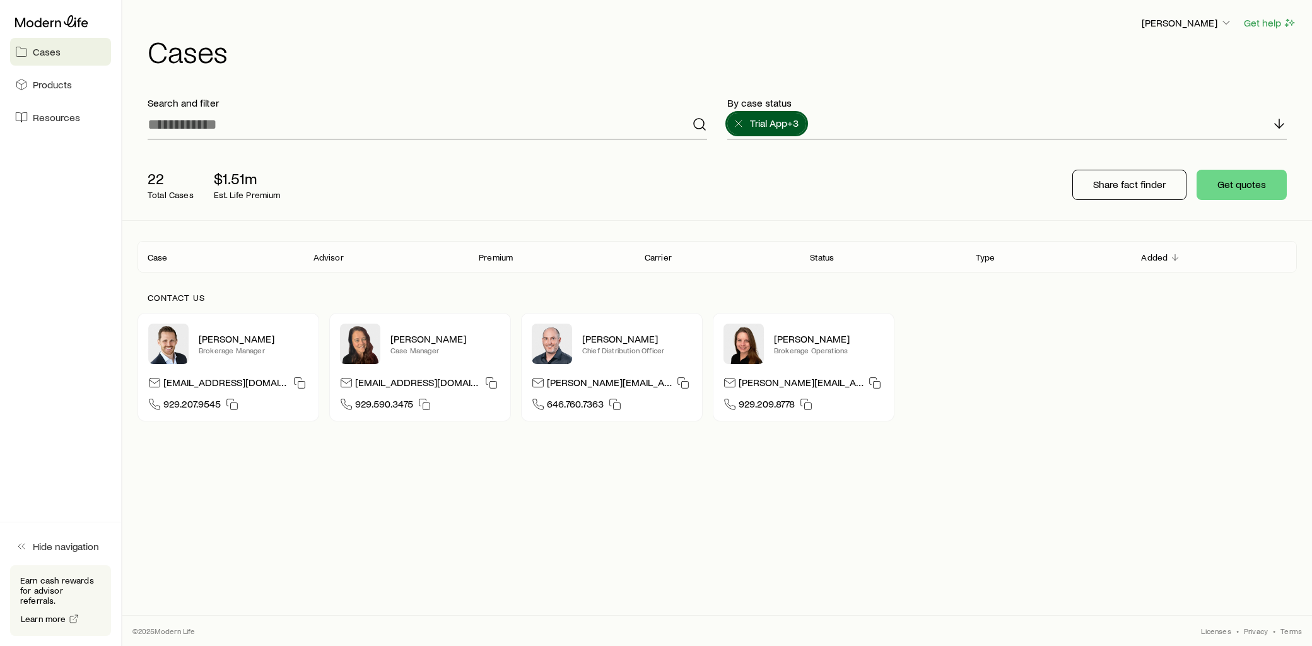
click at [1176, 259] on polyline "Client cases" at bounding box center [1175, 258] width 6 height 3
click at [1176, 259] on icon "Client cases" at bounding box center [1175, 257] width 10 height 10
click at [158, 255] on p "Case" at bounding box center [158, 257] width 20 height 10
click at [817, 255] on p "Status" at bounding box center [822, 257] width 24 height 10
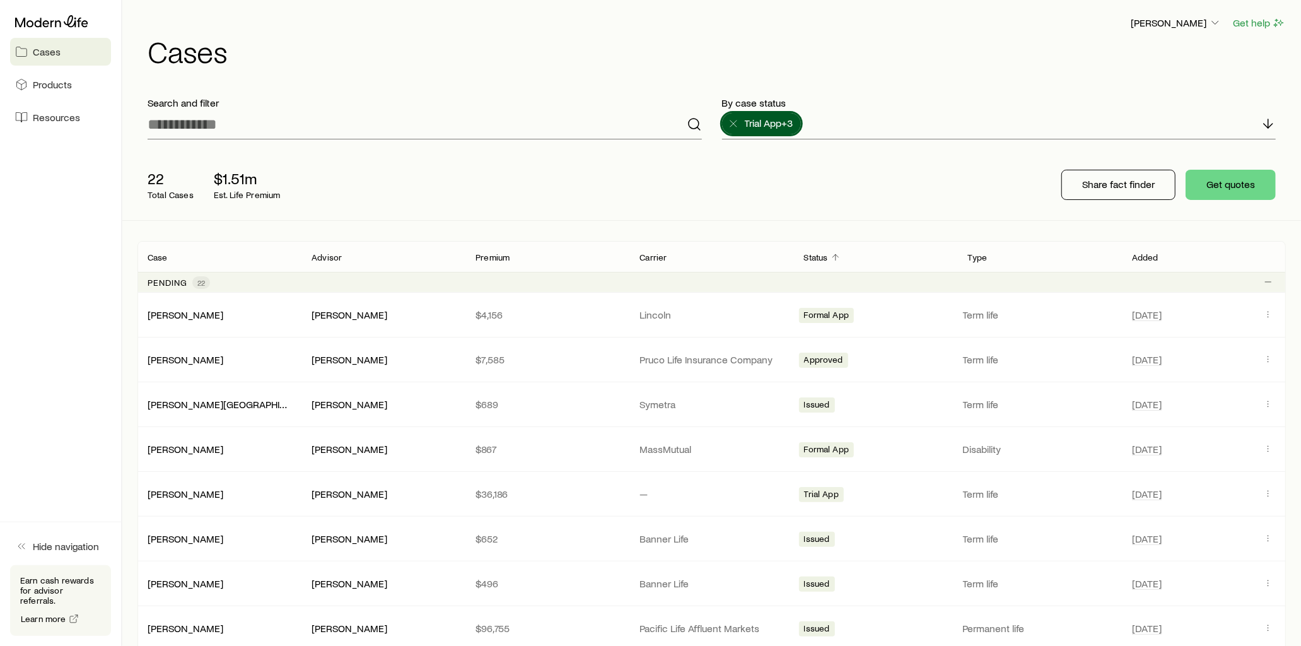
click at [322, 259] on p "Advisor" at bounding box center [327, 257] width 30 height 10
click at [323, 259] on p "Advisor" at bounding box center [327, 257] width 30 height 10
click at [732, 122] on icon at bounding box center [733, 123] width 13 height 13
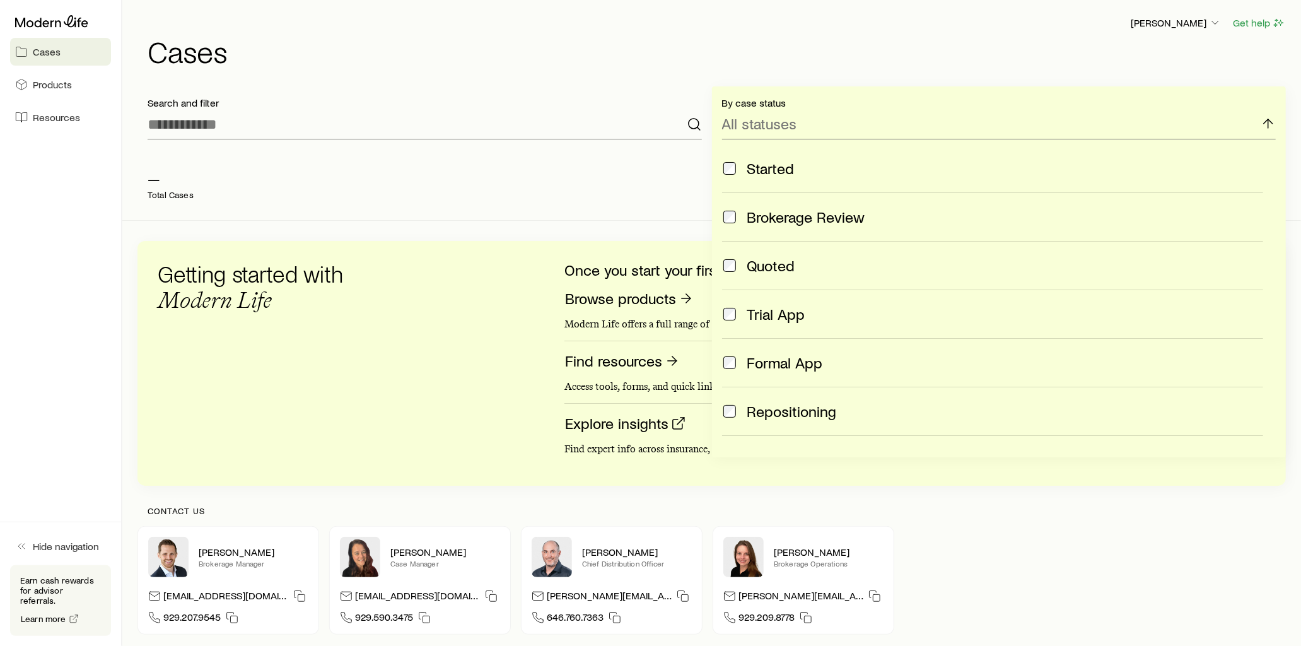
click at [562, 92] on div "Search and filter" at bounding box center [424, 117] width 575 height 63
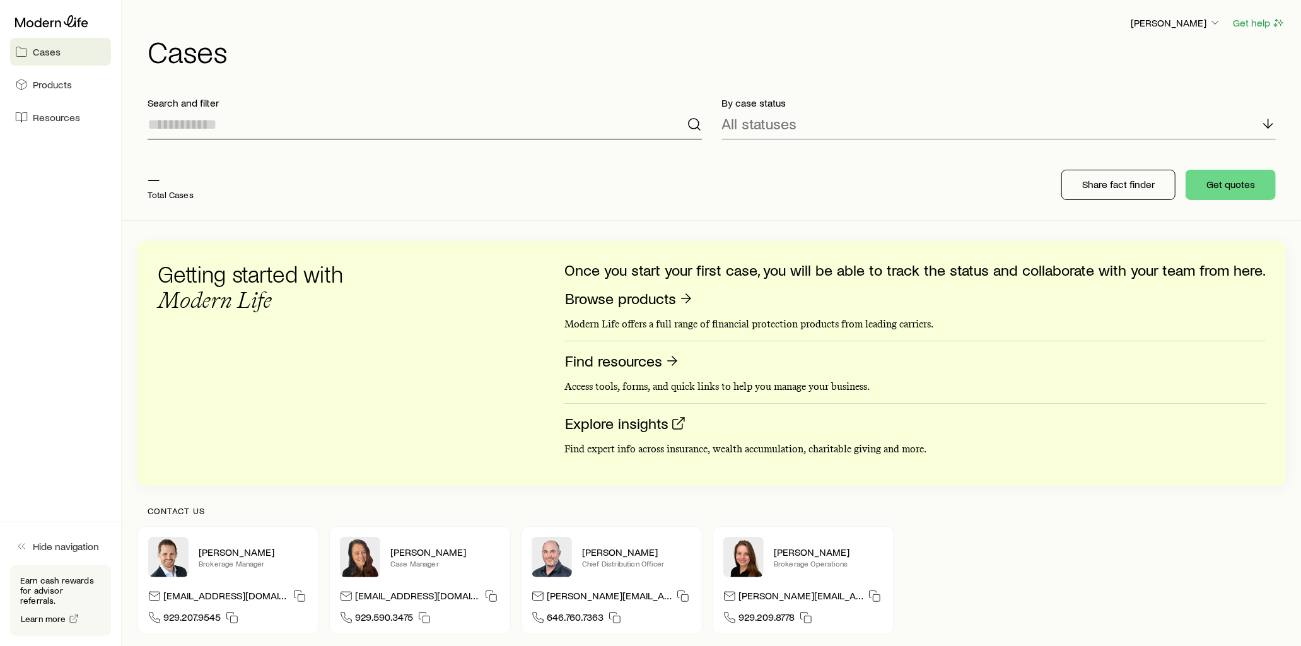
click at [272, 126] on input at bounding box center [425, 124] width 554 height 30
click at [700, 175] on div "— Total Cases Share fact finder Get quotes" at bounding box center [711, 184] width 1148 height 71
click at [79, 46] on link "Cases" at bounding box center [60, 52] width 101 height 28
click at [88, 55] on link "Cases" at bounding box center [60, 52] width 101 height 28
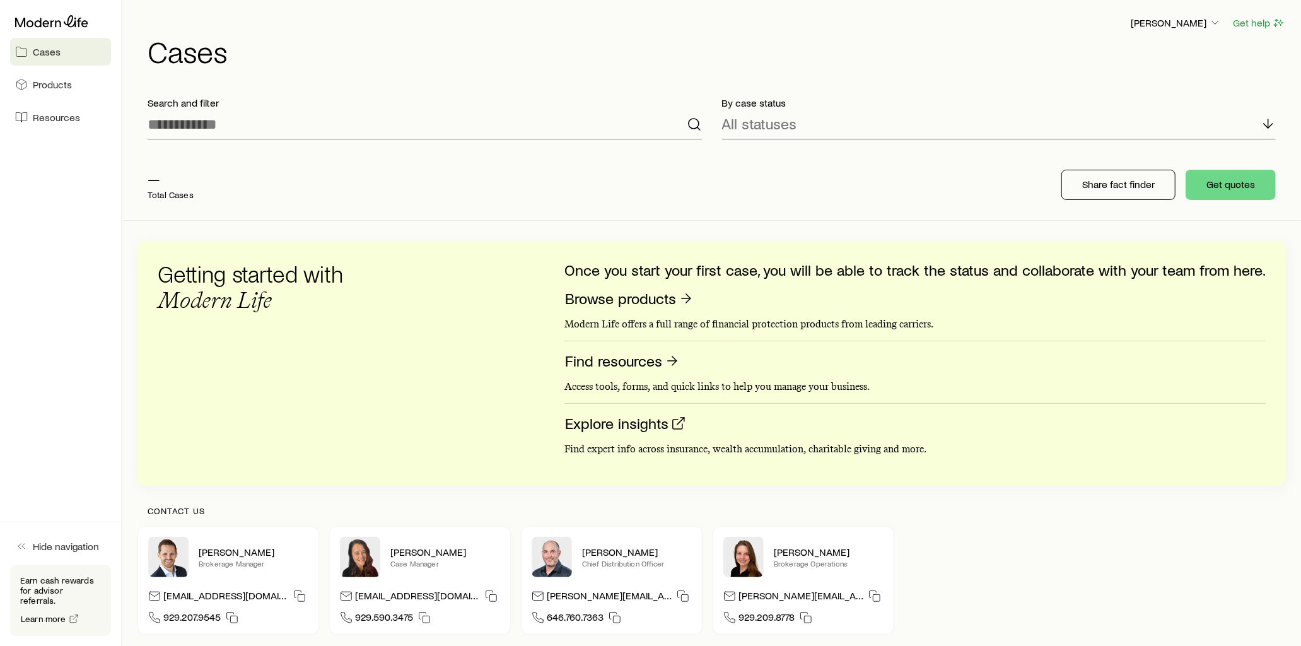
click at [178, 190] on p "Total Cases" at bounding box center [171, 195] width 46 height 10
click at [1093, 103] on p "By case status" at bounding box center [999, 102] width 554 height 13
drag, startPoint x: 1251, startPoint y: 127, endPoint x: 1270, endPoint y: 125, distance: 18.4
click at [1256, 127] on div "All statuses" at bounding box center [999, 124] width 554 height 30
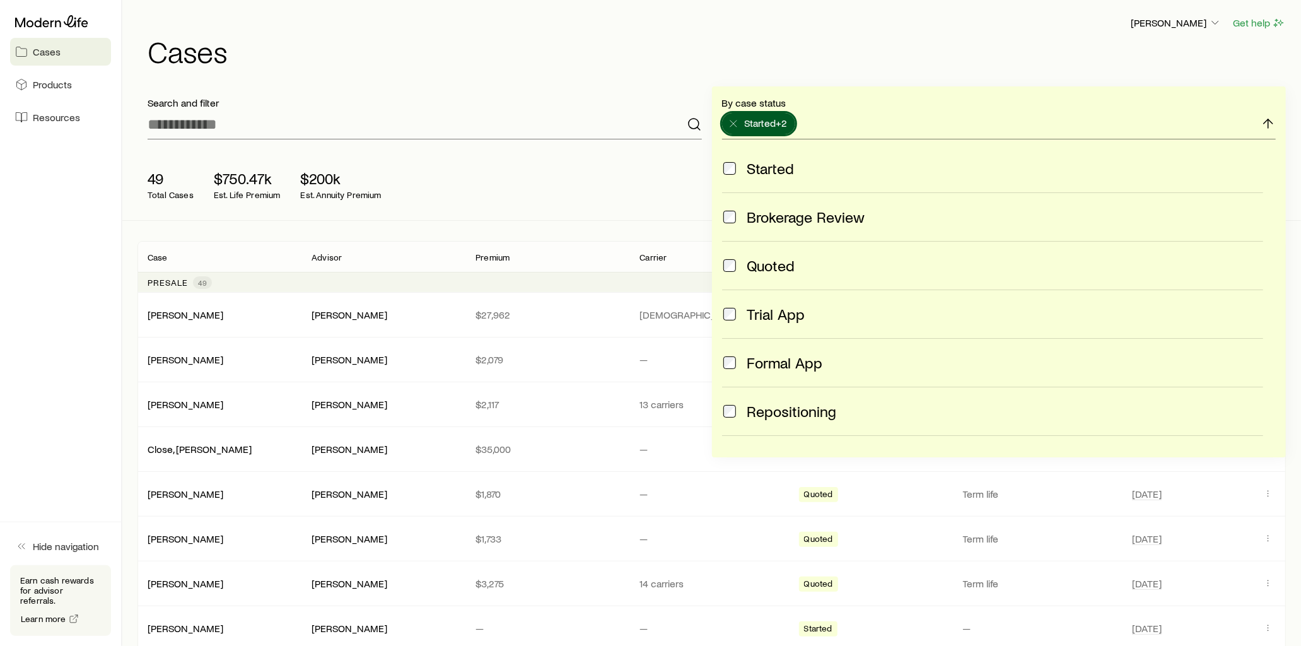
click at [732, 306] on span at bounding box center [729, 314] width 15 height 18
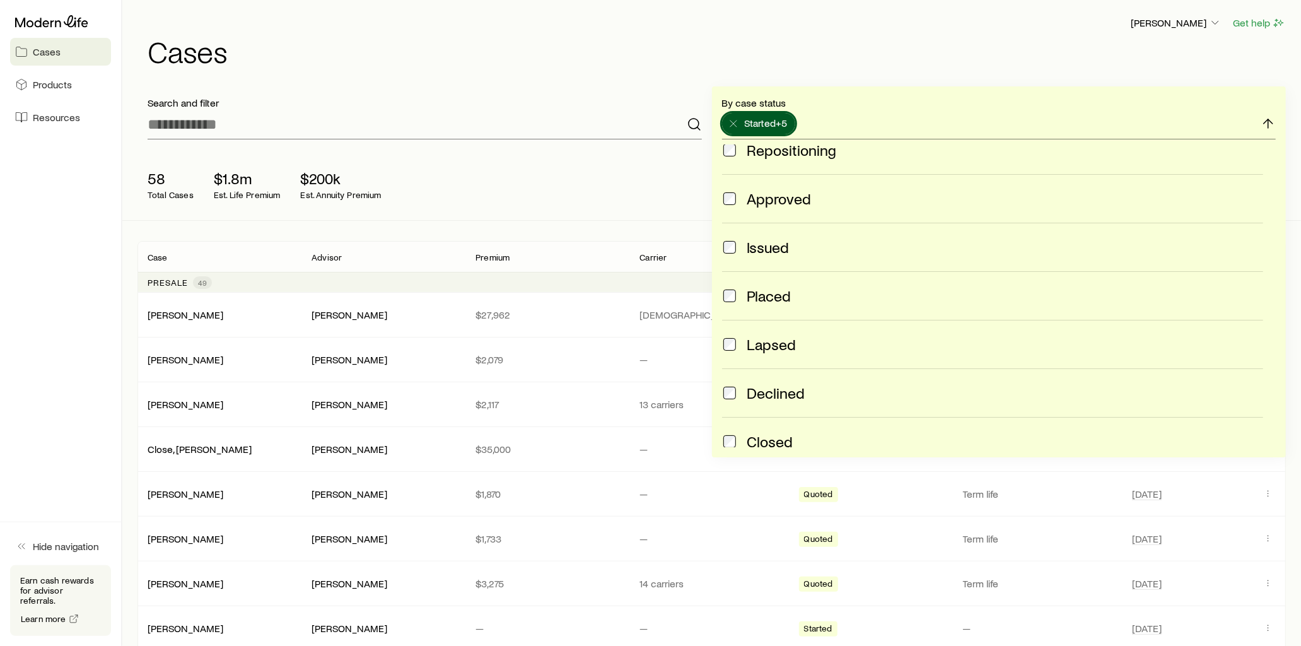
scroll to position [280, 0]
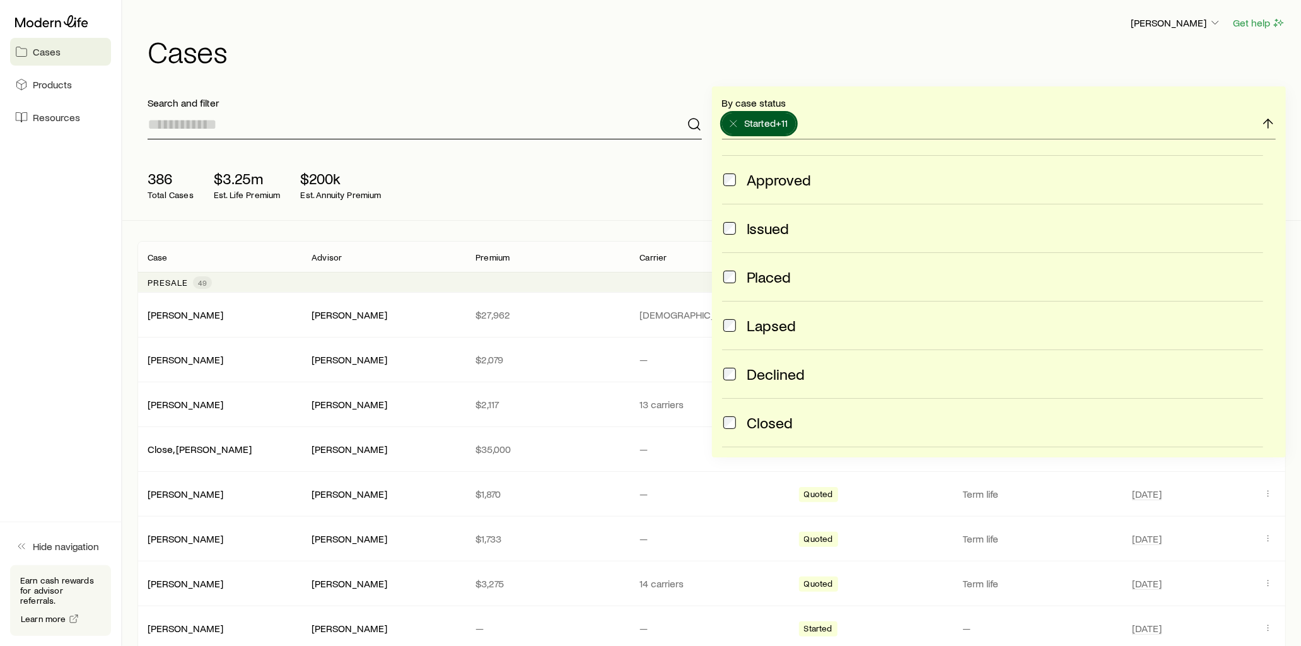
click at [609, 112] on input at bounding box center [425, 124] width 554 height 30
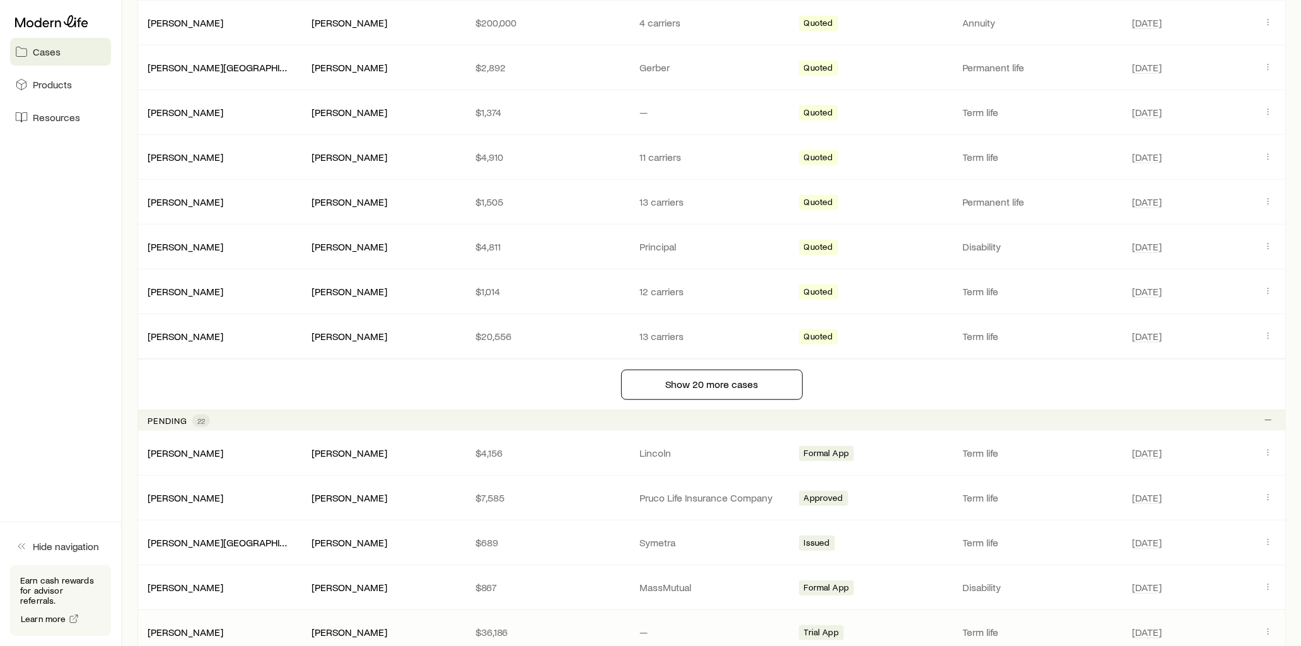
scroll to position [1051, 0]
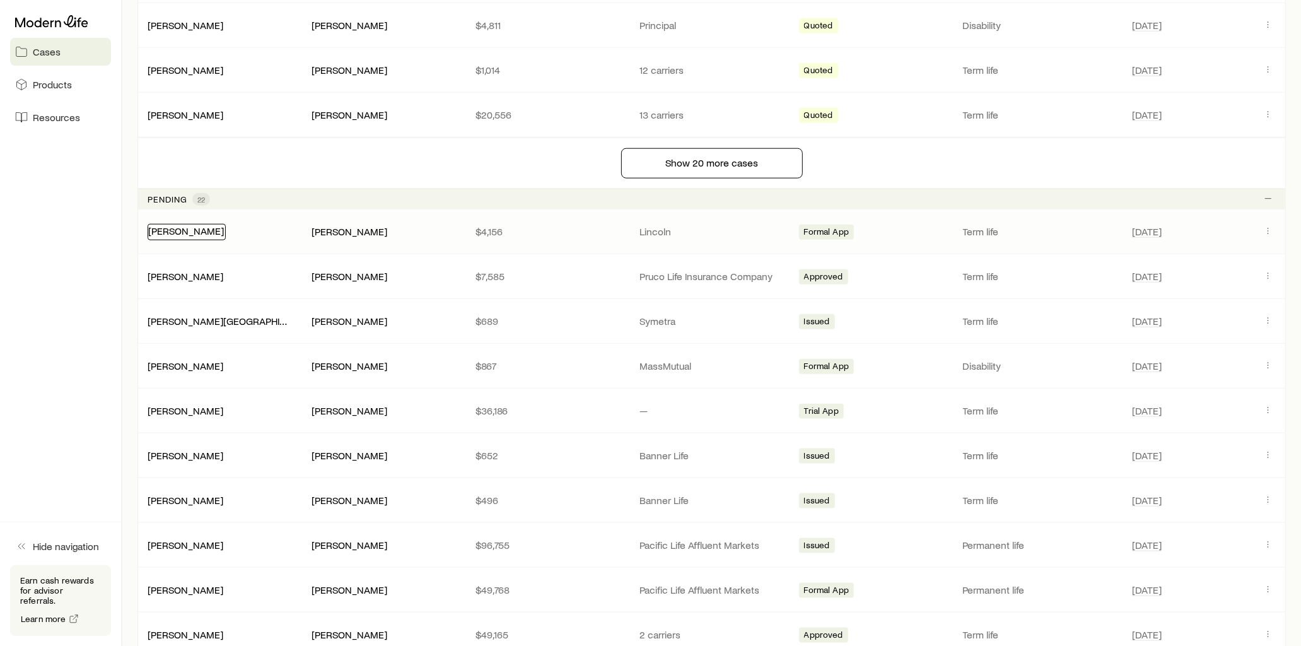
click at [196, 233] on link "[PERSON_NAME]" at bounding box center [186, 231] width 76 height 12
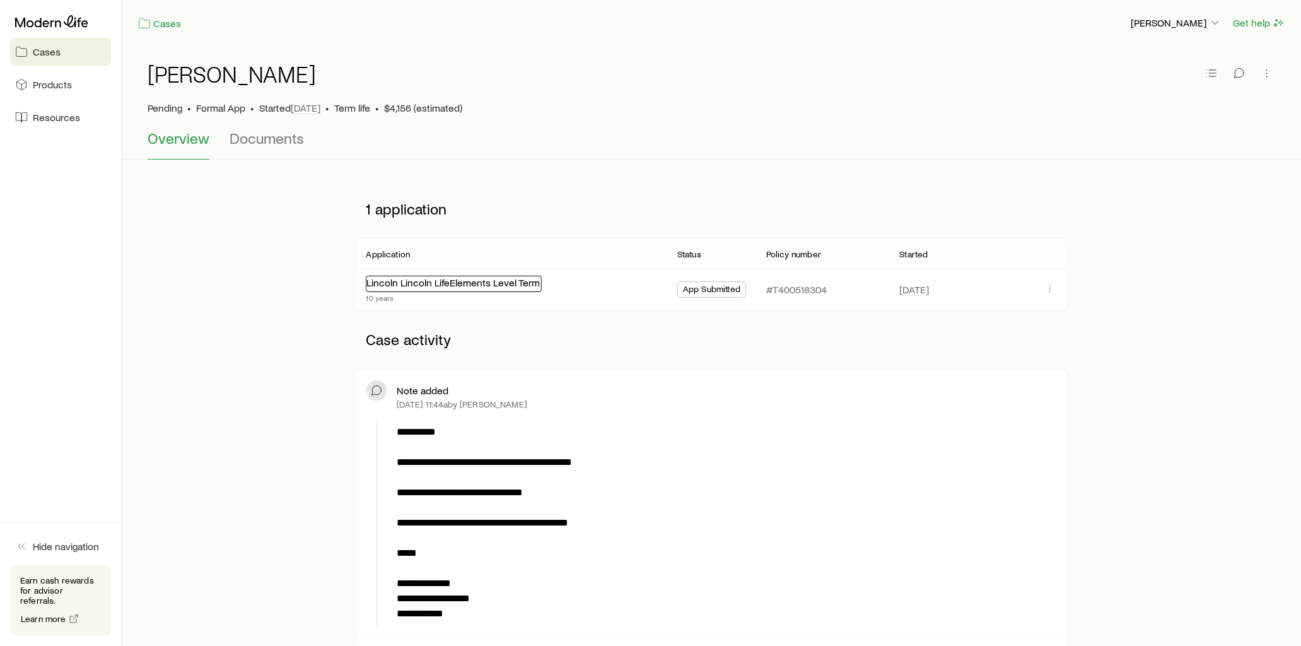
click at [527, 283] on link "Lincoln Lincoln LifeElements Level Term" at bounding box center [452, 282] width 173 height 12
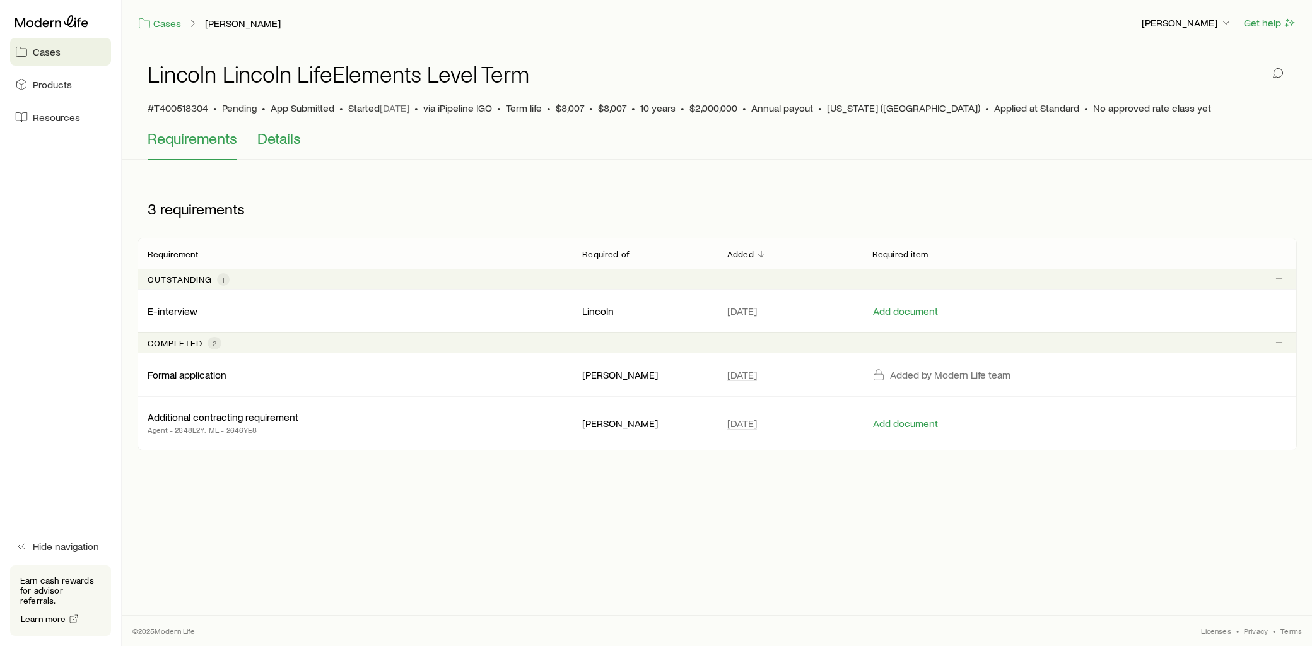
click at [279, 136] on span "Details" at bounding box center [279, 138] width 44 height 18
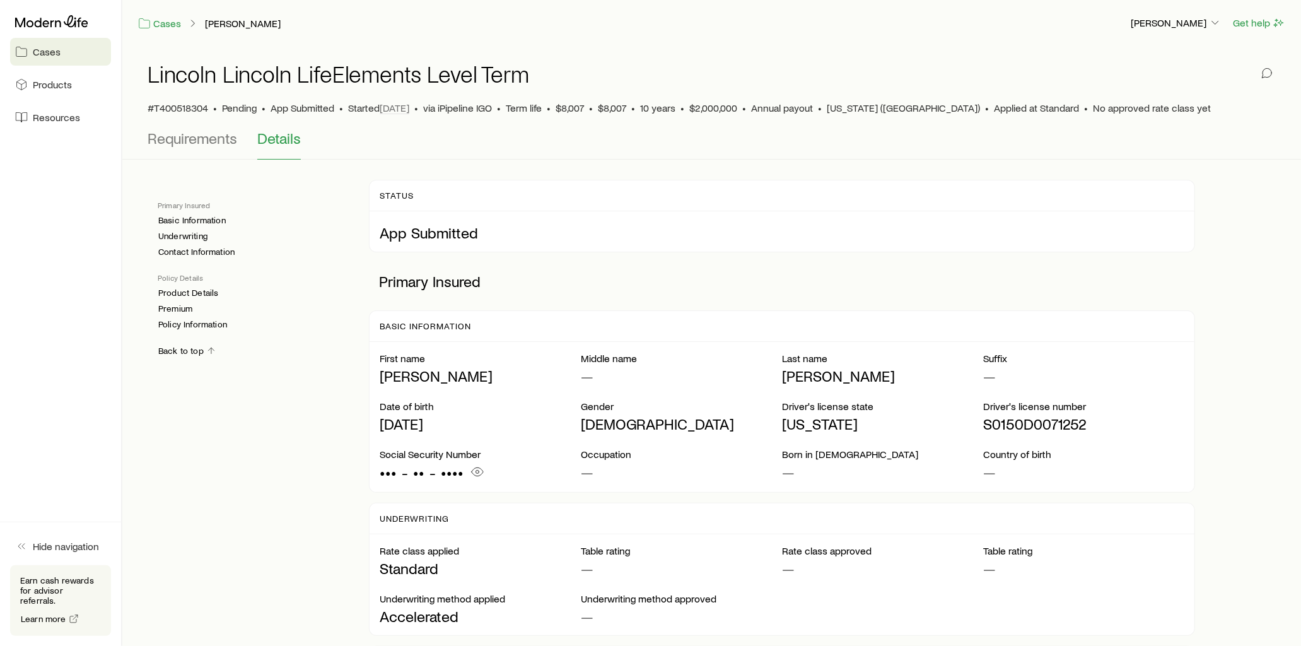
scroll to position [280, 0]
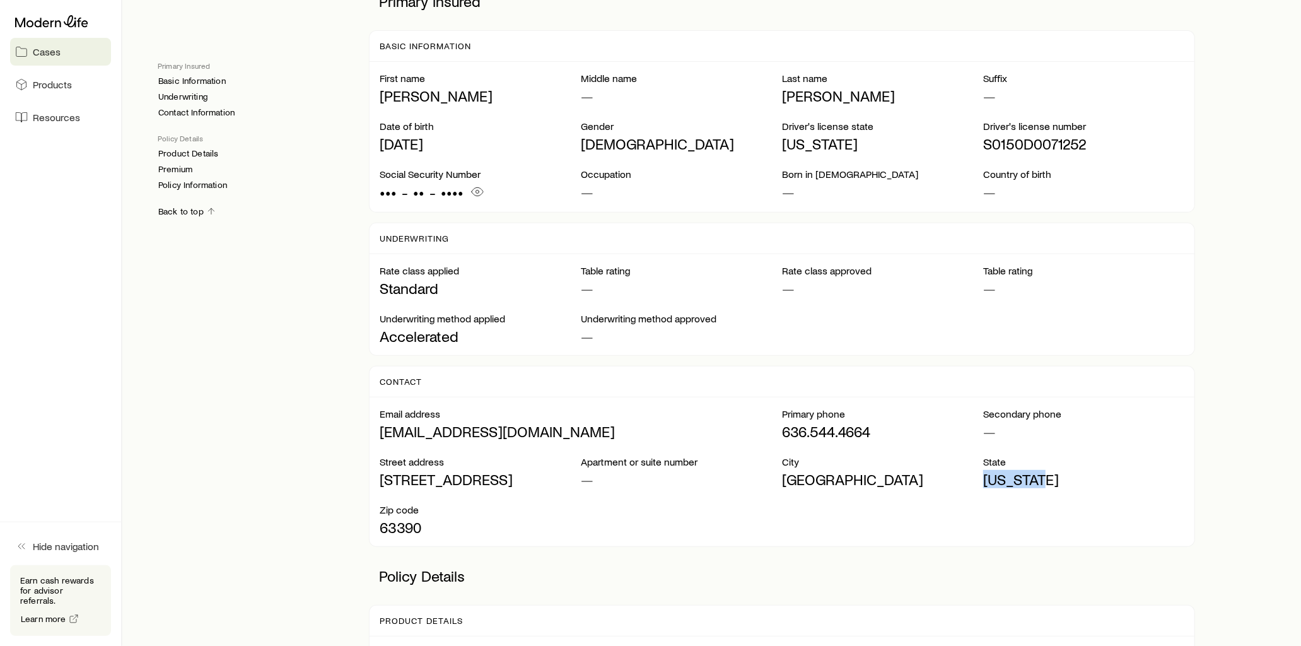
drag, startPoint x: 988, startPoint y: 482, endPoint x: 1092, endPoint y: 481, distance: 103.4
click at [1092, 481] on p "[US_STATE]" at bounding box center [1083, 479] width 201 height 18
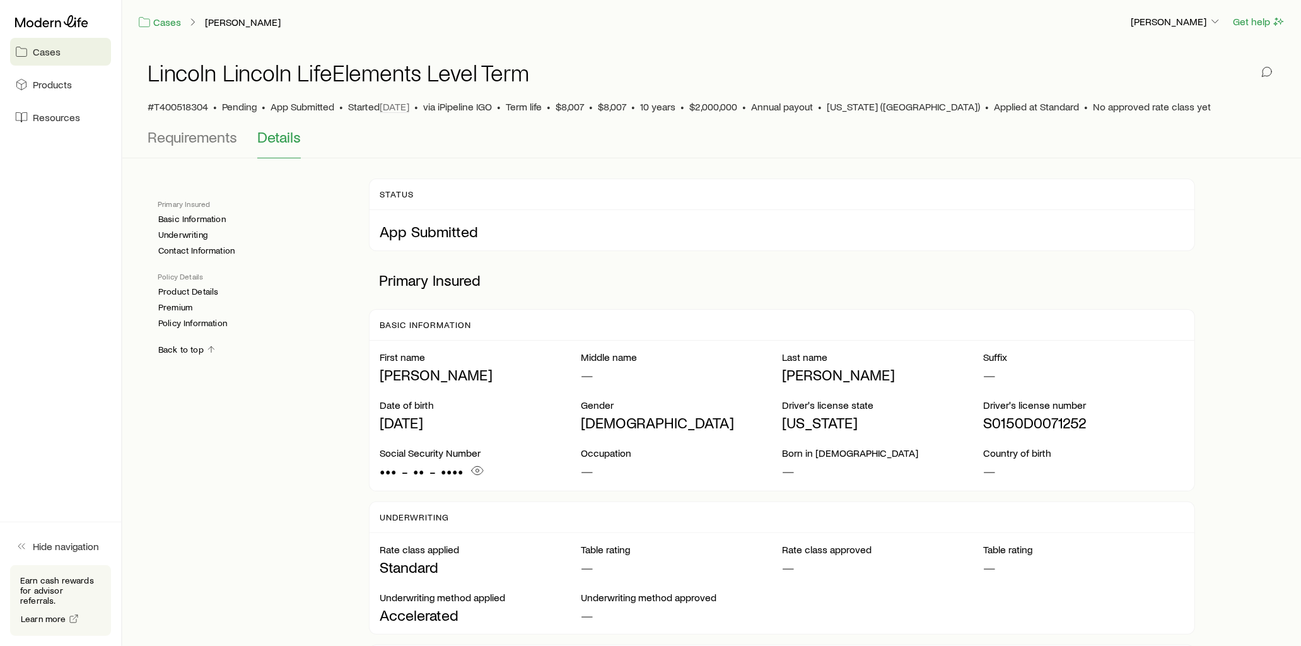
scroll to position [0, 0]
click at [155, 27] on link "Cases" at bounding box center [159, 23] width 44 height 15
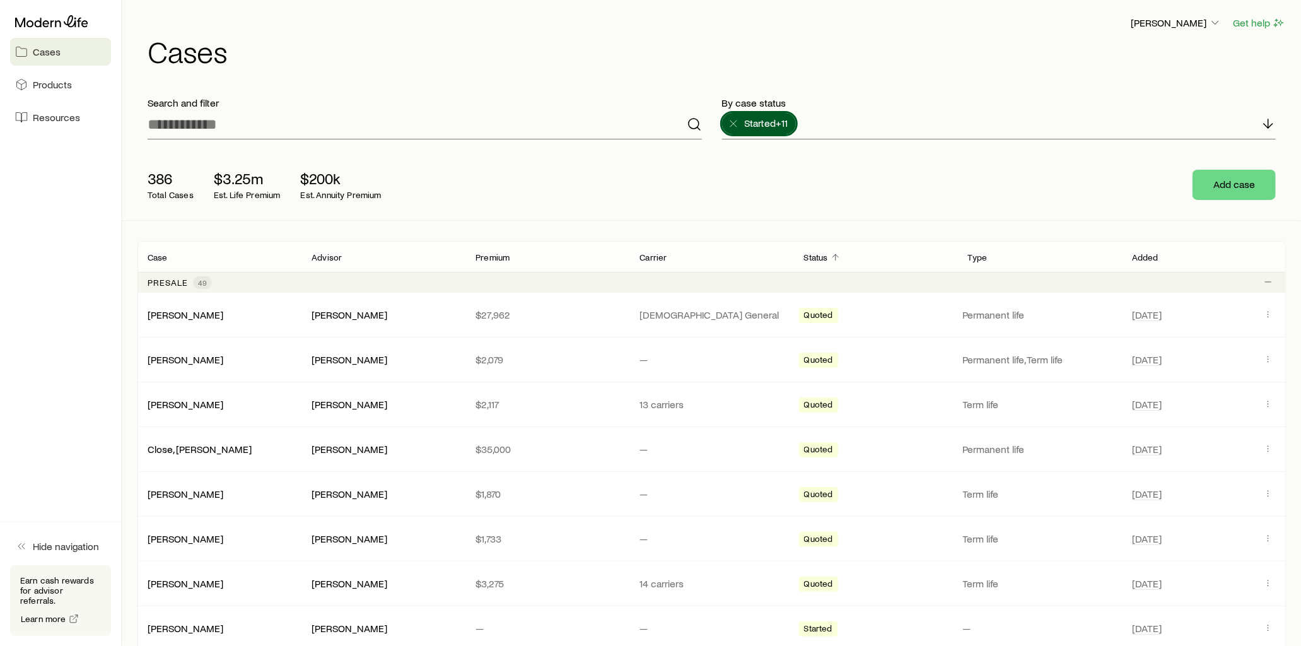
click at [163, 260] on p "Case" at bounding box center [158, 257] width 20 height 10
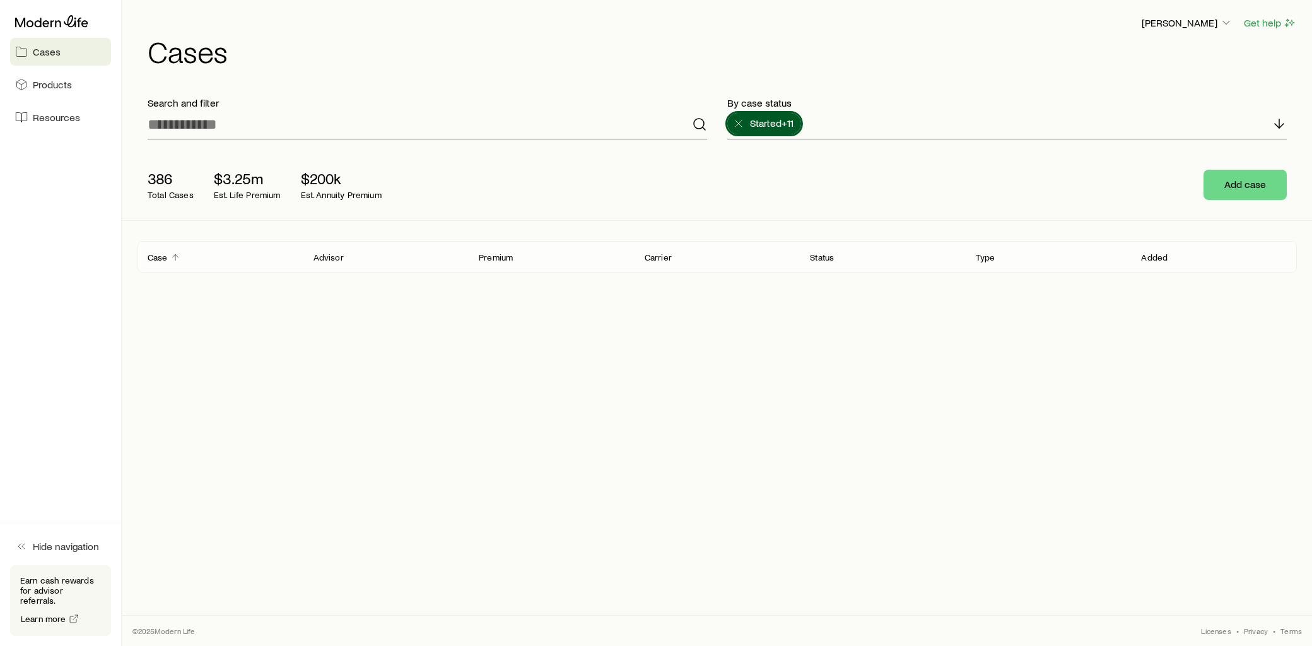
click at [163, 260] on p "Case" at bounding box center [158, 257] width 20 height 10
click at [178, 259] on icon "Client cases" at bounding box center [175, 257] width 10 height 10
click at [842, 261] on div "Status" at bounding box center [883, 256] width 166 height 15
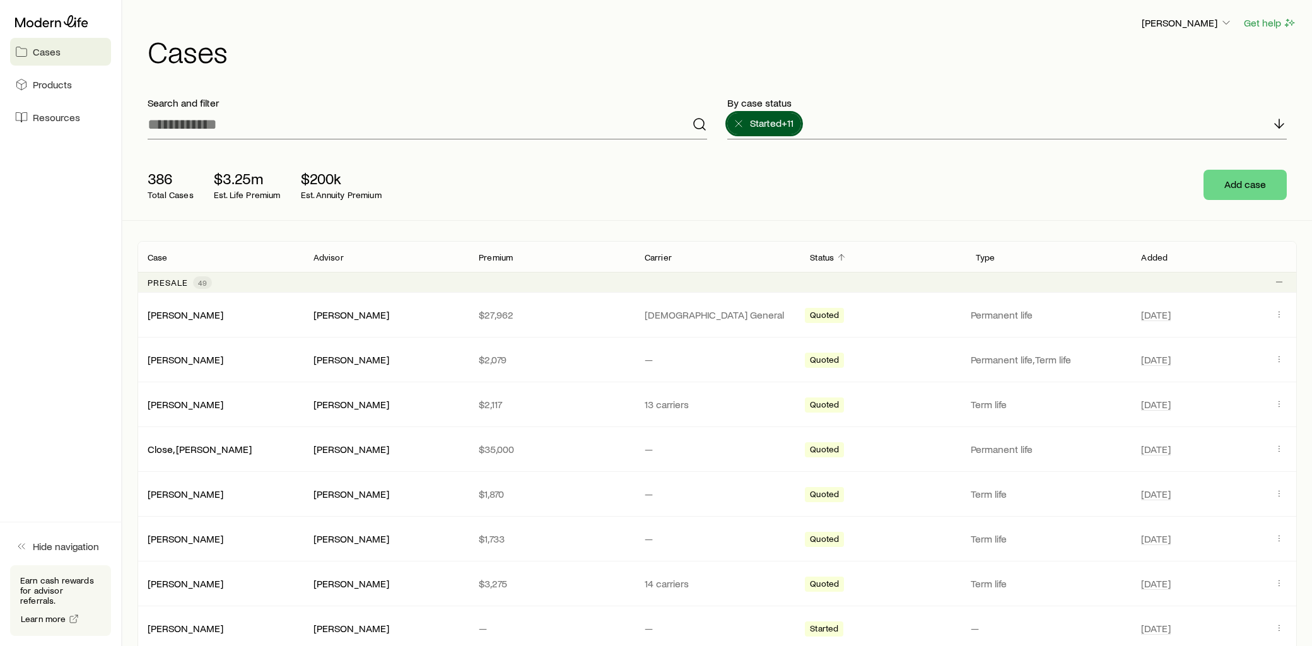
click at [802, 260] on div "Status" at bounding box center [883, 256] width 166 height 15
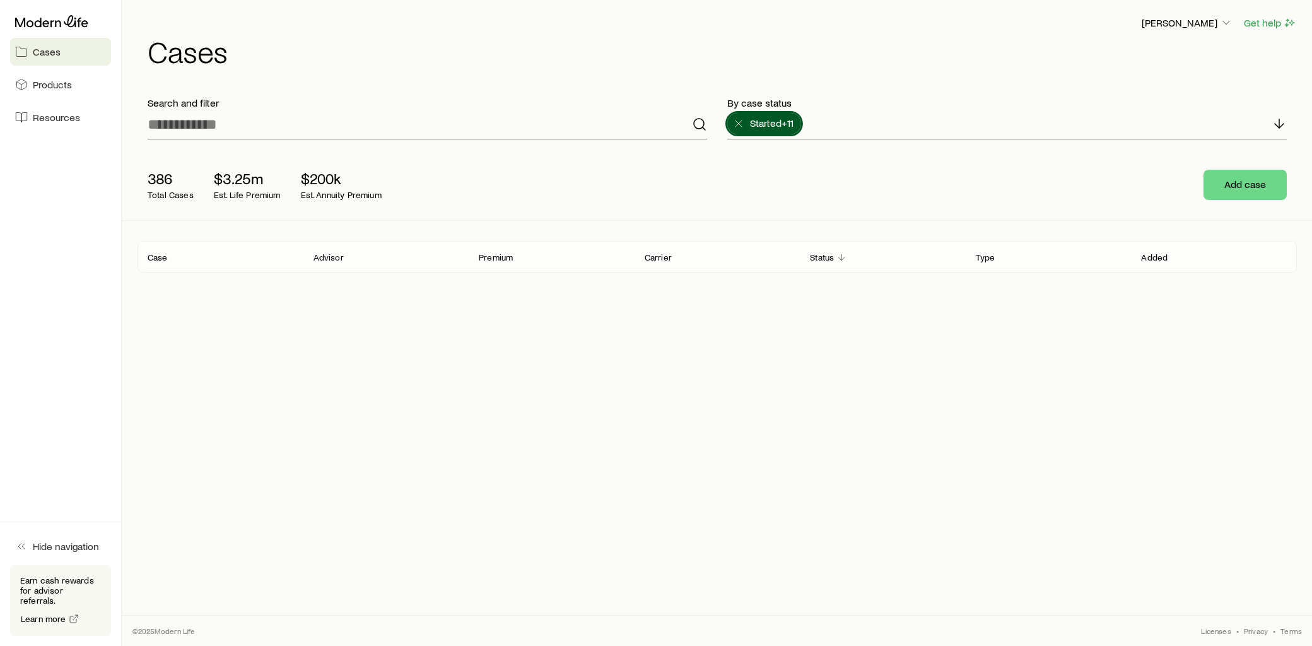
click at [825, 257] on p "Status" at bounding box center [822, 257] width 24 height 10
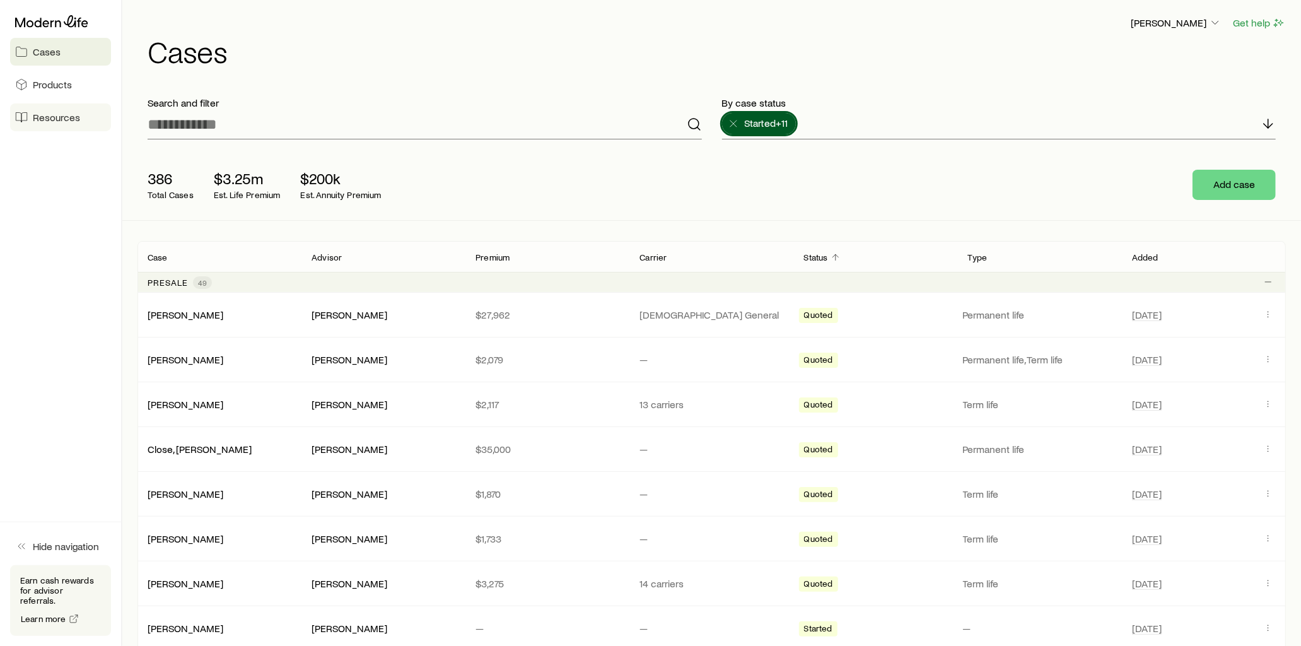
click at [87, 120] on link "Resources" at bounding box center [60, 117] width 101 height 28
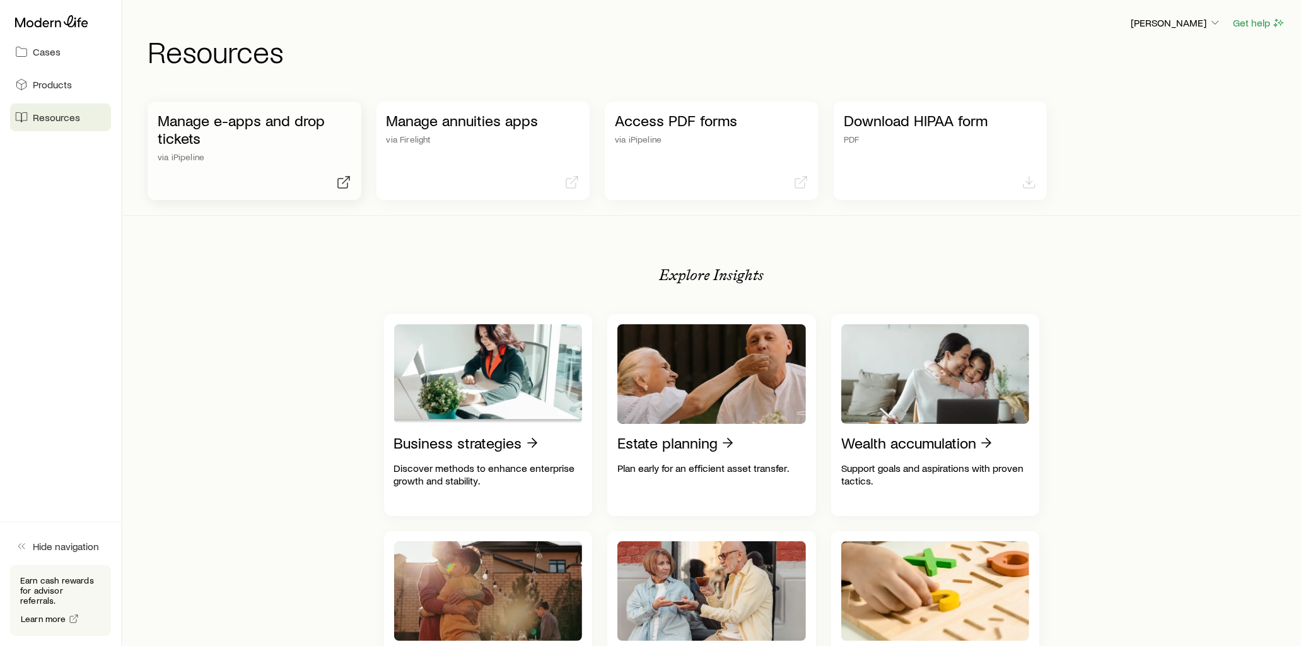
click at [284, 120] on p "Manage e-apps and drop tickets" at bounding box center [255, 129] width 194 height 35
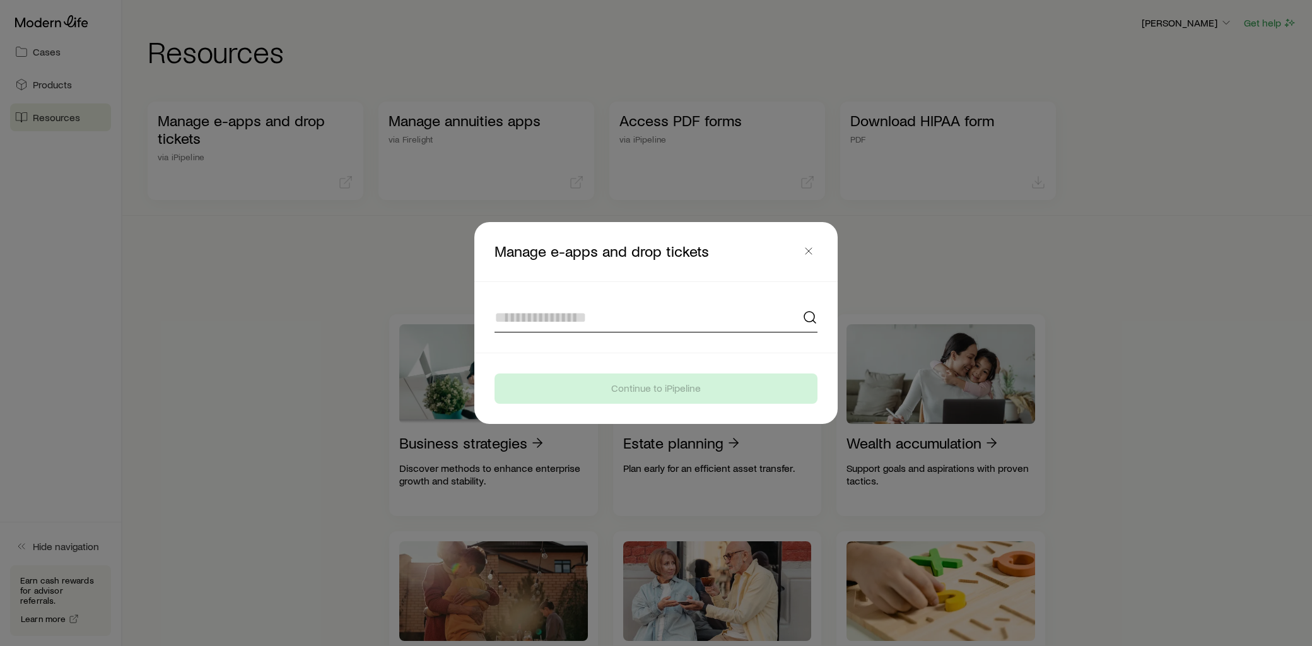
click at [564, 317] on input at bounding box center [655, 317] width 323 height 30
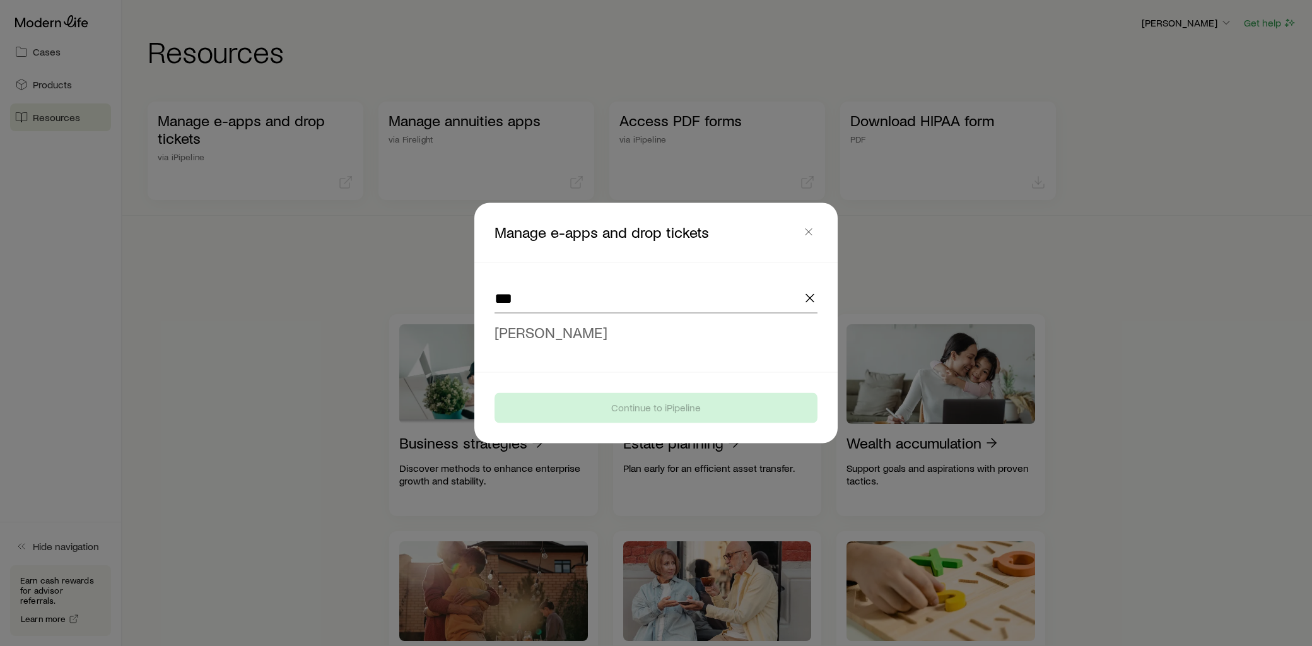
click at [569, 335] on span "[PERSON_NAME]" at bounding box center [550, 332] width 113 height 18
type input "**********"
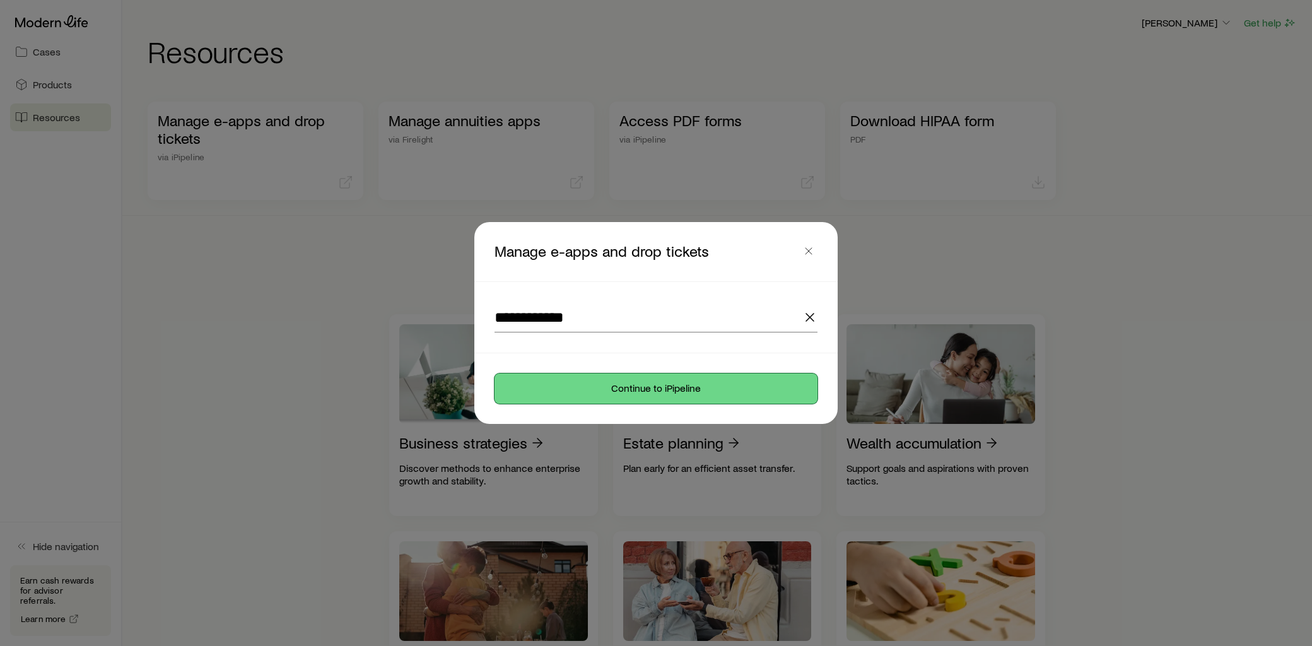
click at [669, 394] on button "Continue to iPipeline" at bounding box center [655, 388] width 323 height 30
